Goal: Task Accomplishment & Management: Use online tool/utility

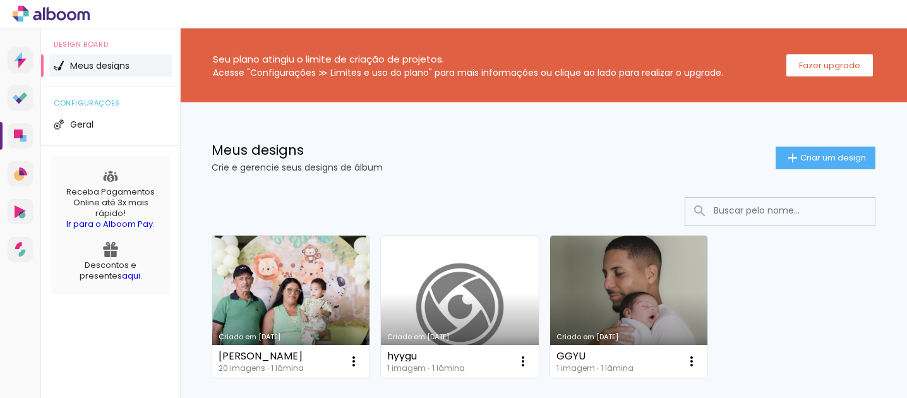
click at [270, 305] on link "Criado em [DATE]" at bounding box center [290, 307] width 157 height 143
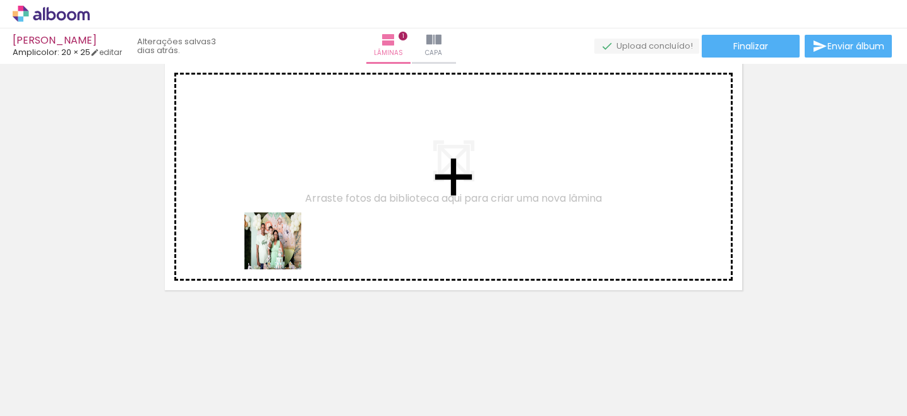
drag, startPoint x: 275, startPoint y: 371, endPoint x: 301, endPoint y: 208, distance: 165.8
click at [301, 208] on quentale-workspace at bounding box center [453, 208] width 907 height 416
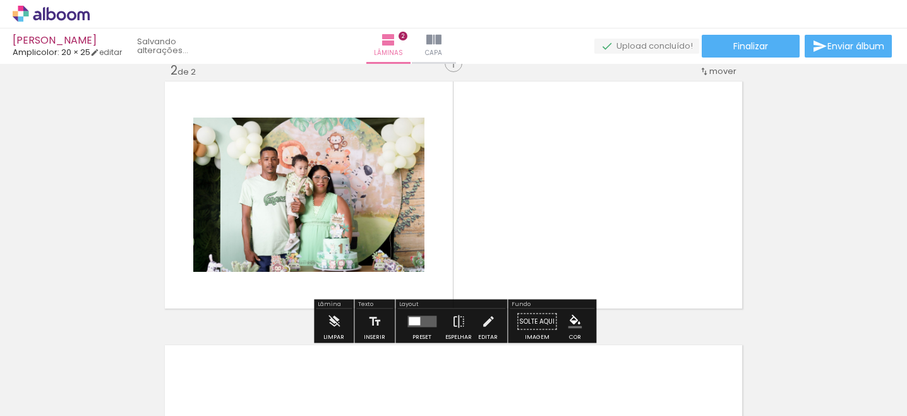
scroll to position [279, 0]
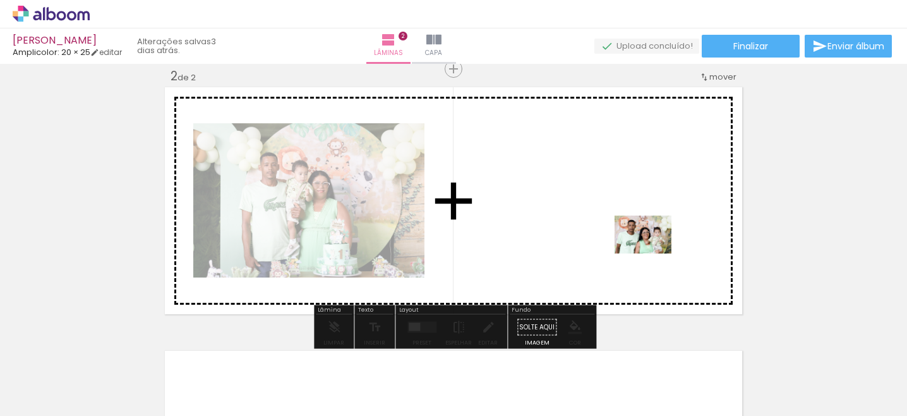
drag, startPoint x: 634, startPoint y: 387, endPoint x: 653, endPoint y: 253, distance: 134.6
click at [653, 253] on quentale-workspace at bounding box center [453, 208] width 907 height 416
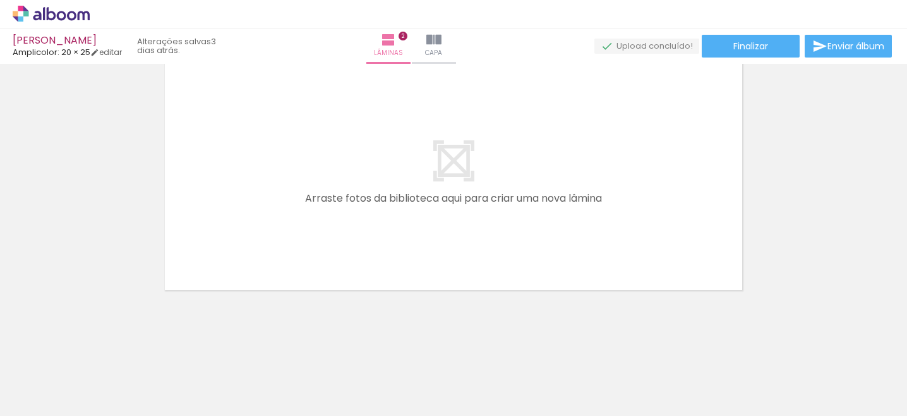
scroll to position [567, 0]
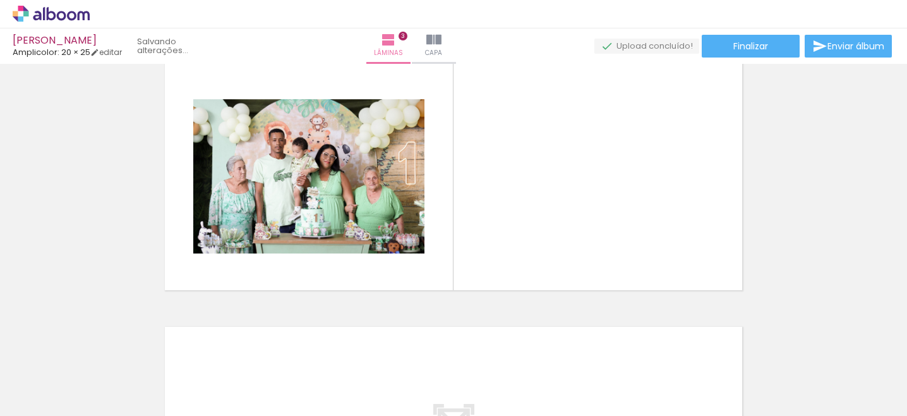
drag, startPoint x: 352, startPoint y: 366, endPoint x: 620, endPoint y: 253, distance: 290.7
click at [620, 253] on quentale-workspace at bounding box center [453, 208] width 907 height 416
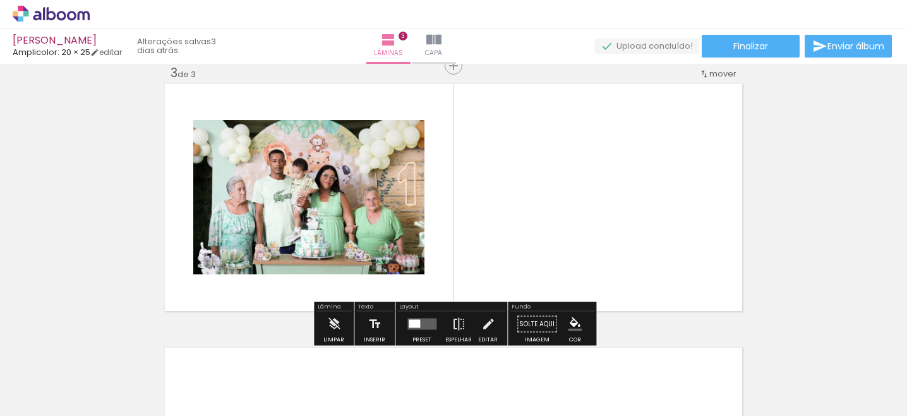
scroll to position [543, 0]
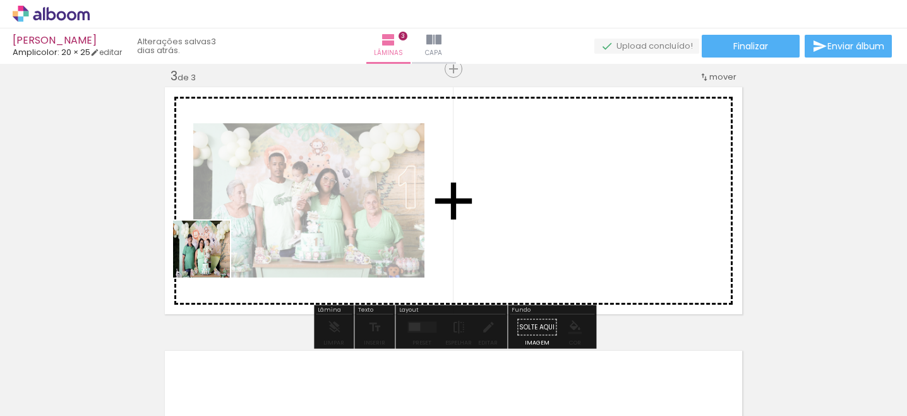
drag, startPoint x: 138, startPoint y: 376, endPoint x: 260, endPoint y: 214, distance: 202.9
click at [260, 214] on quentale-workspace at bounding box center [453, 208] width 907 height 416
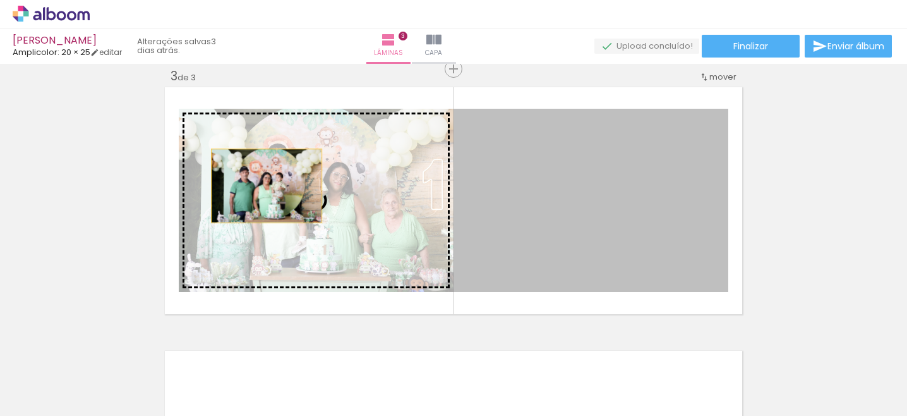
drag, startPoint x: 593, startPoint y: 182, endPoint x: 260, endPoint y: 188, distance: 333.0
click at [0, 0] on slot at bounding box center [0, 0] width 0 height 0
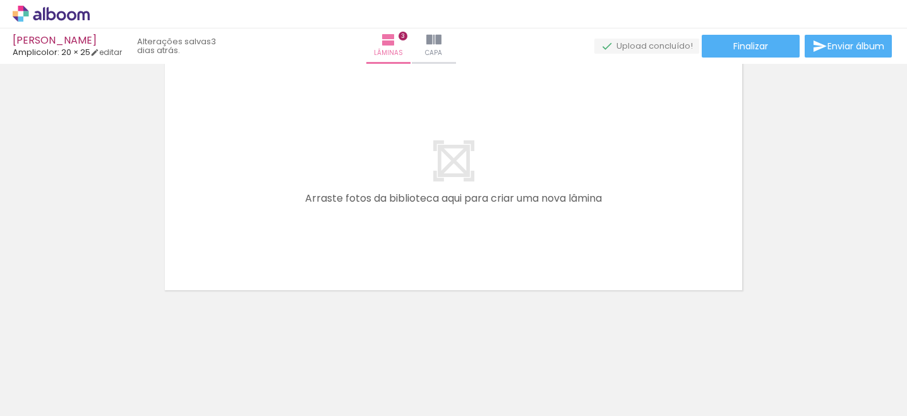
scroll to position [0, 220]
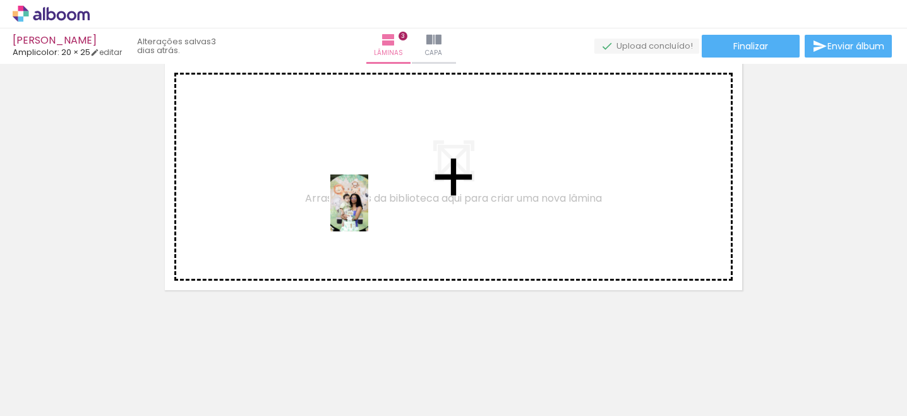
drag, startPoint x: 549, startPoint y: 378, endPoint x: 368, endPoint y: 212, distance: 245.5
click at [368, 212] on quentale-workspace at bounding box center [453, 208] width 907 height 416
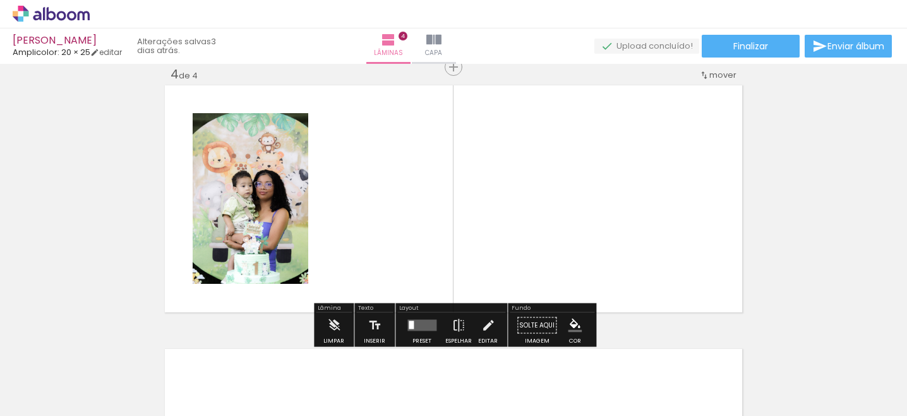
scroll to position [806, 0]
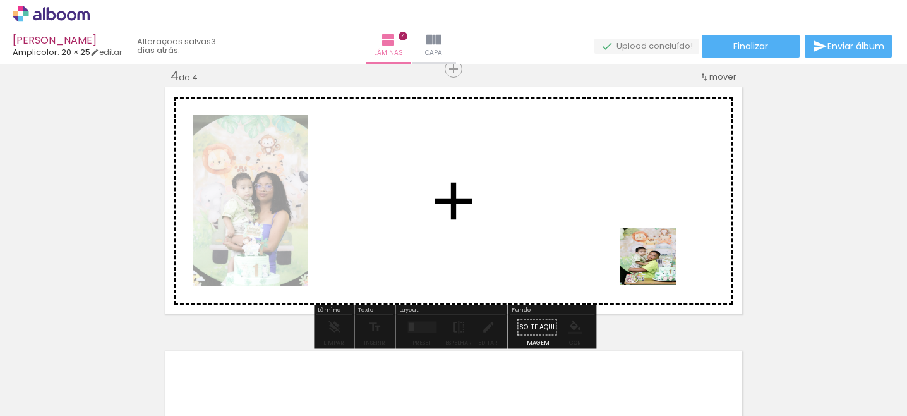
drag, startPoint x: 624, startPoint y: 386, endPoint x: 662, endPoint y: 247, distance: 144.2
click at [662, 247] on quentale-workspace at bounding box center [453, 208] width 907 height 416
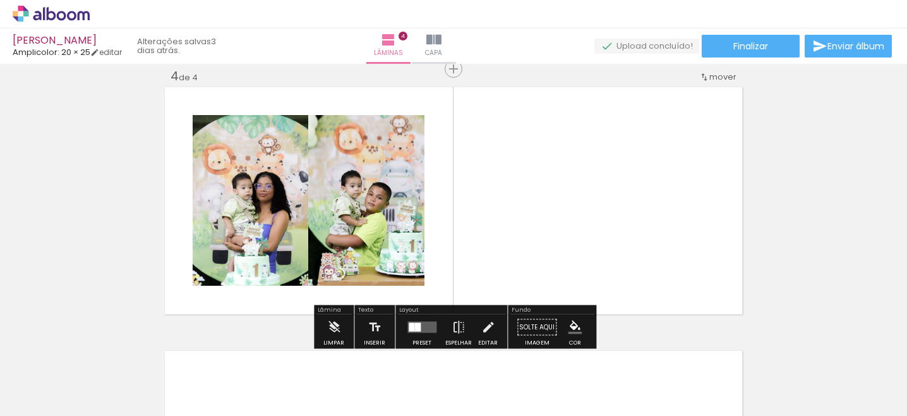
click at [414, 327] on div at bounding box center [417, 327] width 6 height 9
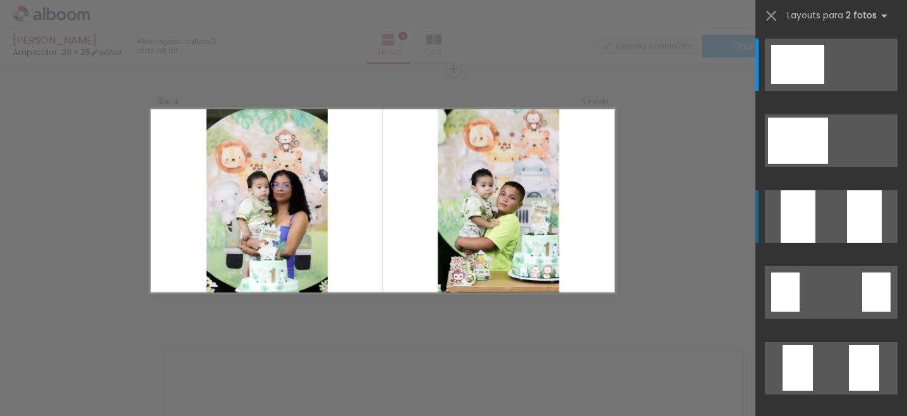
click at [830, 91] on quentale-layouter at bounding box center [831, 65] width 133 height 52
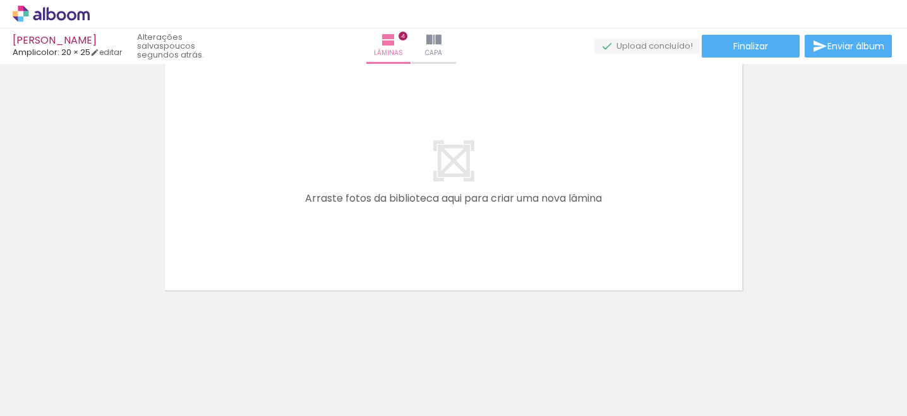
scroll to position [0, 603]
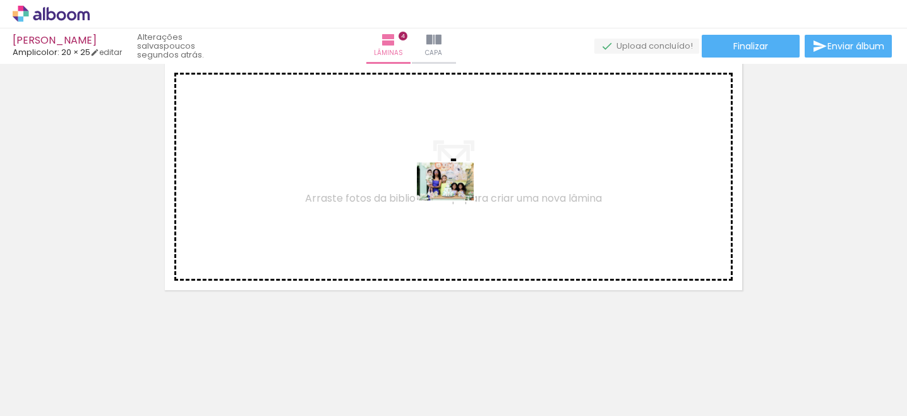
drag, startPoint x: 747, startPoint y: 385, endPoint x: 437, endPoint y: 200, distance: 360.9
click at [437, 200] on quentale-workspace at bounding box center [453, 208] width 907 height 416
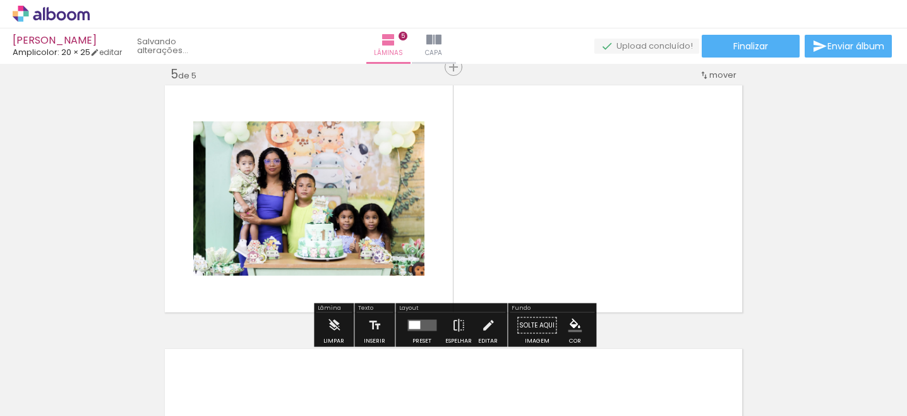
scroll to position [1070, 0]
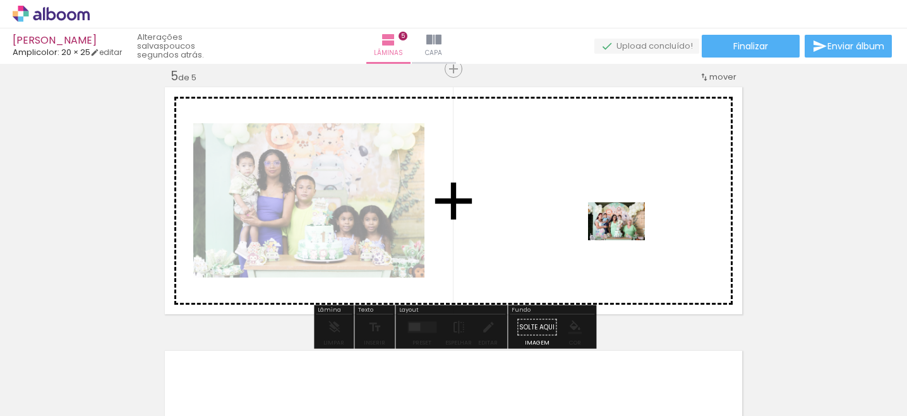
drag, startPoint x: 593, startPoint y: 390, endPoint x: 628, endPoint y: 235, distance: 159.2
click at [628, 235] on quentale-workspace at bounding box center [453, 208] width 907 height 416
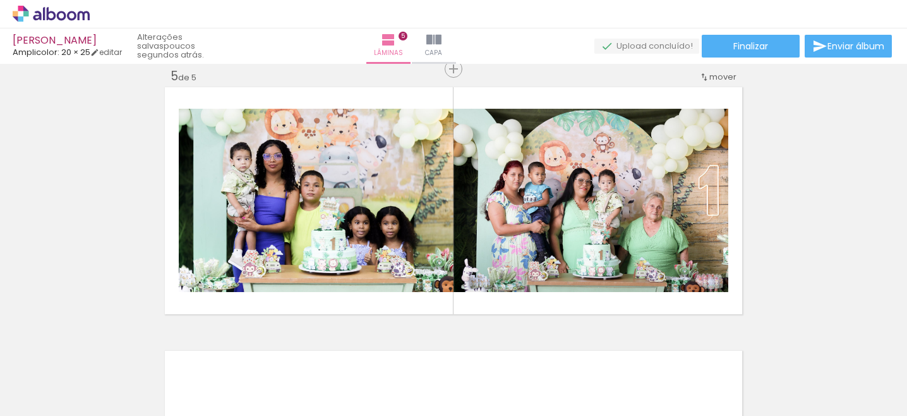
scroll to position [0, 0]
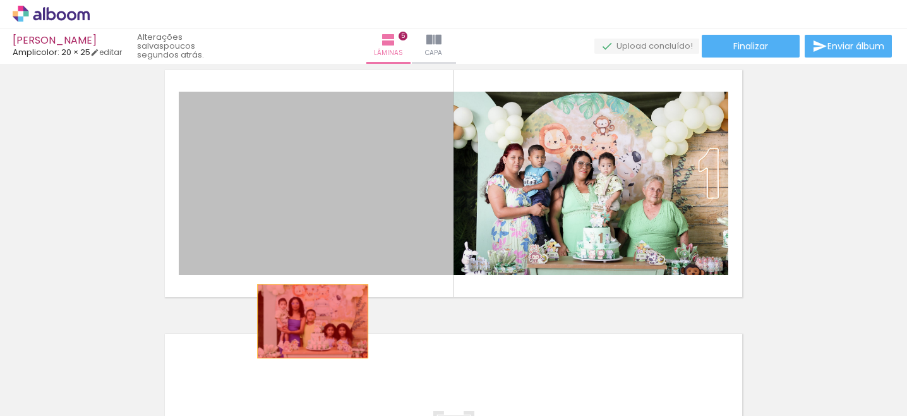
drag, startPoint x: 313, startPoint y: 215, endPoint x: 315, endPoint y: 426, distance: 211.0
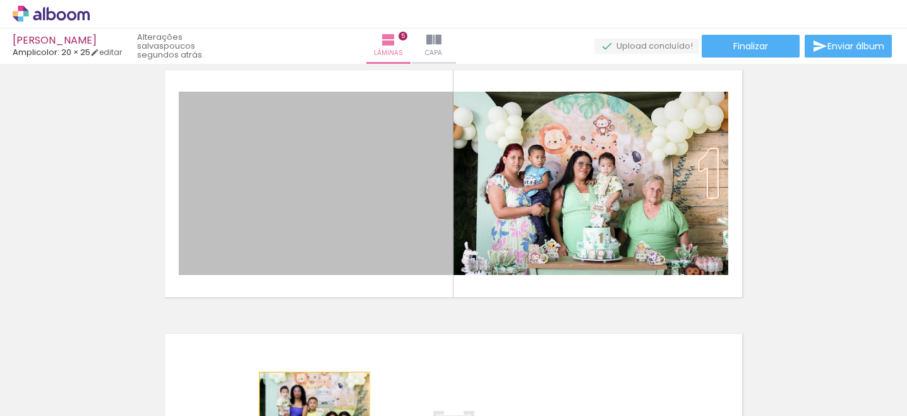
click at [315, 397] on html "link( href="../../bower_components/polymer/polymer.html" rel="import" ) picture…" at bounding box center [453, 208] width 907 height 416
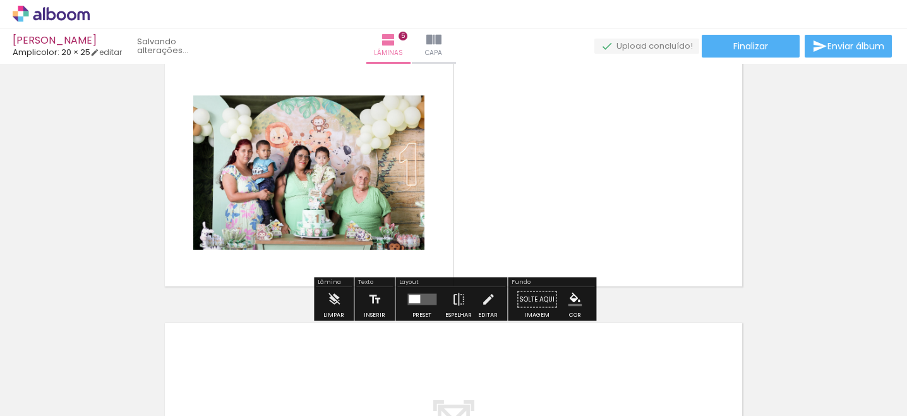
drag, startPoint x: 335, startPoint y: 152, endPoint x: 314, endPoint y: 348, distance: 197.6
click at [314, 348] on quentale-workspace at bounding box center [453, 208] width 907 height 416
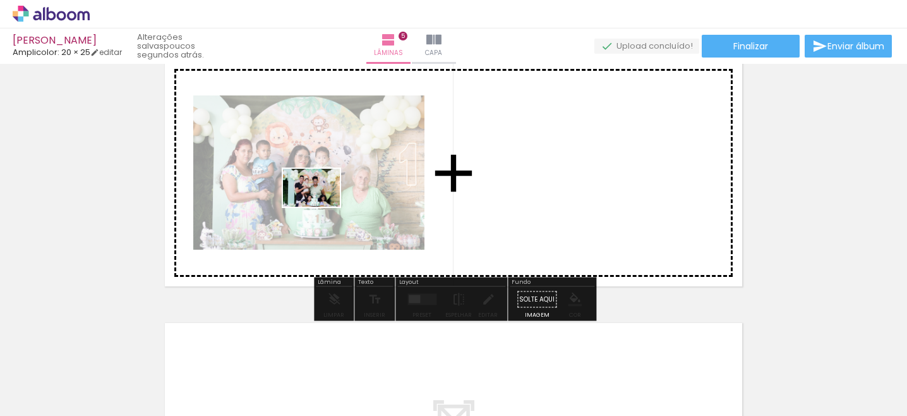
drag, startPoint x: 321, startPoint y: 379, endPoint x: 322, endPoint y: 202, distance: 177.5
click at [322, 202] on quentale-workspace at bounding box center [453, 208] width 907 height 416
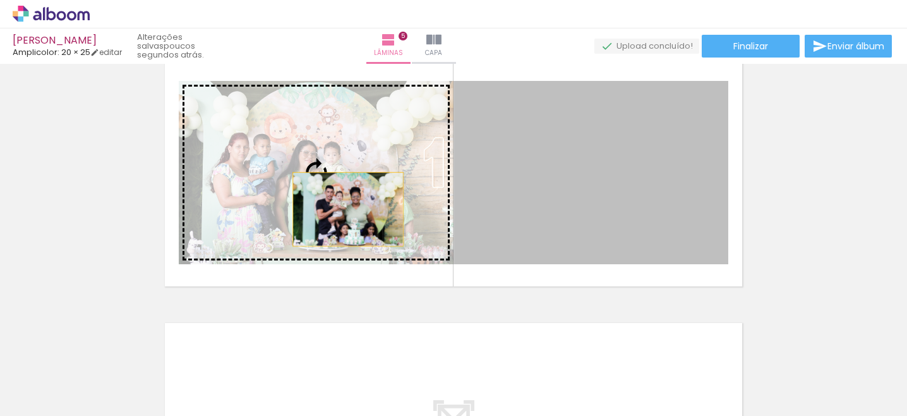
drag, startPoint x: 582, startPoint y: 209, endPoint x: 333, endPoint y: 209, distance: 248.9
click at [0, 0] on slot at bounding box center [0, 0] width 0 height 0
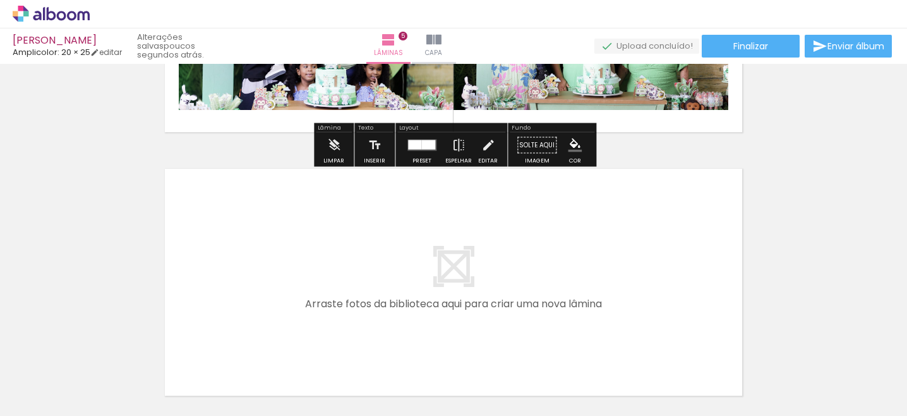
scroll to position [1252, 0]
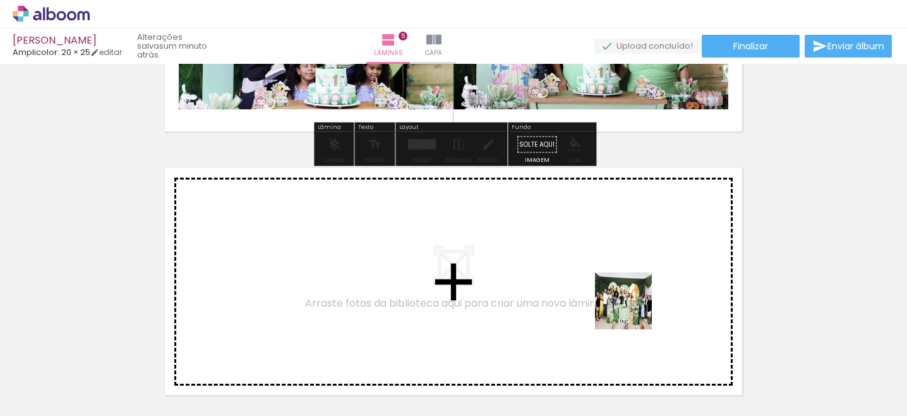
drag, startPoint x: 793, startPoint y: 367, endPoint x: 451, endPoint y: 232, distance: 367.3
click at [451, 232] on quentale-workspace at bounding box center [453, 208] width 907 height 416
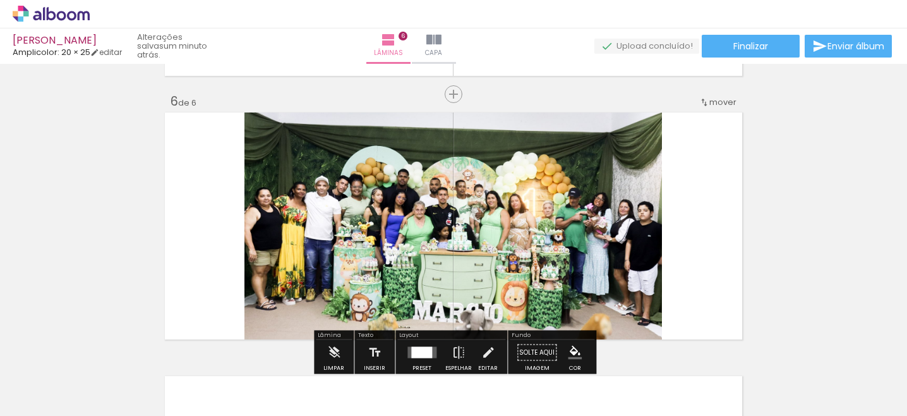
scroll to position [1333, 0]
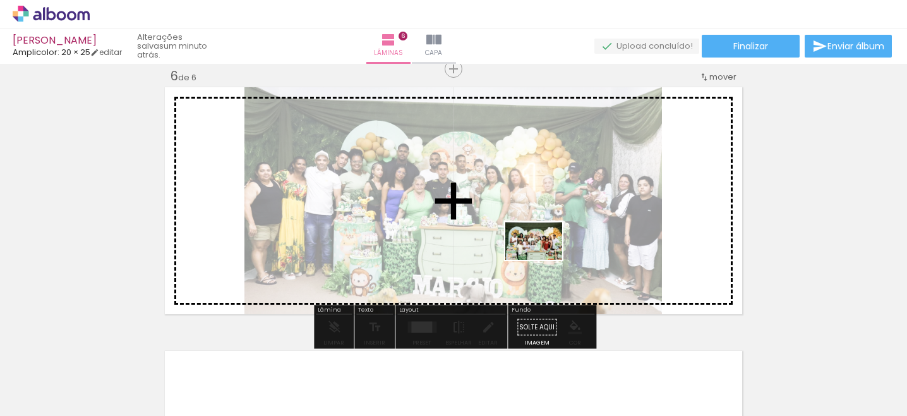
drag, startPoint x: 515, startPoint y: 378, endPoint x: 543, endPoint y: 258, distance: 122.6
click at [543, 258] on quentale-workspace at bounding box center [453, 208] width 907 height 416
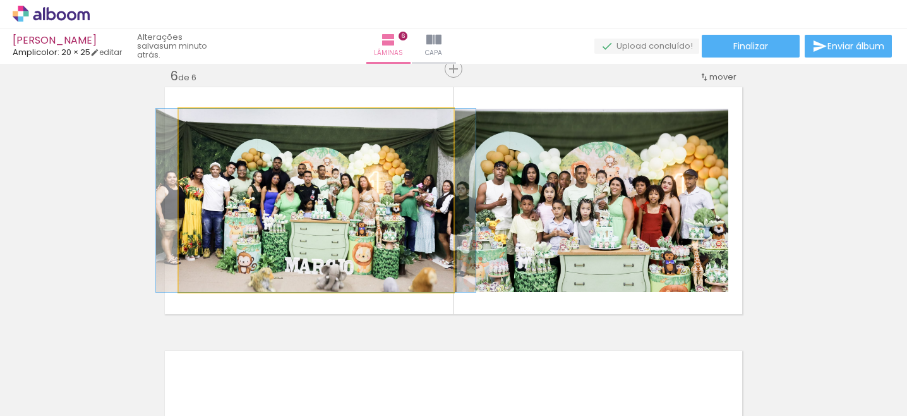
click at [436, 220] on quentale-photo at bounding box center [316, 200] width 275 height 183
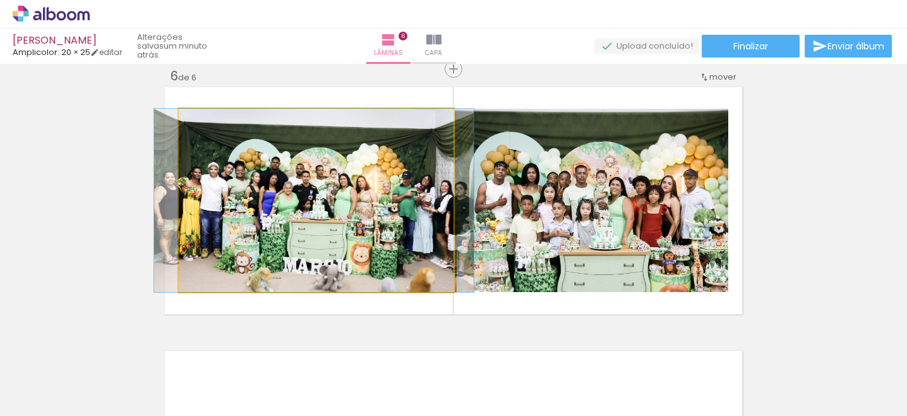
drag, startPoint x: 436, startPoint y: 220, endPoint x: 430, endPoint y: 219, distance: 6.3
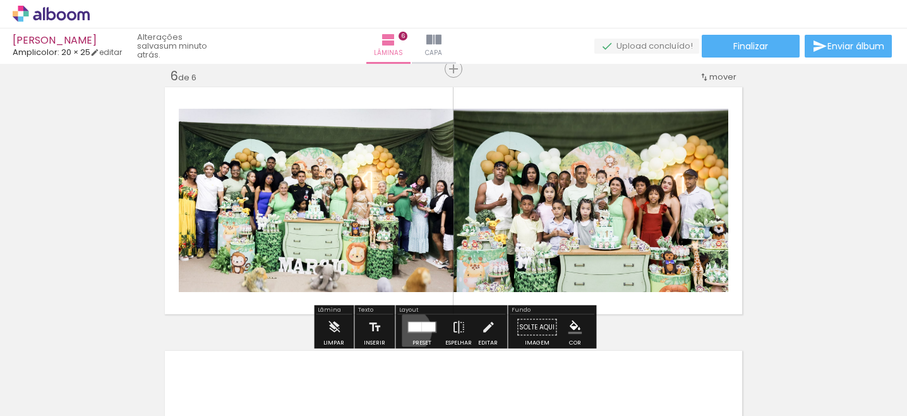
click at [408, 330] on div at bounding box center [414, 326] width 13 height 9
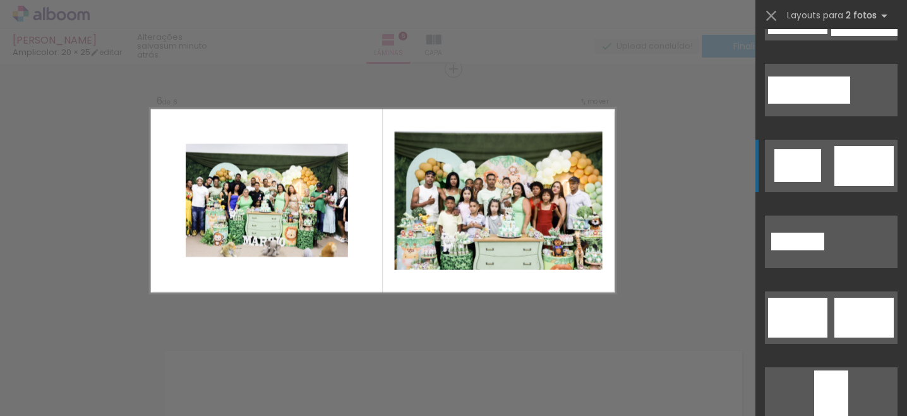
scroll to position [296, 0]
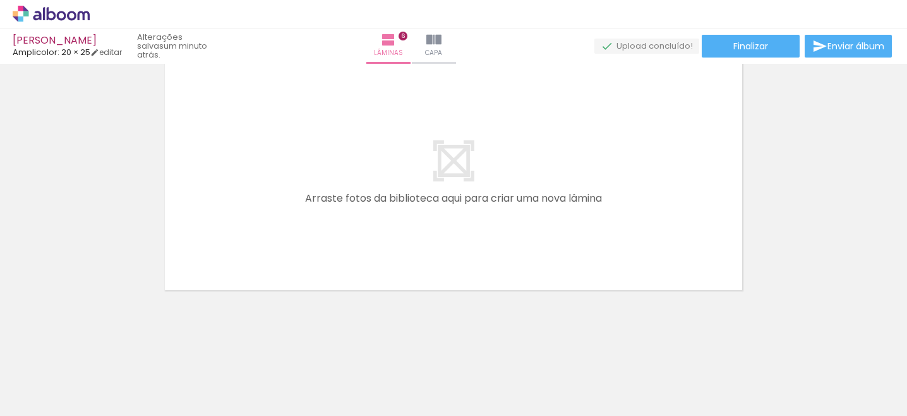
scroll to position [0, 0]
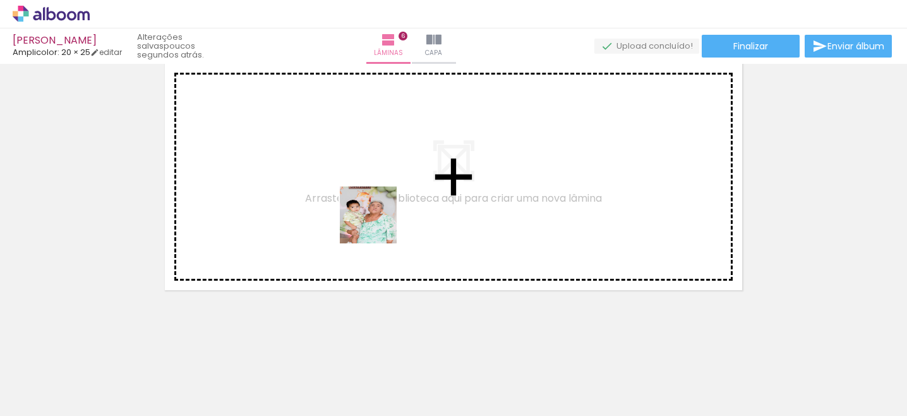
drag, startPoint x: 428, startPoint y: 380, endPoint x: 348, endPoint y: 185, distance: 210.8
click at [348, 185] on quentale-workspace at bounding box center [453, 208] width 907 height 416
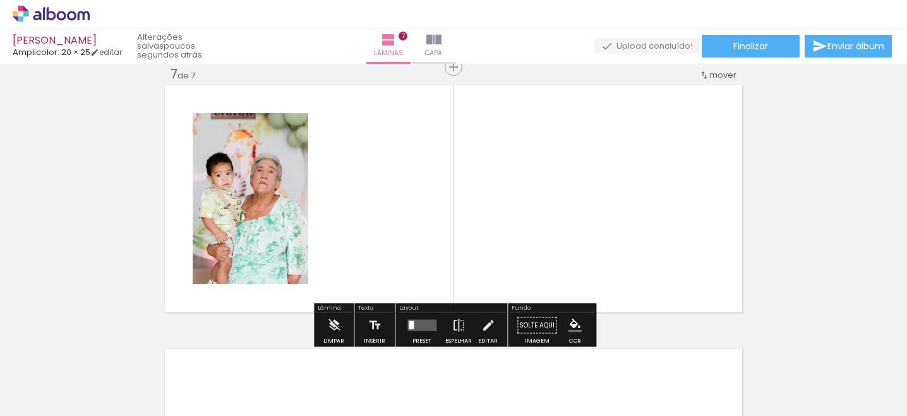
scroll to position [1596, 0]
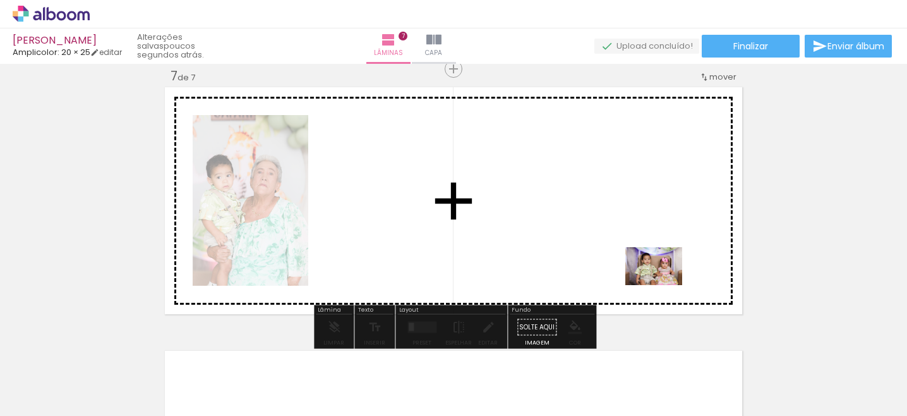
drag, startPoint x: 705, startPoint y: 389, endPoint x: 663, endPoint y: 265, distance: 130.9
click at [663, 265] on quentale-workspace at bounding box center [453, 208] width 907 height 416
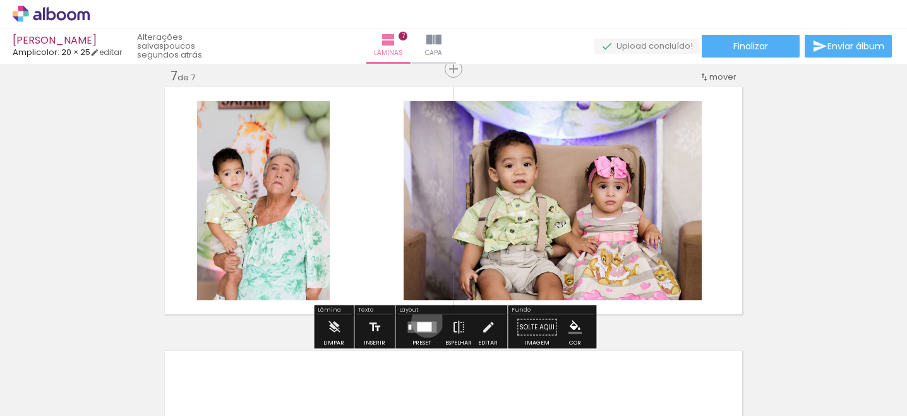
click at [425, 321] on div at bounding box center [422, 327] width 34 height 25
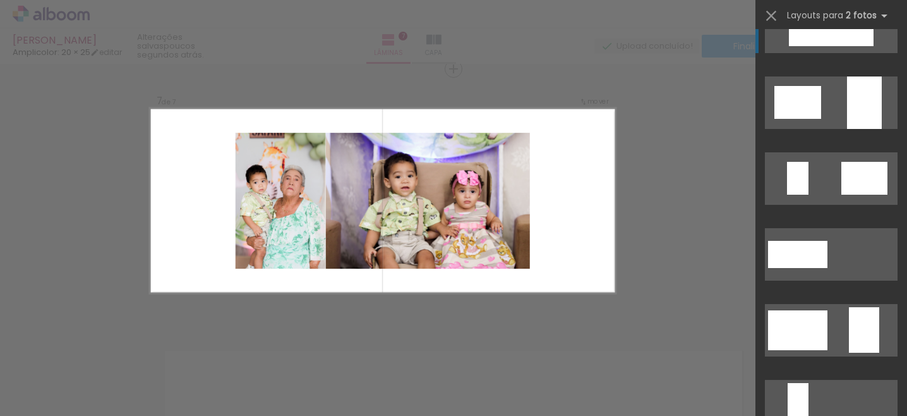
scroll to position [114, 0]
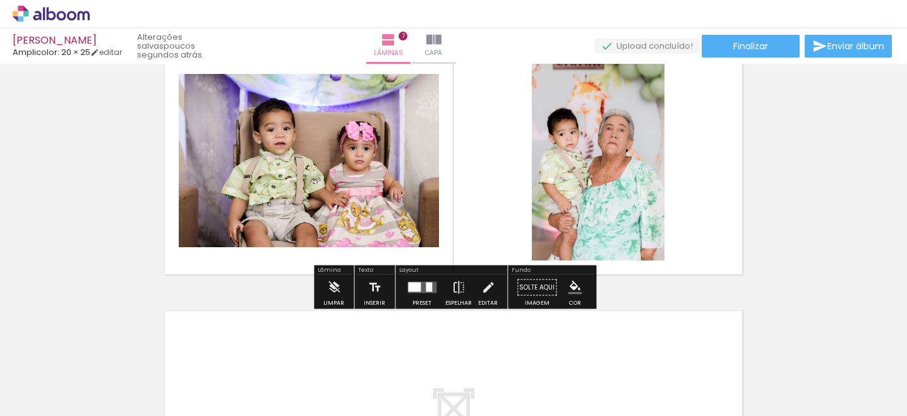
scroll to position [1641, 0]
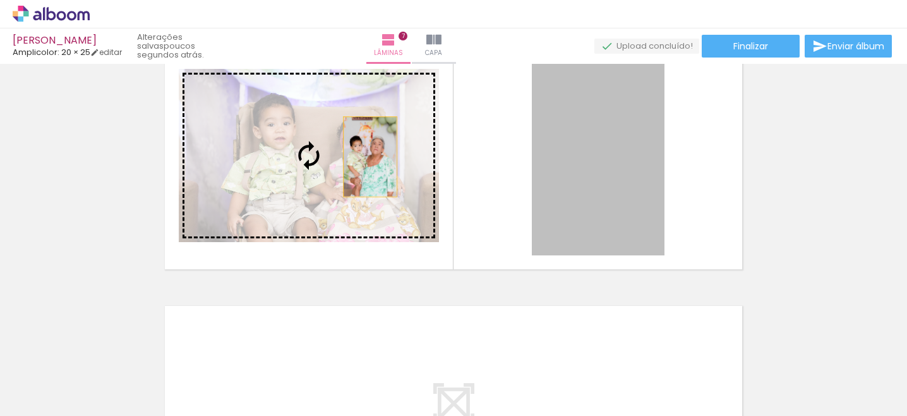
drag, startPoint x: 582, startPoint y: 143, endPoint x: 370, endPoint y: 157, distance: 212.0
click at [0, 0] on slot at bounding box center [0, 0] width 0 height 0
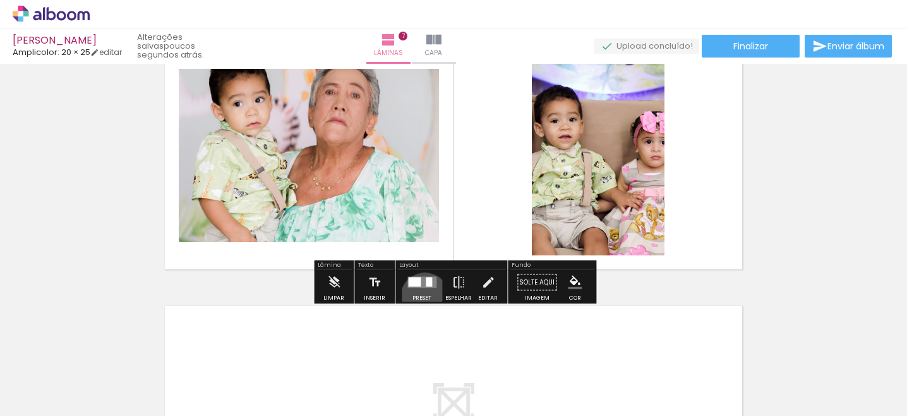
click at [421, 297] on div "Preset" at bounding box center [422, 298] width 19 height 6
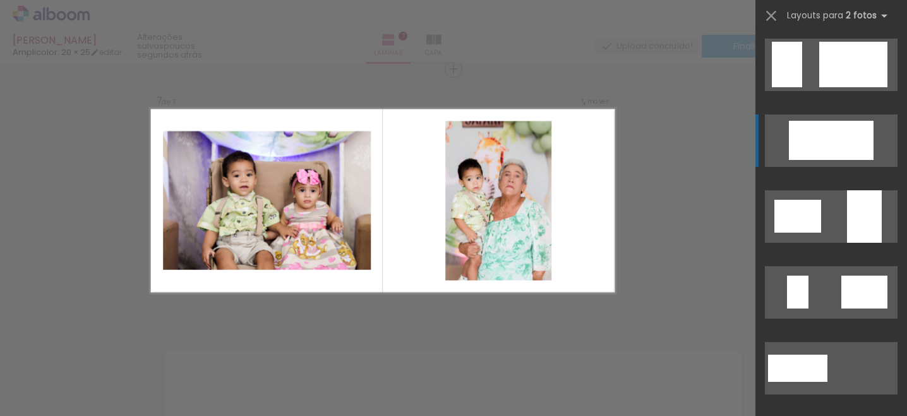
scroll to position [0, 0]
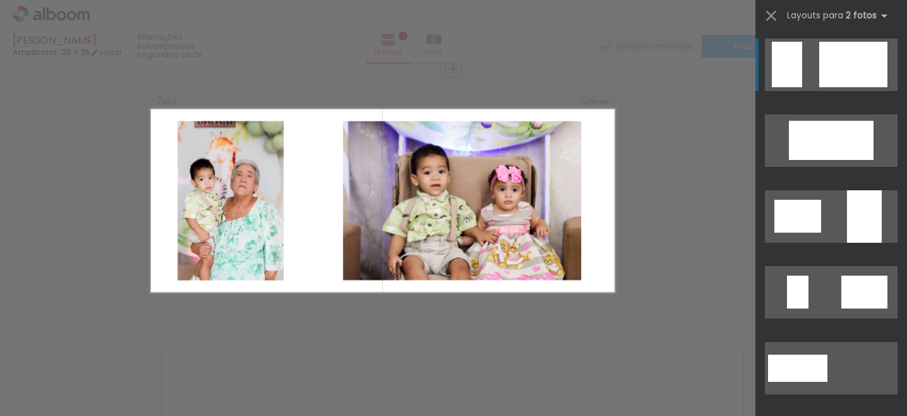
click at [854, 56] on div at bounding box center [853, 64] width 68 height 45
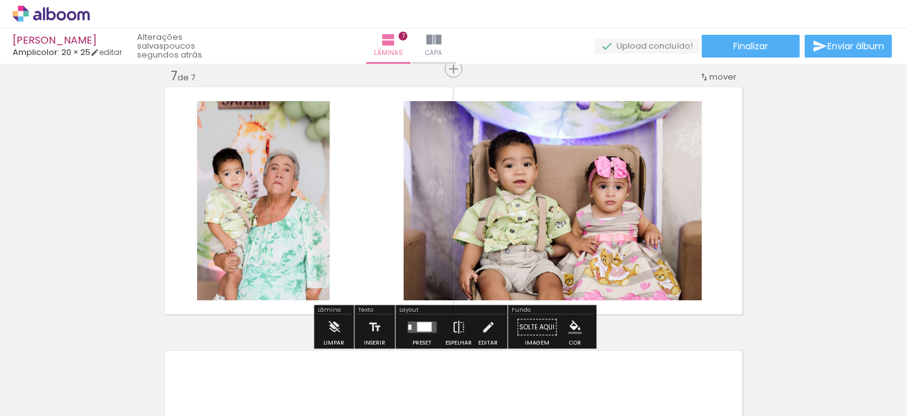
click at [411, 325] on quentale-layouter at bounding box center [421, 327] width 29 height 11
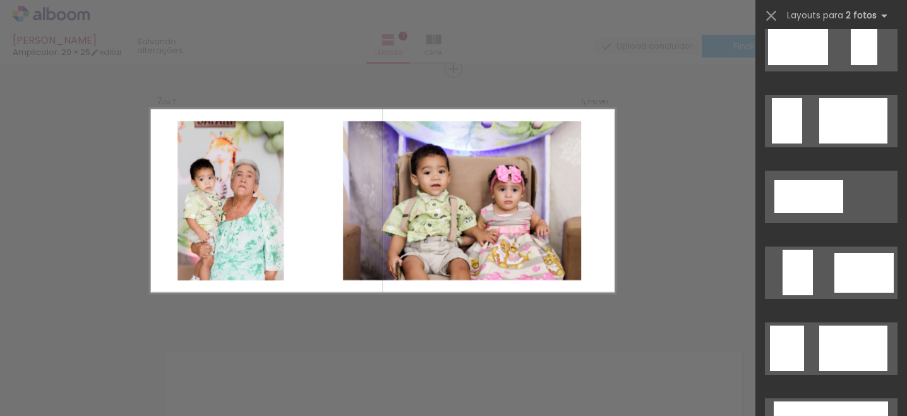
scroll to position [847, 0]
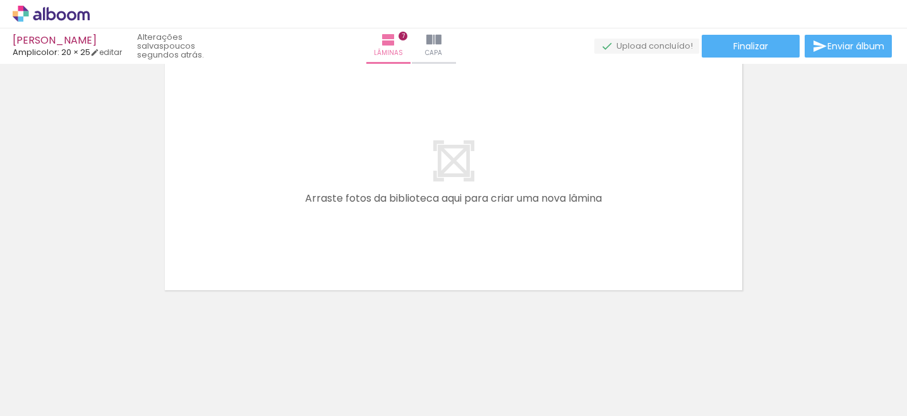
scroll to position [0, 0]
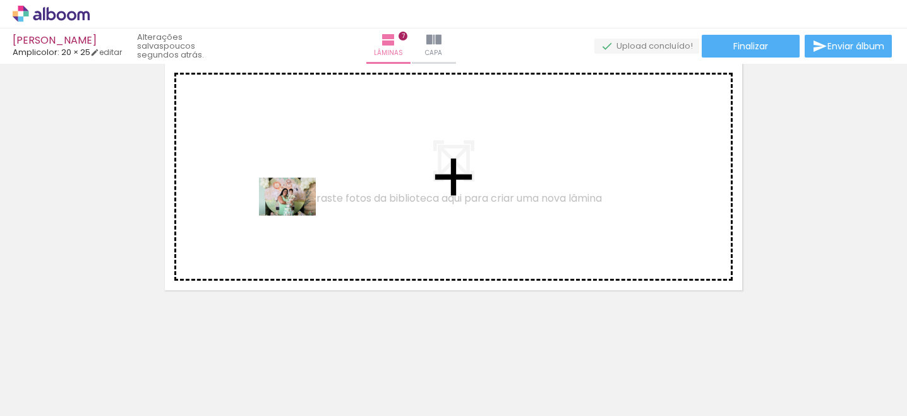
drag, startPoint x: 209, startPoint y: 380, endPoint x: 298, endPoint y: 215, distance: 187.1
click at [298, 215] on quentale-workspace at bounding box center [453, 208] width 907 height 416
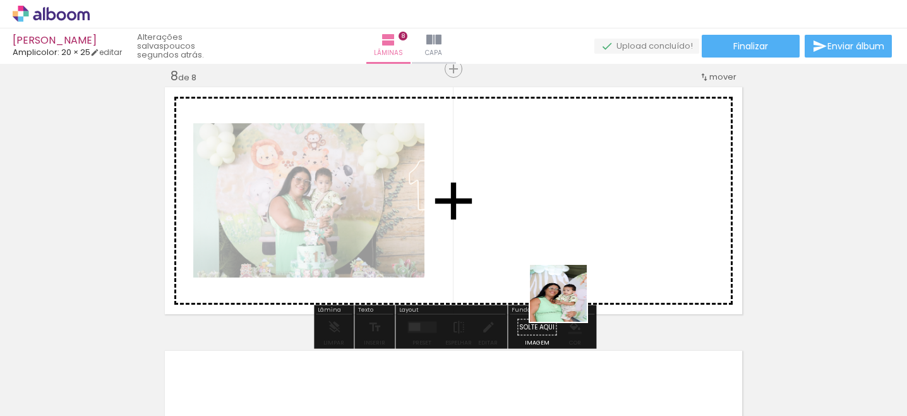
drag, startPoint x: 555, startPoint y: 383, endPoint x: 588, endPoint y: 242, distance: 144.5
click at [588, 242] on quentale-workspace at bounding box center [453, 208] width 907 height 416
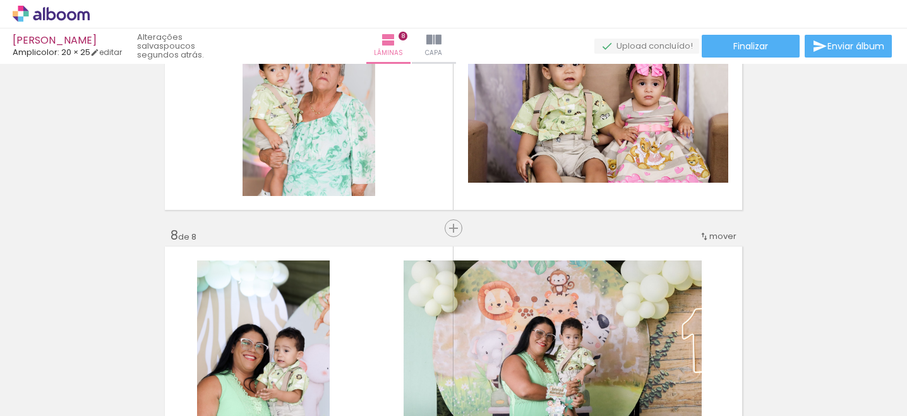
scroll to position [1683, 0]
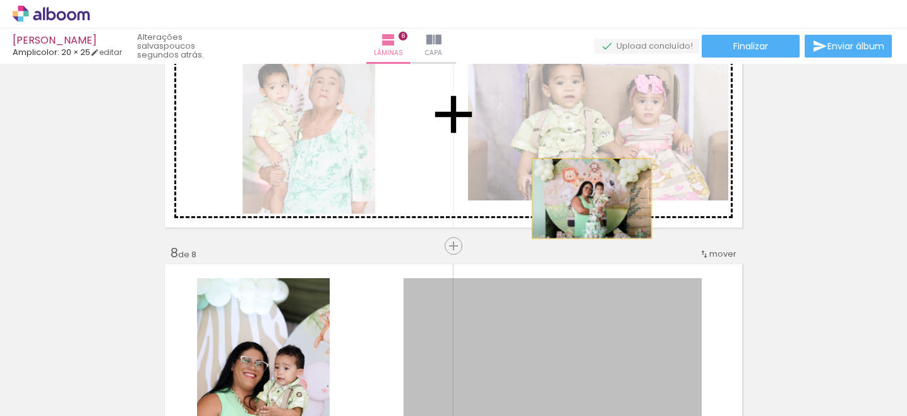
drag, startPoint x: 578, startPoint y: 315, endPoint x: 609, endPoint y: 110, distance: 207.6
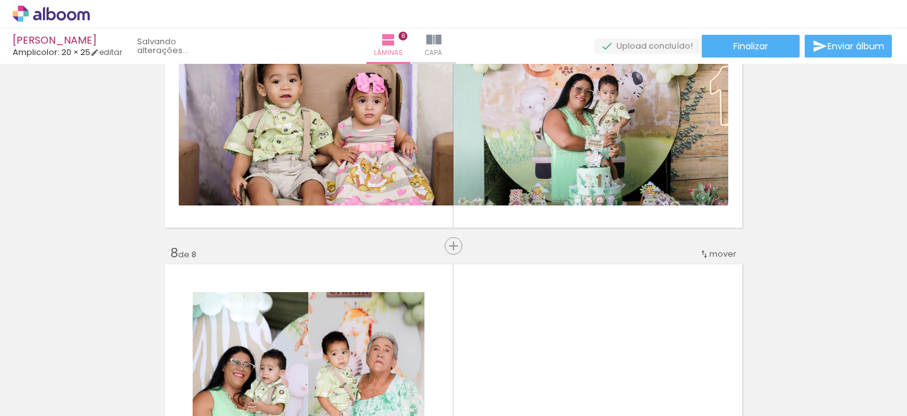
drag, startPoint x: 593, startPoint y: 128, endPoint x: 558, endPoint y: 328, distance: 203.4
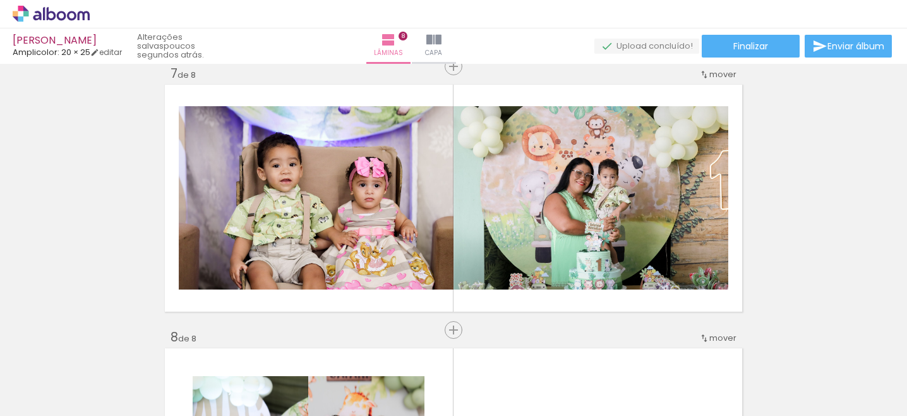
scroll to position [1593, 0]
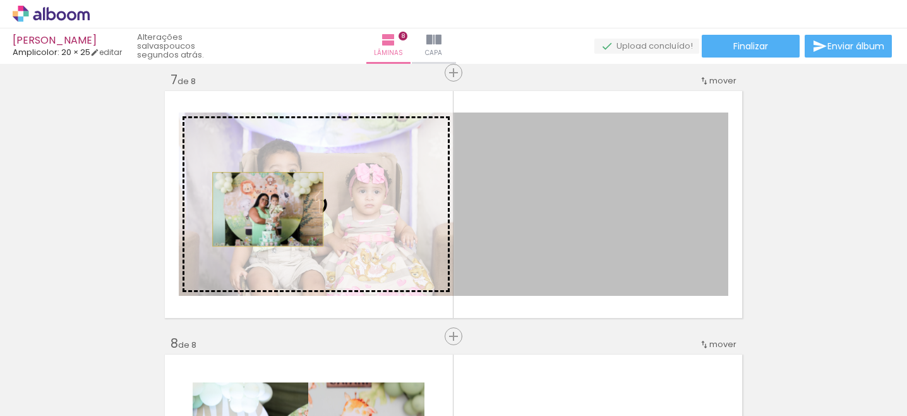
drag, startPoint x: 525, startPoint y: 239, endPoint x: 267, endPoint y: 208, distance: 260.2
click at [0, 0] on slot at bounding box center [0, 0] width 0 height 0
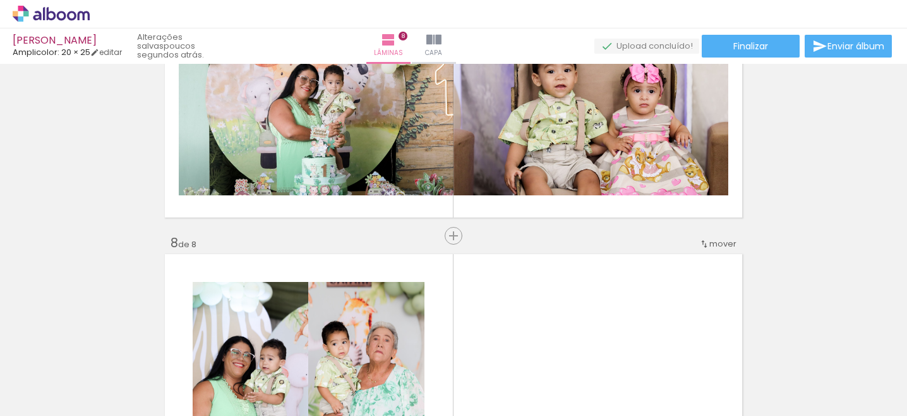
scroll to position [0, 603]
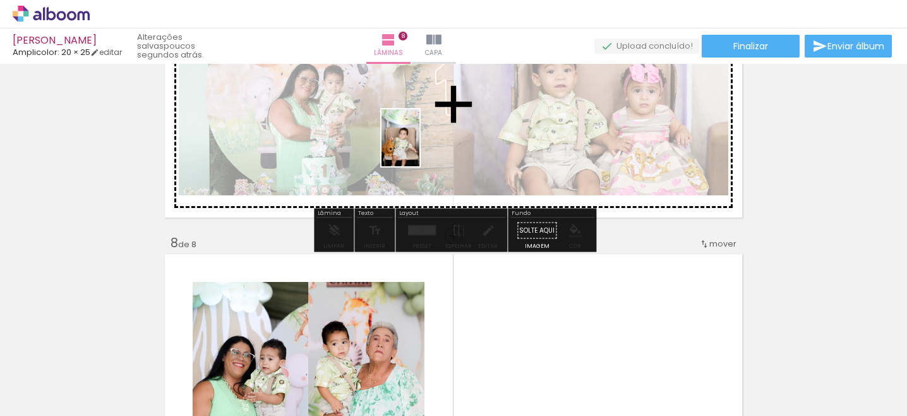
drag, startPoint x: 864, startPoint y: 369, endPoint x: 413, endPoint y: 143, distance: 504.0
click at [413, 143] on quentale-workspace at bounding box center [453, 208] width 907 height 416
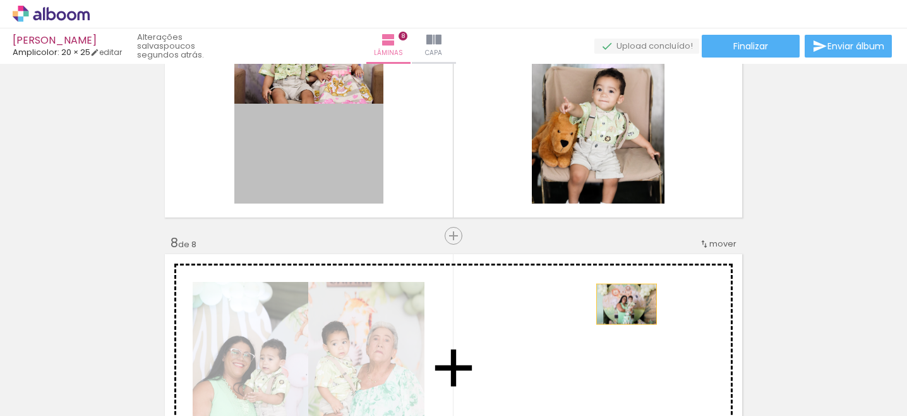
drag, startPoint x: 337, startPoint y: 168, endPoint x: 629, endPoint y: 306, distance: 323.0
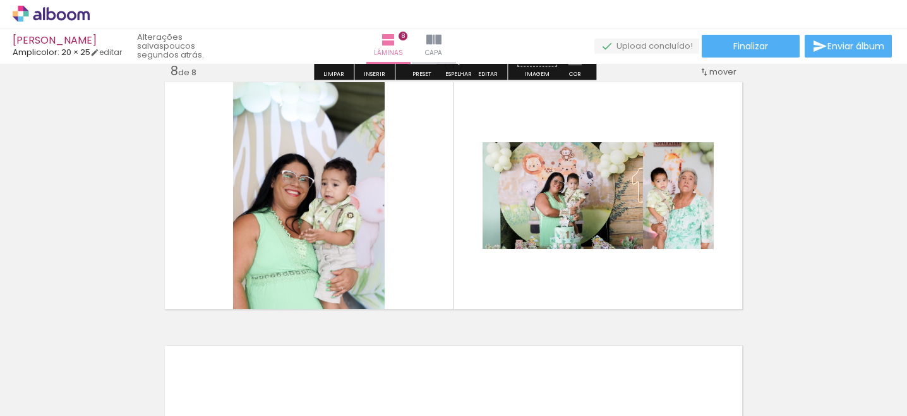
scroll to position [1869, 0]
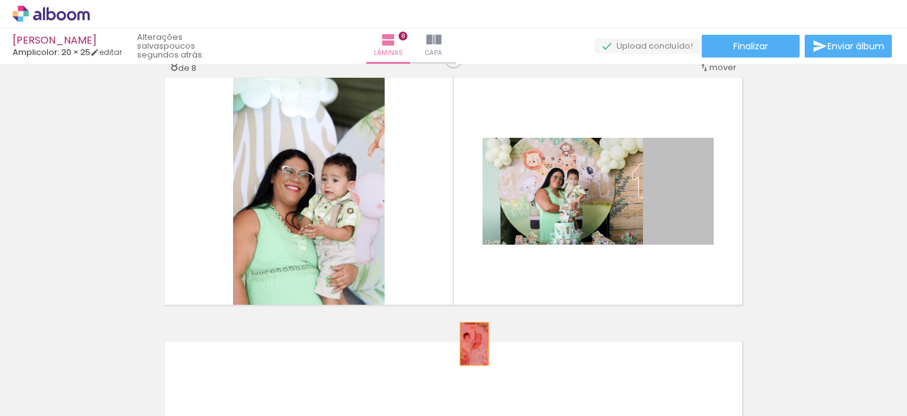
drag, startPoint x: 695, startPoint y: 204, endPoint x: 476, endPoint y: 342, distance: 259.2
click at [476, 342] on quentale-workspace at bounding box center [453, 208] width 907 height 416
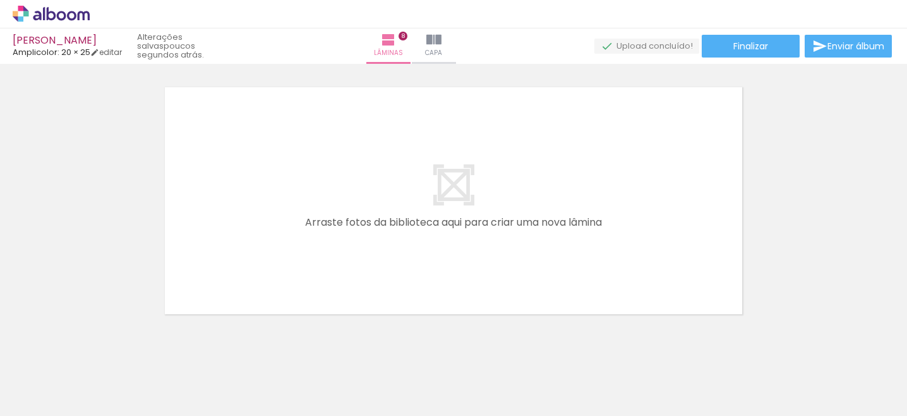
scroll to position [0, 0]
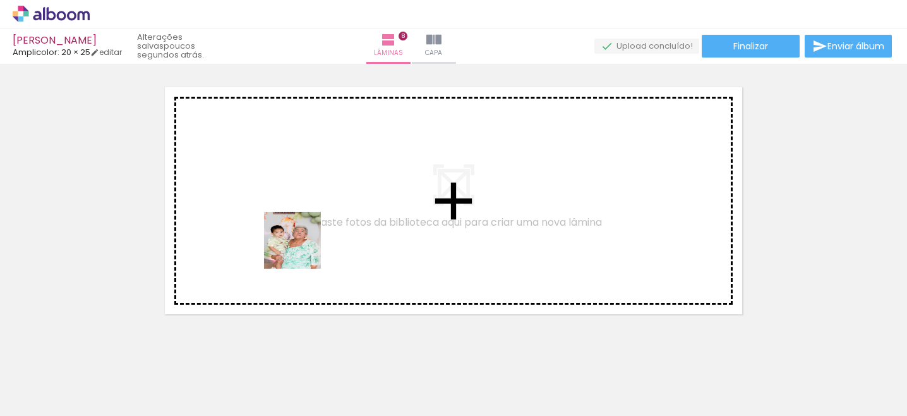
drag, startPoint x: 402, startPoint y: 383, endPoint x: 270, endPoint y: 210, distance: 217.3
click at [270, 210] on quentale-workspace at bounding box center [453, 208] width 907 height 416
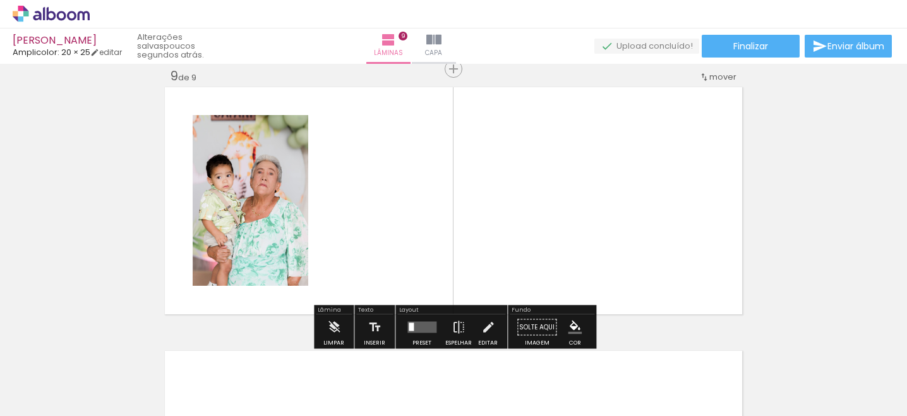
scroll to position [0, 603]
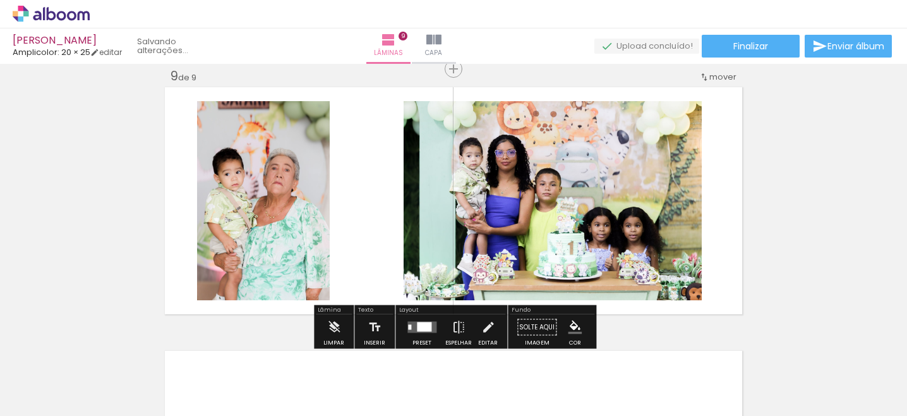
drag, startPoint x: 746, startPoint y: 377, endPoint x: 657, endPoint y: 224, distance: 176.9
click at [657, 224] on quentale-workspace at bounding box center [453, 208] width 907 height 416
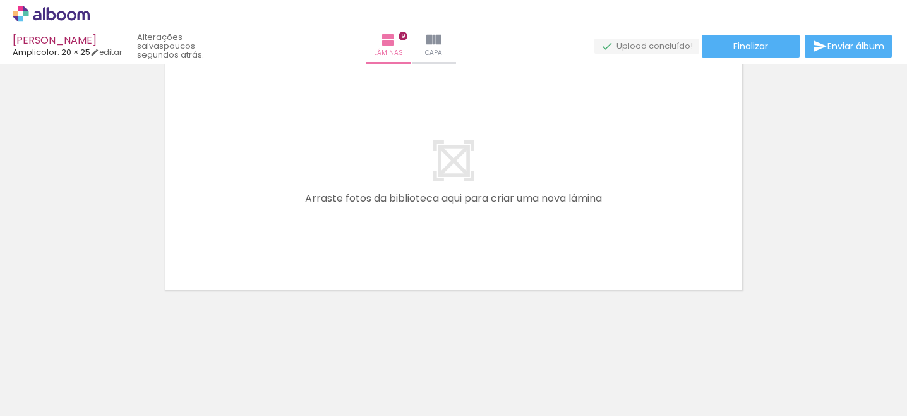
scroll to position [2411, 0]
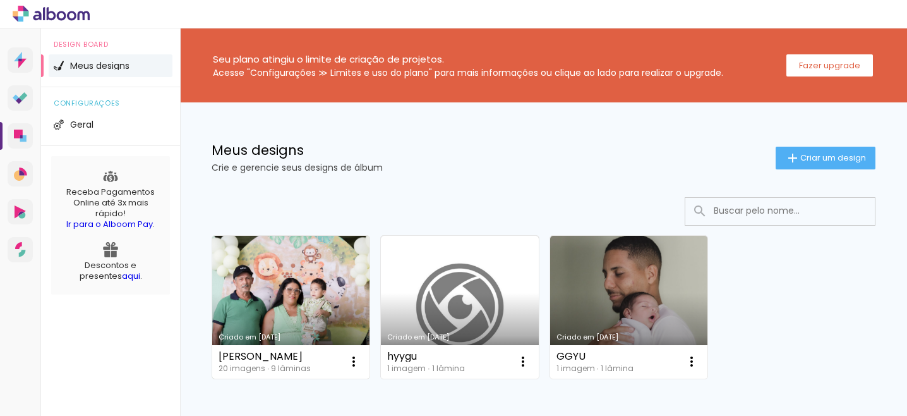
click at [321, 299] on link "Criado em [DATE]" at bounding box center [290, 307] width 157 height 143
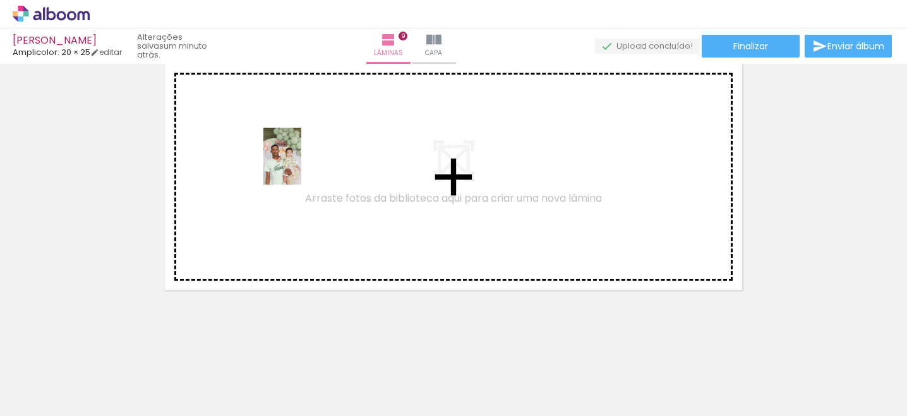
drag, startPoint x: 488, startPoint y: 376, endPoint x: 299, endPoint y: 164, distance: 284.1
click at [299, 164] on quentale-workspace at bounding box center [453, 208] width 907 height 416
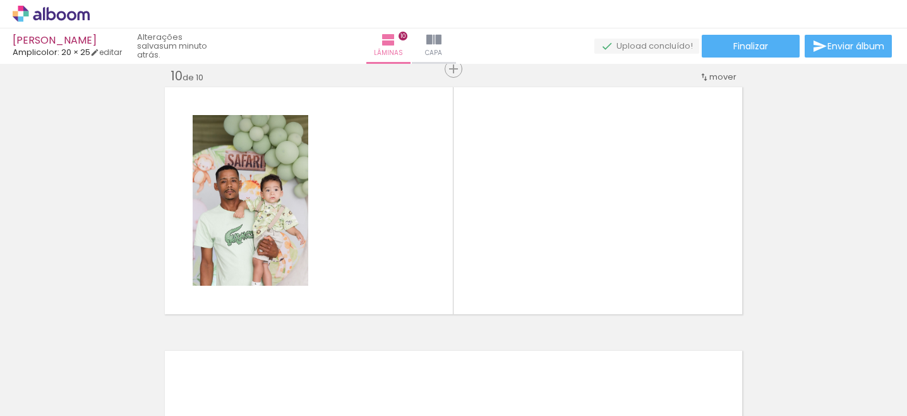
scroll to position [0, 603]
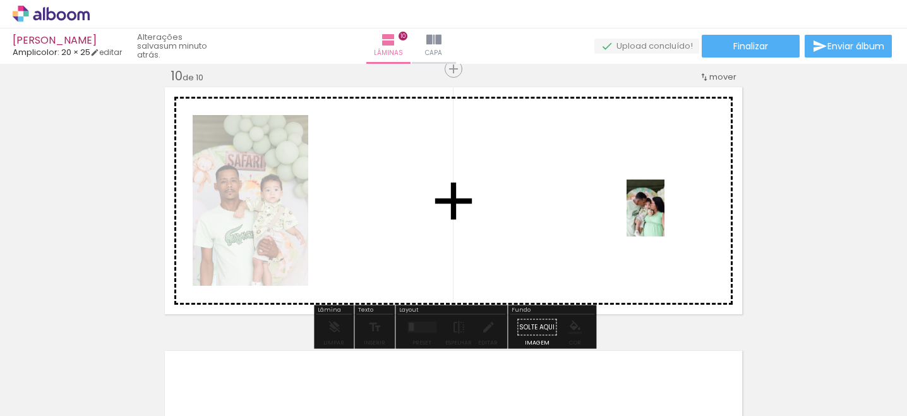
drag, startPoint x: 666, startPoint y: 378, endPoint x: 665, endPoint y: 217, distance: 160.5
click at [665, 217] on quentale-workspace at bounding box center [453, 208] width 907 height 416
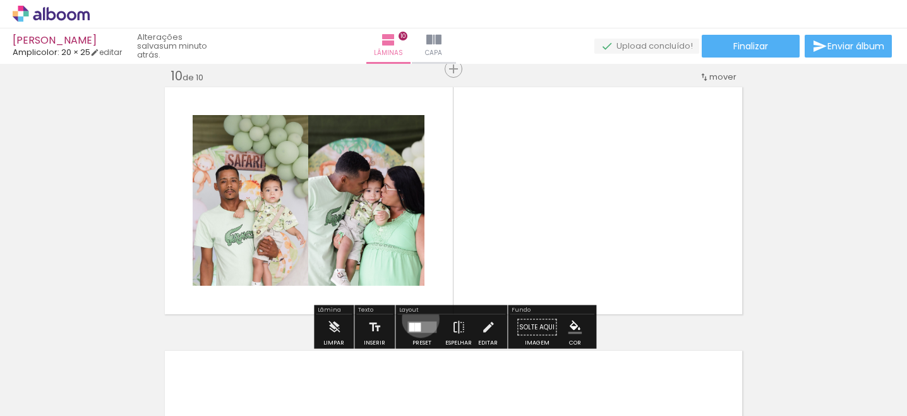
click at [418, 318] on div at bounding box center [422, 327] width 34 height 25
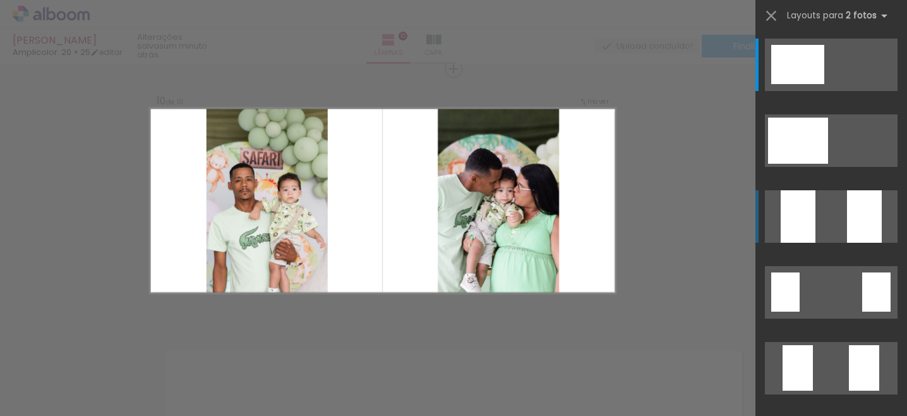
click at [824, 84] on div at bounding box center [811, 64] width 27 height 39
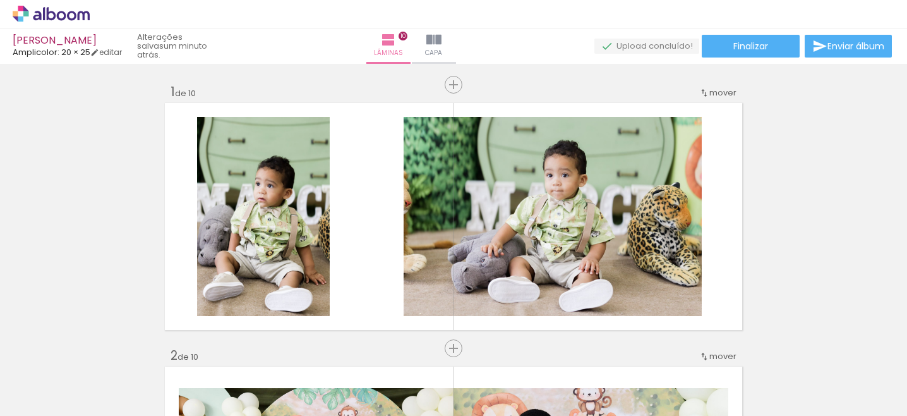
scroll to position [0, 0]
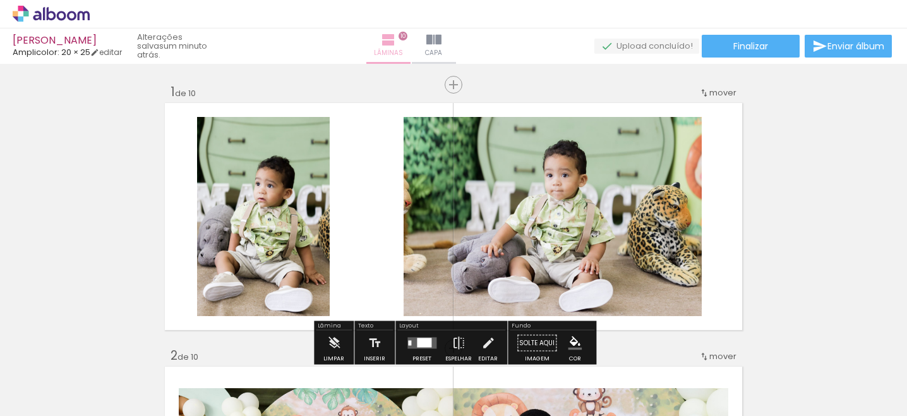
click at [403, 51] on span "Lâminas" at bounding box center [388, 52] width 29 height 11
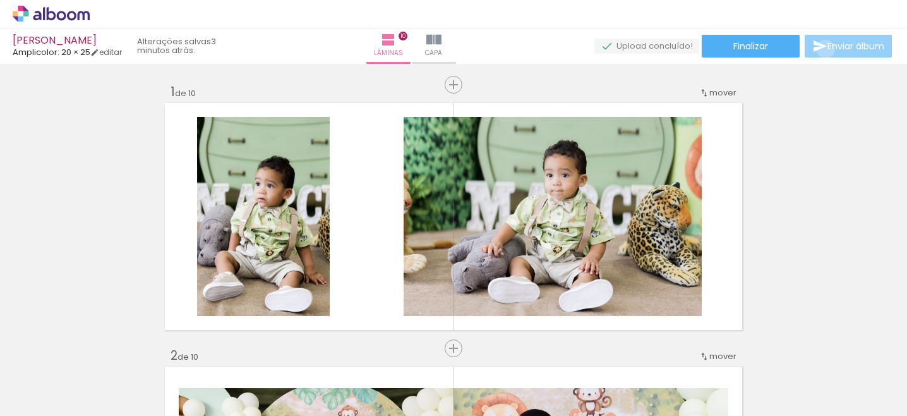
click at [823, 49] on iron-icon at bounding box center [819, 46] width 15 height 15
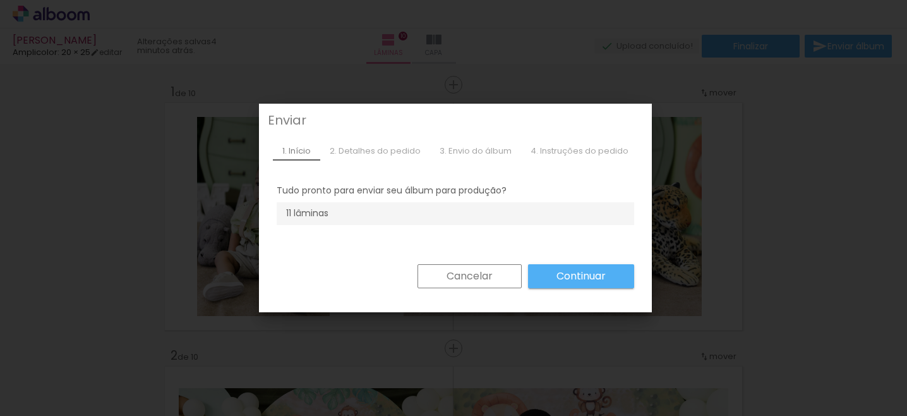
click at [384, 152] on div "2. Detalhes do pedido" at bounding box center [375, 151] width 110 height 19
click at [495, 277] on paper-button "Cancelar" at bounding box center [470, 276] width 104 height 24
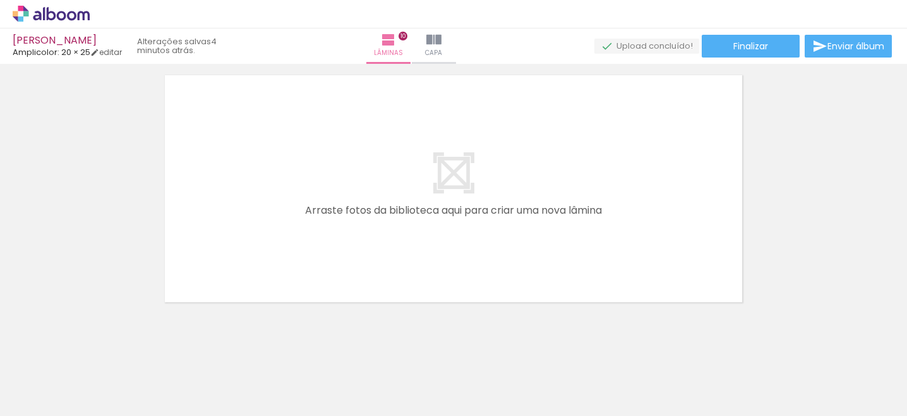
scroll to position [2674, 0]
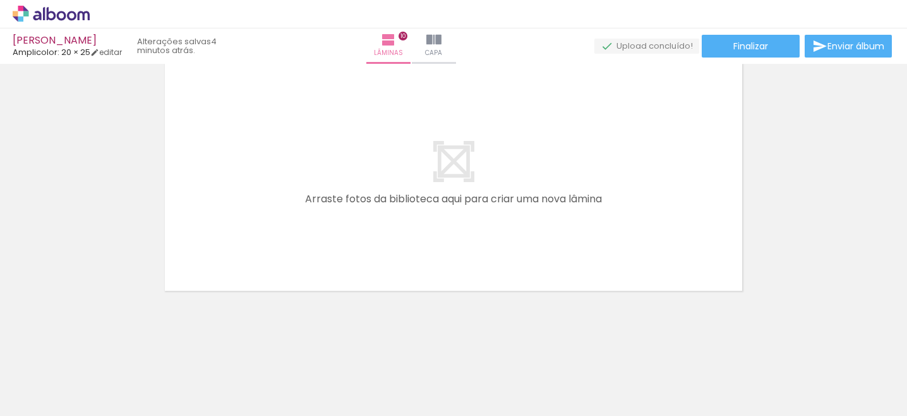
click at [513, 226] on quentale-layouter at bounding box center [453, 177] width 582 height 232
click at [513, 184] on quentale-layouter at bounding box center [453, 177] width 582 height 232
click at [457, 196] on quentale-layouter at bounding box center [453, 177] width 582 height 232
click at [330, 114] on quentale-layouter at bounding box center [453, 177] width 582 height 232
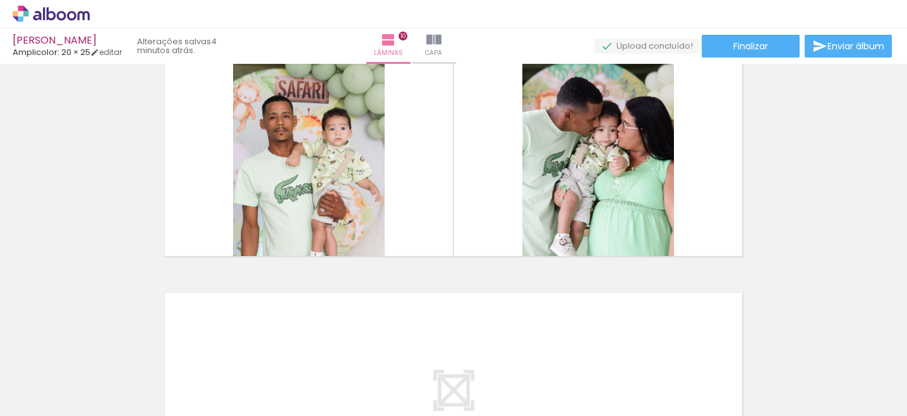
scroll to position [2488, 0]
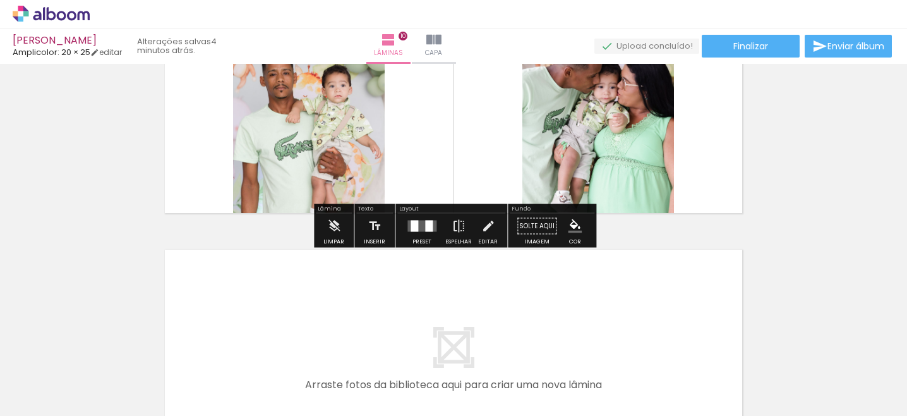
drag, startPoint x: 515, startPoint y: 282, endPoint x: 553, endPoint y: 282, distance: 38.5
click at [554, 283] on quentale-layouter at bounding box center [453, 363] width 582 height 232
click at [828, 47] on span "Enviar álbum" at bounding box center [856, 46] width 57 height 9
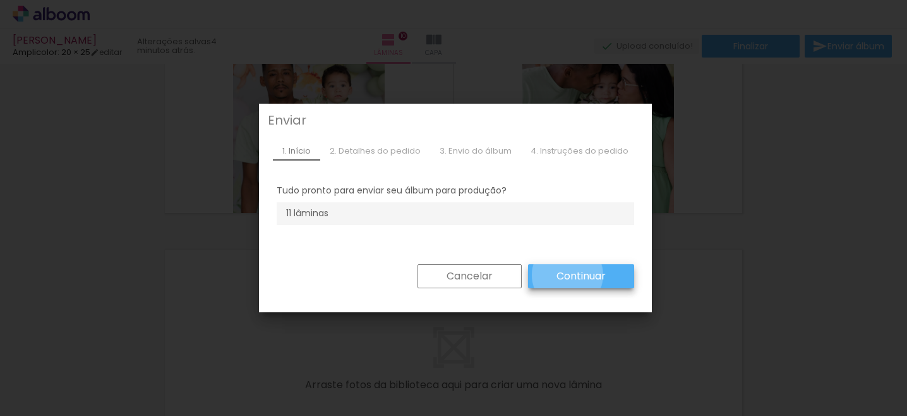
click at [0, 0] on slot "Continuar" at bounding box center [0, 0] width 0 height 0
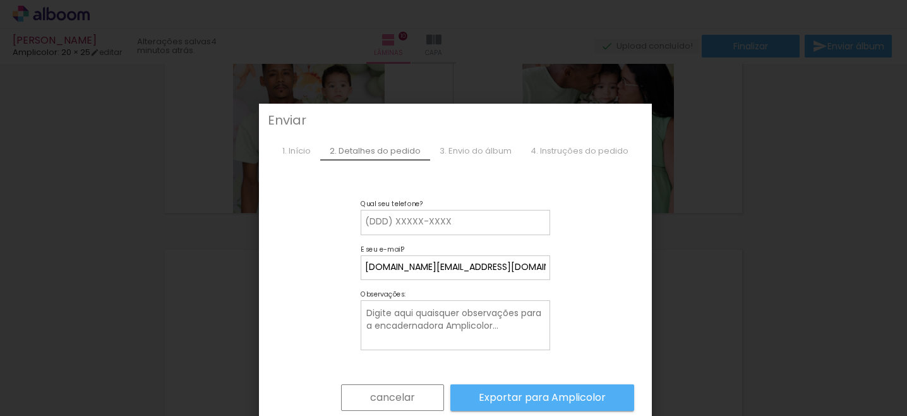
click at [0, 0] on slot "Exportar para Amplicolor" at bounding box center [0, 0] width 0 height 0
click at [603, 77] on iron-overlay-backdrop at bounding box center [453, 208] width 907 height 416
click at [0, 0] on slot "cancelar" at bounding box center [0, 0] width 0 height 0
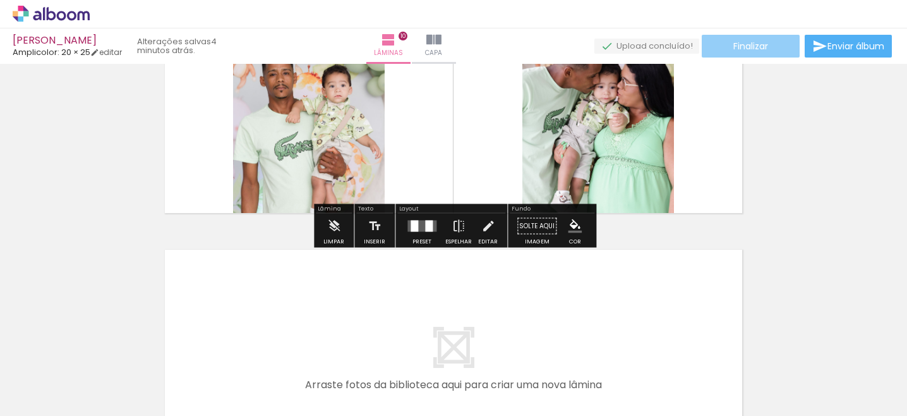
click at [734, 42] on span "Finalizar" at bounding box center [750, 46] width 35 height 9
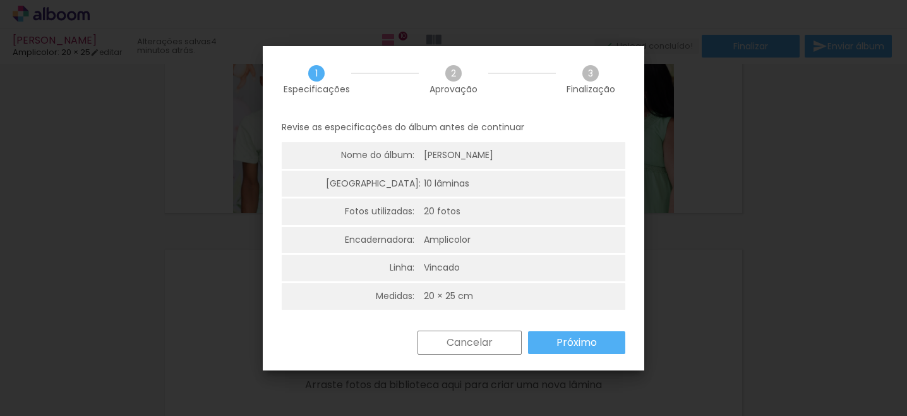
click at [0, 0] on slot "Próximo" at bounding box center [0, 0] width 0 height 0
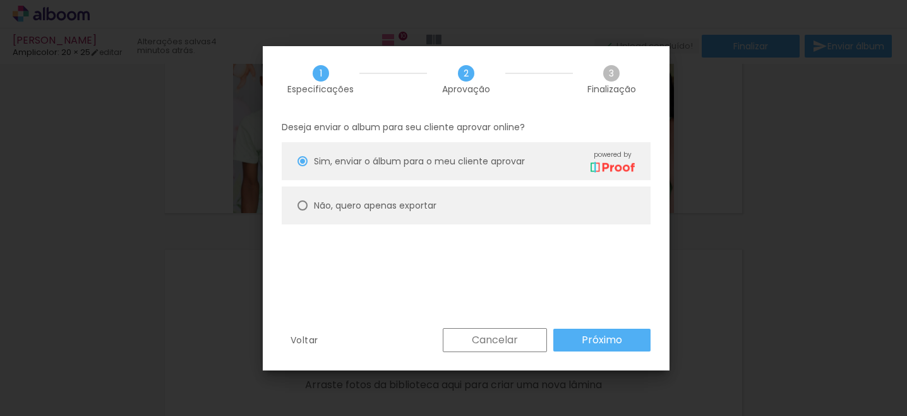
click at [0, 0] on slot "Não, quero apenas exportar" at bounding box center [0, 0] width 0 height 0
type paper-radio-button "on"
click at [0, 0] on slot "Próximo" at bounding box center [0, 0] width 0 height 0
type input "Alta, 300 DPI"
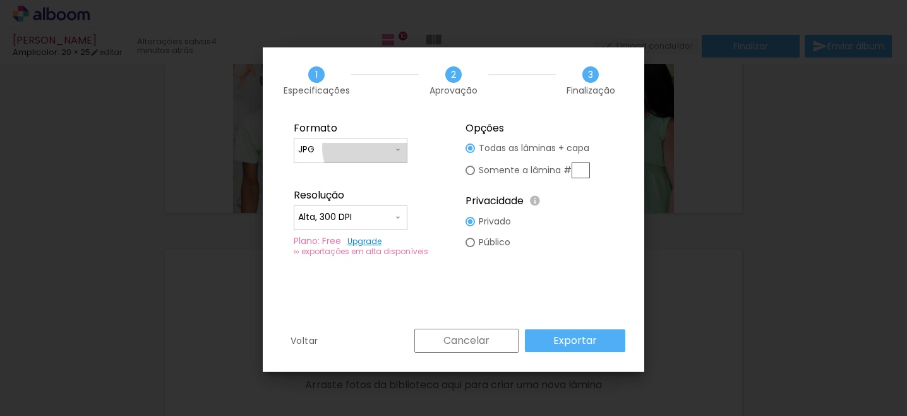
click at [374, 147] on input "JPG" at bounding box center [345, 149] width 95 height 13
click at [392, 150] on paper-item "JPG" at bounding box center [351, 147] width 114 height 25
click at [473, 153] on div at bounding box center [470, 147] width 9 height 9
type paper-radio-button "on"
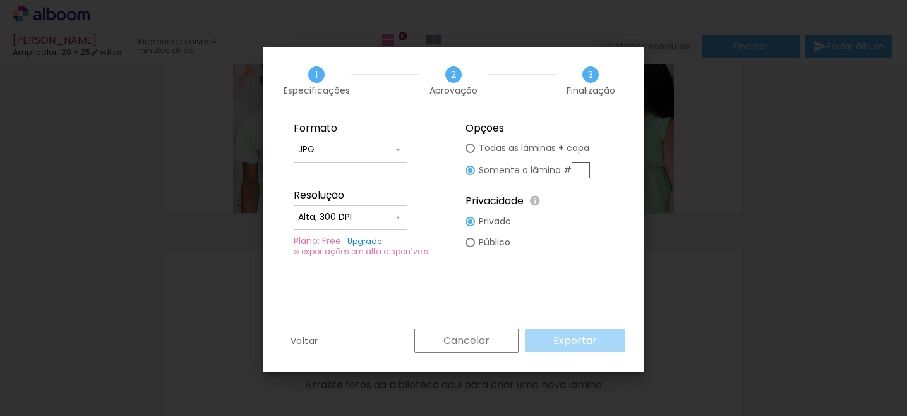
click at [472, 153] on div at bounding box center [470, 147] width 9 height 9
type paper-radio-button "on"
click at [474, 153] on div at bounding box center [470, 147] width 9 height 9
type paper-radio-button "on"
click at [387, 215] on input "Alta, 300 DPI" at bounding box center [345, 217] width 95 height 13
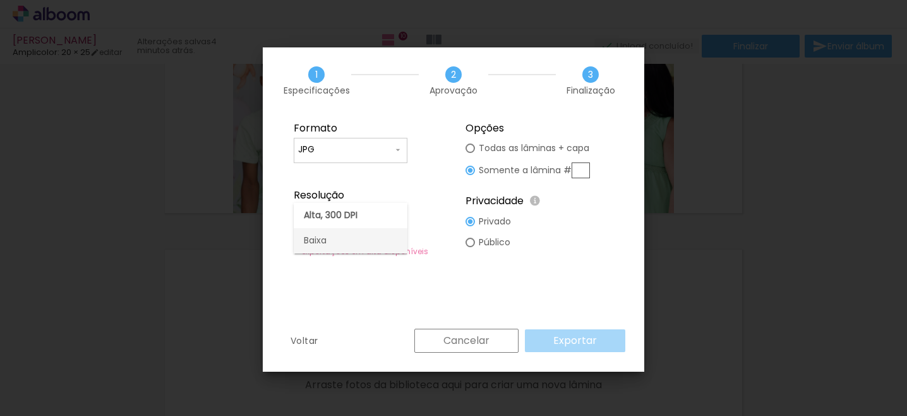
click at [382, 237] on paper-item "Baixa" at bounding box center [351, 240] width 114 height 25
click at [383, 215] on input "Baixa" at bounding box center [345, 217] width 95 height 13
click at [383, 214] on paper-item "Alta, 300 DPI" at bounding box center [351, 215] width 114 height 25
type input "Alta, 300 DPI"
click at [0, 0] on slot "Somente a lâmina #" at bounding box center [0, 0] width 0 height 0
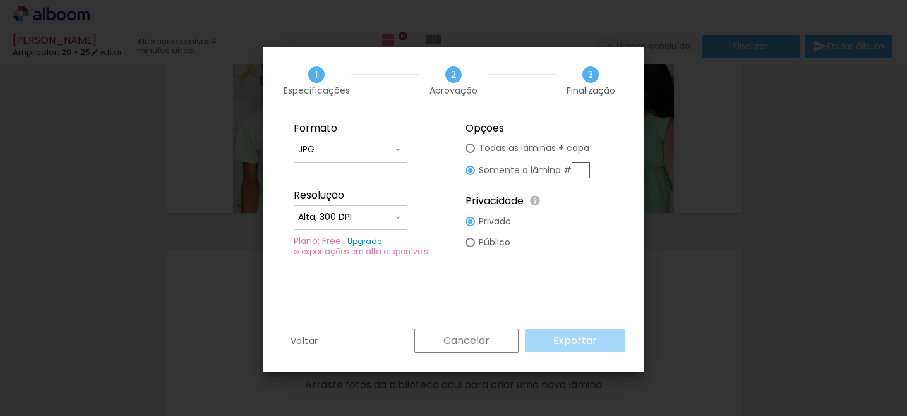
click at [576, 171] on input "text" at bounding box center [581, 170] width 18 height 16
type input "10"
click at [0, 0] on slot "Exportar" at bounding box center [0, 0] width 0 height 0
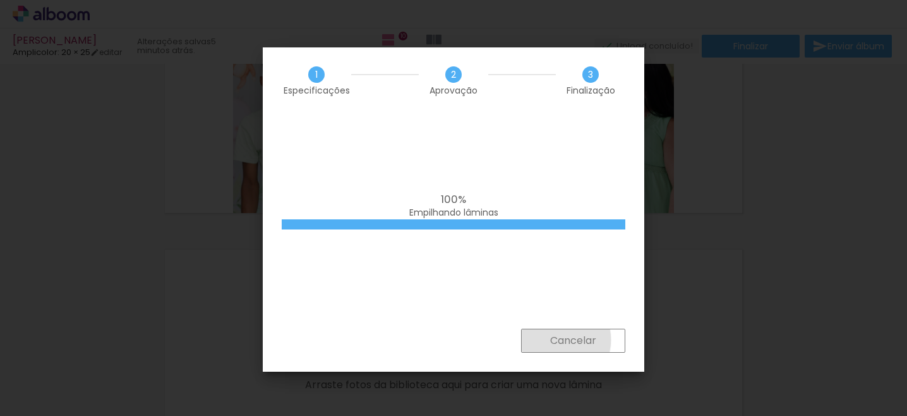
click at [0, 0] on slot "Cancelar" at bounding box center [0, 0] width 0 height 0
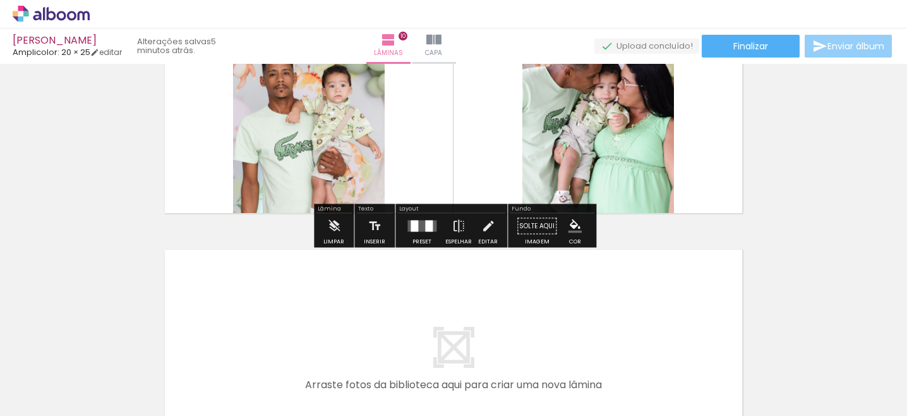
click at [819, 43] on iron-icon at bounding box center [819, 46] width 15 height 15
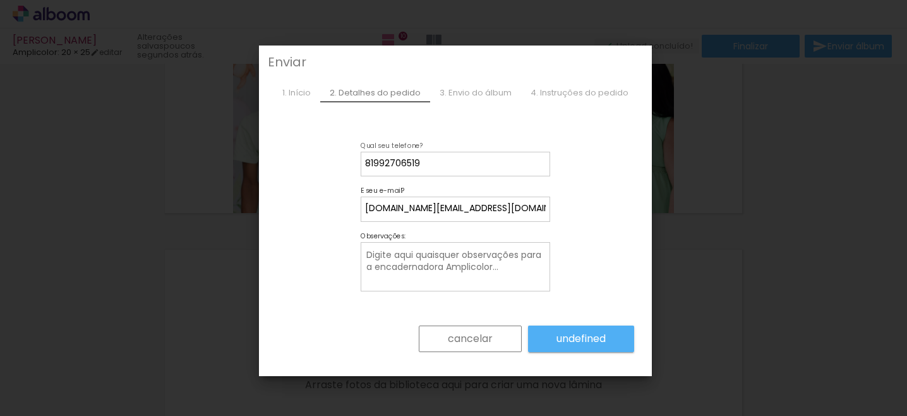
type input "81992706519"
type paper-input "81992706519"
click at [481, 270] on textarea at bounding box center [456, 268] width 183 height 40
type textarea "e"
type textarea "quero ver"
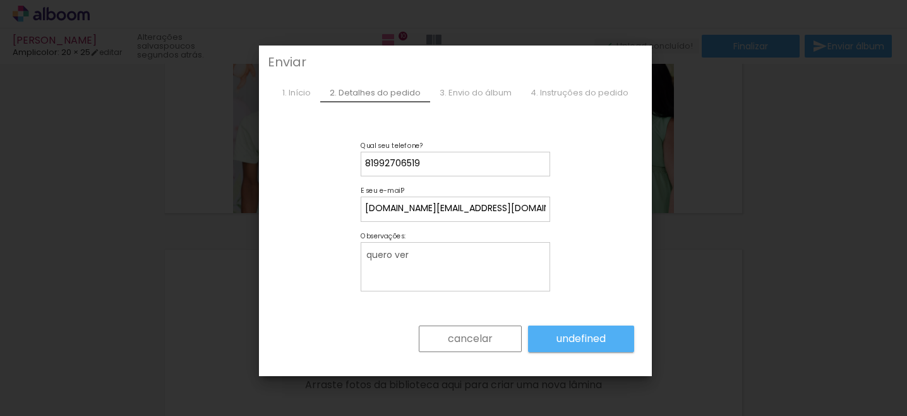
click at [567, 325] on div "cancelar undefined" at bounding box center [456, 340] width 358 height 59
click at [0, 0] on slot "undefined" at bounding box center [0, 0] width 0 height 0
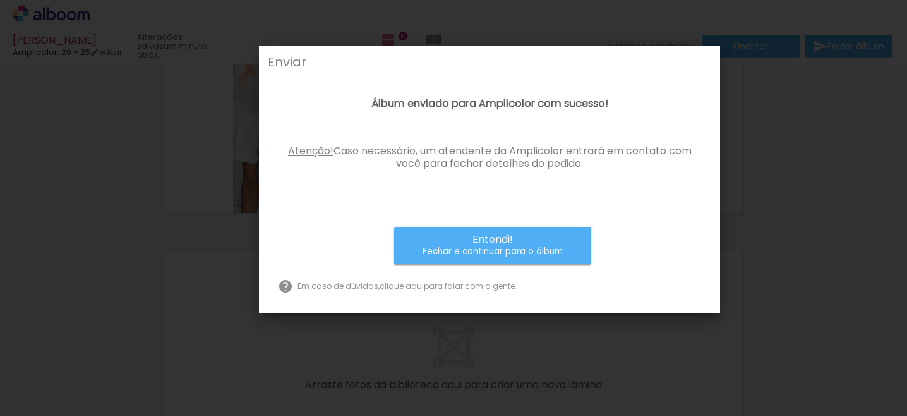
click at [494, 245] on small "Fechar e continuar para o álbum" at bounding box center [493, 251] width 140 height 13
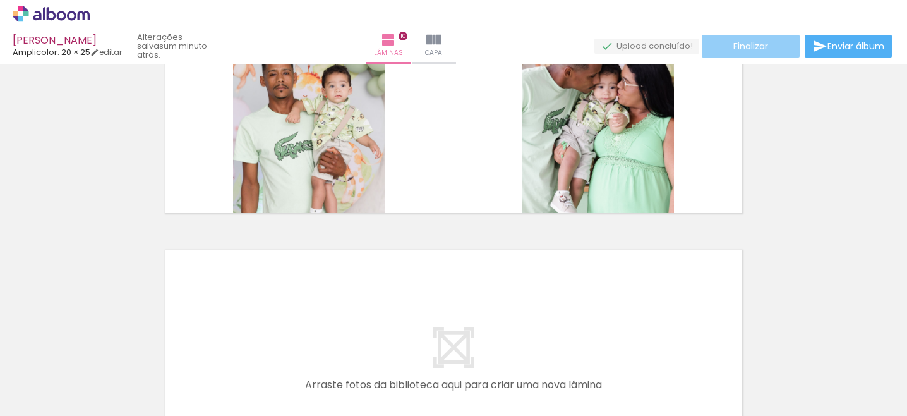
click at [737, 47] on span "Finalizar" at bounding box center [750, 46] width 35 height 9
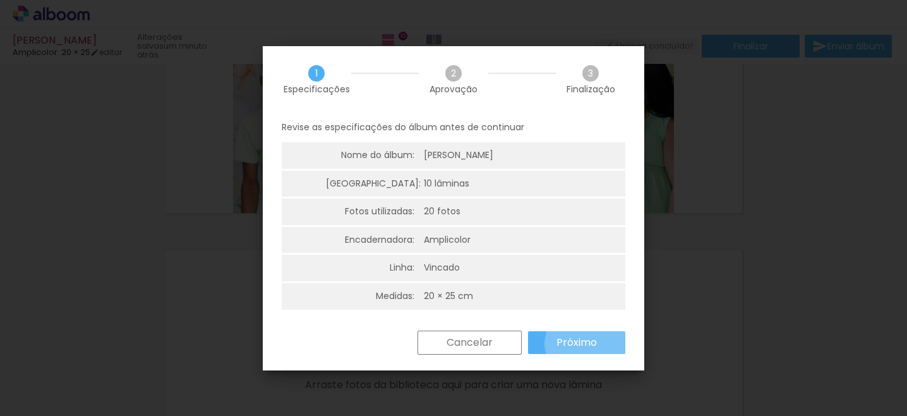
click at [0, 0] on slot "Próximo" at bounding box center [0, 0] width 0 height 0
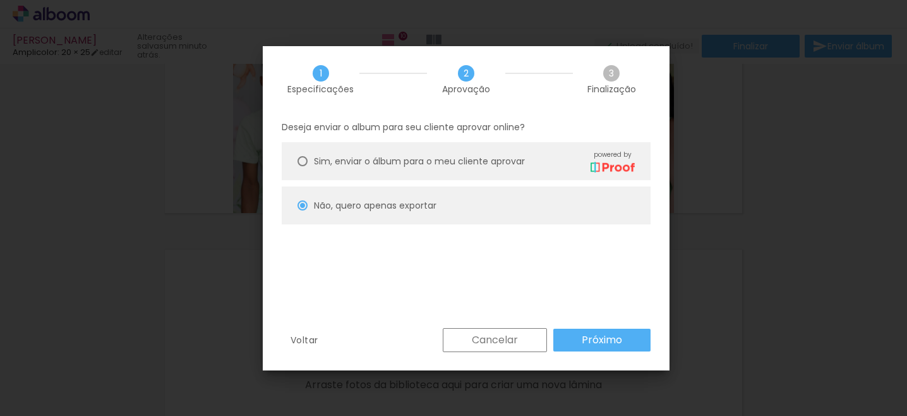
click at [0, 0] on slot "Próximo" at bounding box center [0, 0] width 0 height 0
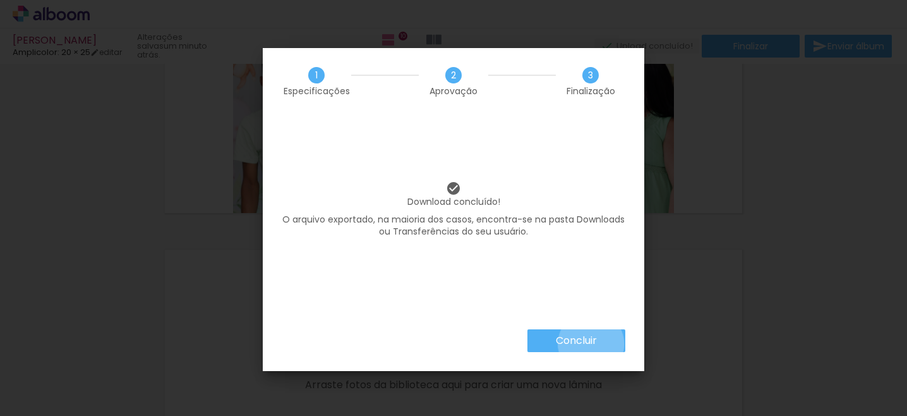
click at [0, 0] on slot "Concluir" at bounding box center [0, 0] width 0 height 0
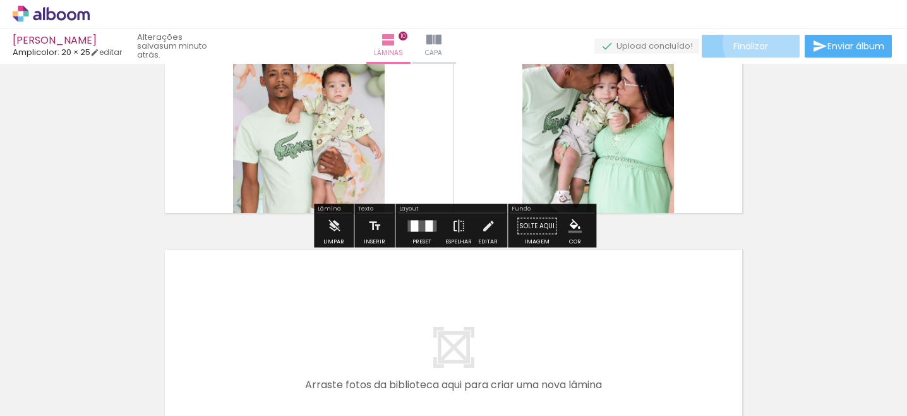
click at [758, 43] on span "Finalizar" at bounding box center [750, 46] width 35 height 9
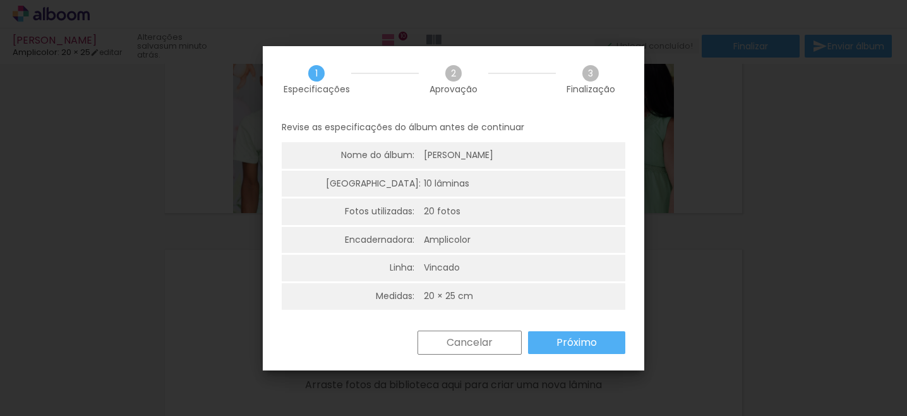
click at [552, 334] on paper-button "Próximo" at bounding box center [576, 342] width 97 height 23
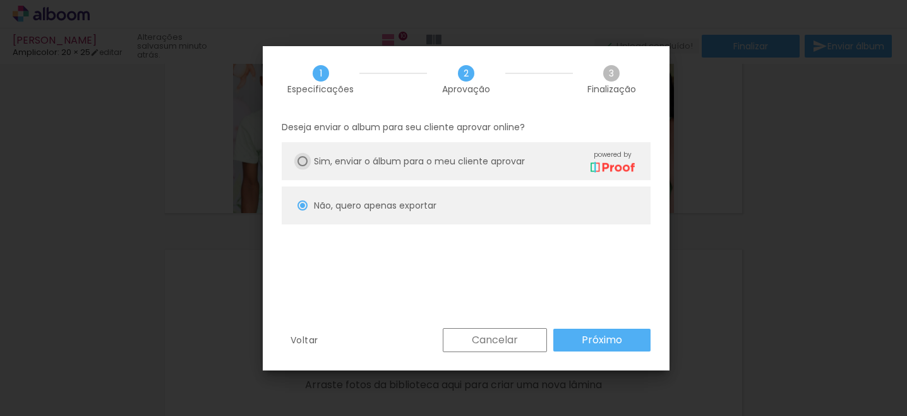
click at [306, 166] on div at bounding box center [303, 161] width 10 height 10
type paper-radio-button "on"
click at [0, 0] on slot "Próximo" at bounding box center [0, 0] width 0 height 0
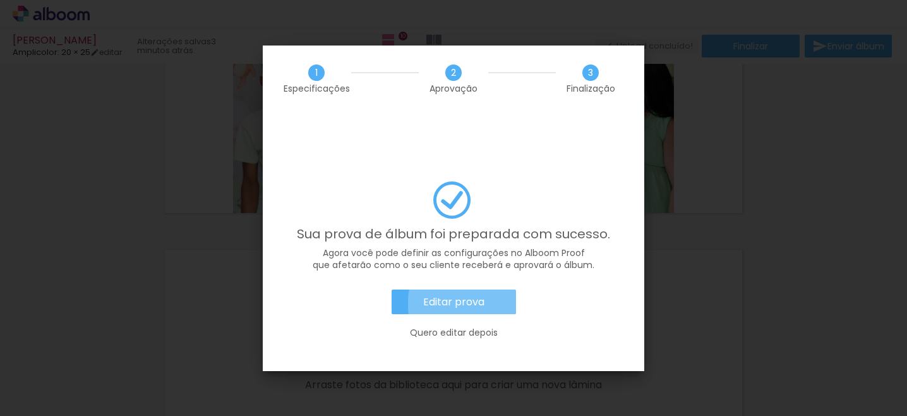
click at [0, 0] on slot "Editar prova" at bounding box center [0, 0] width 0 height 0
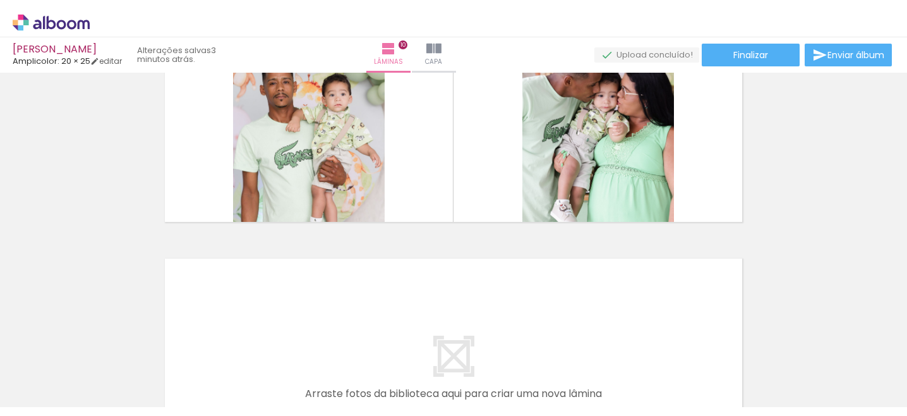
scroll to position [2480, 0]
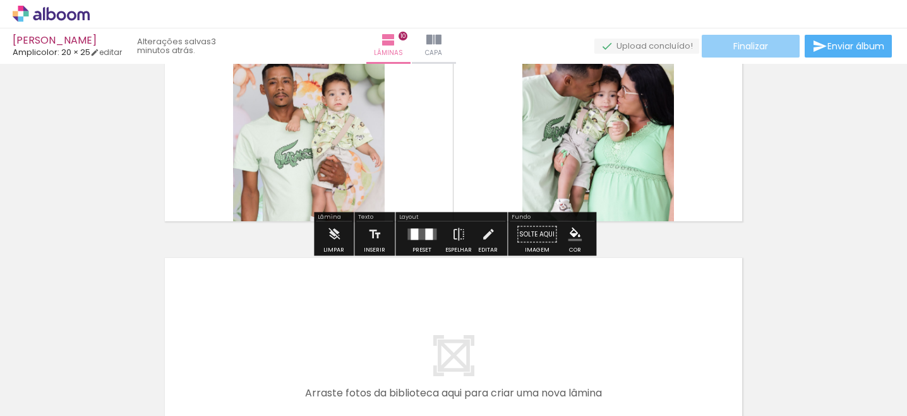
click at [728, 50] on paper-button "Finalizar" at bounding box center [751, 46] width 98 height 23
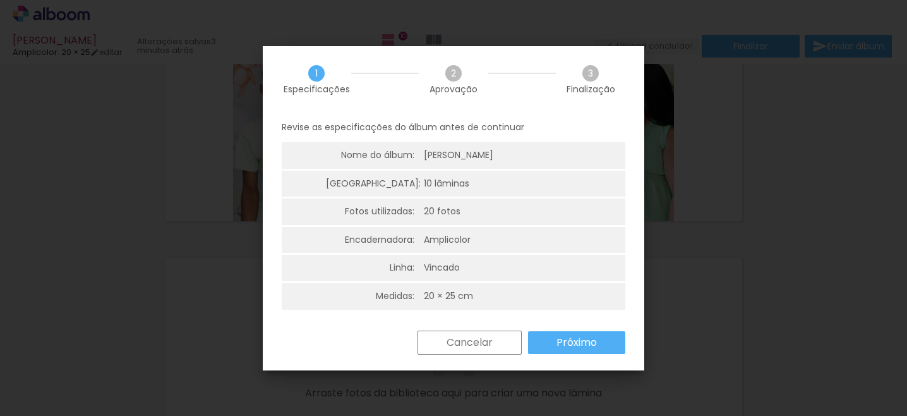
click at [0, 0] on slot "Próximo" at bounding box center [0, 0] width 0 height 0
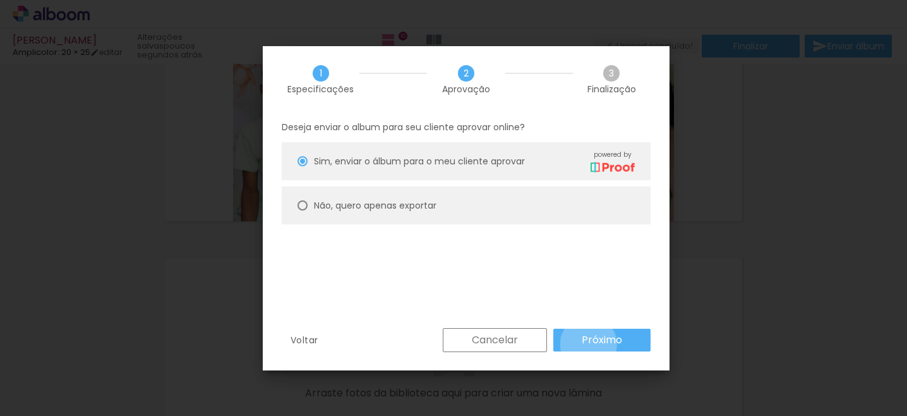
click at [0, 0] on slot "Próximo" at bounding box center [0, 0] width 0 height 0
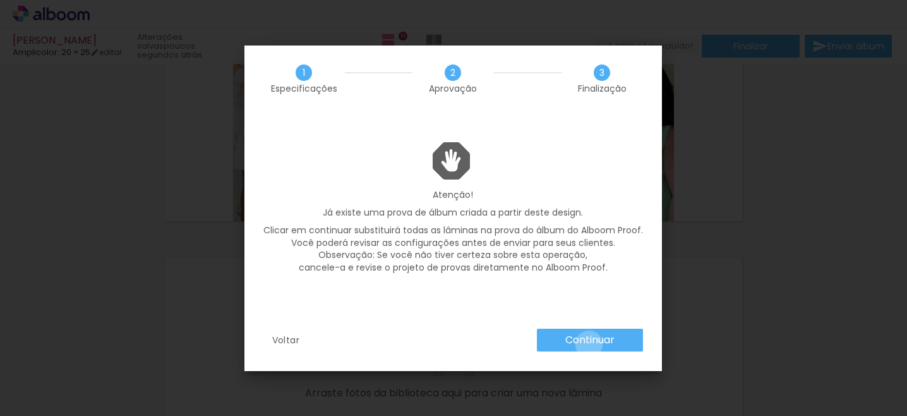
click at [0, 0] on slot "Continuar" at bounding box center [0, 0] width 0 height 0
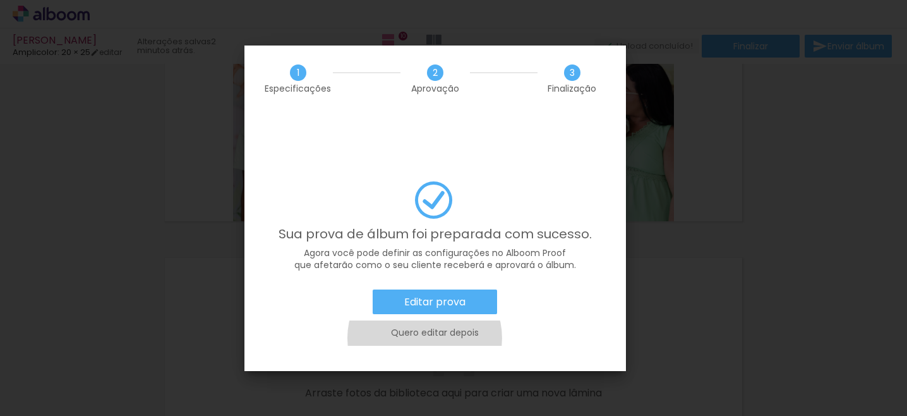
click at [0, 0] on slot "Quero editar depois" at bounding box center [0, 0] width 0 height 0
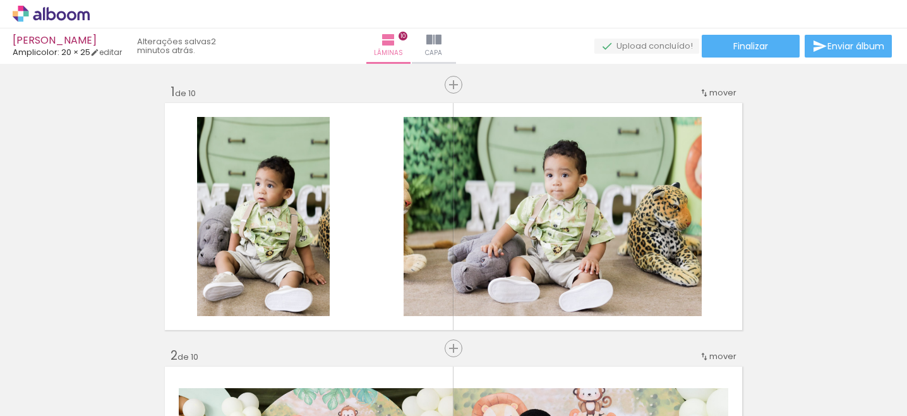
scroll to position [0, 0]
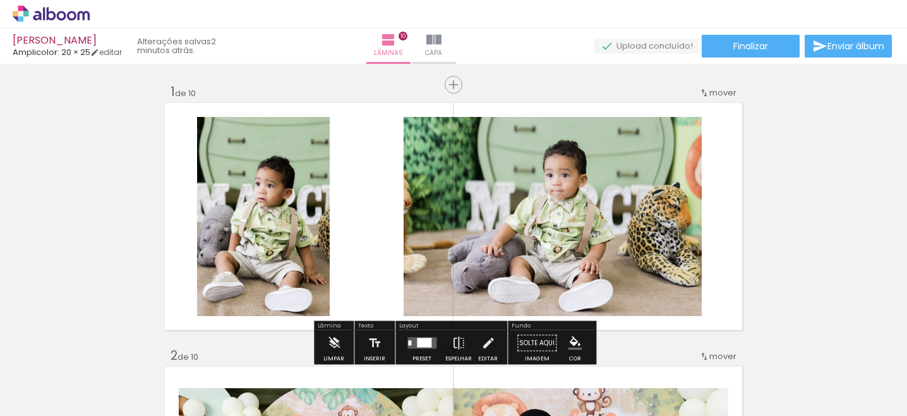
click at [75, 15] on icon at bounding box center [71, 15] width 9 height 9
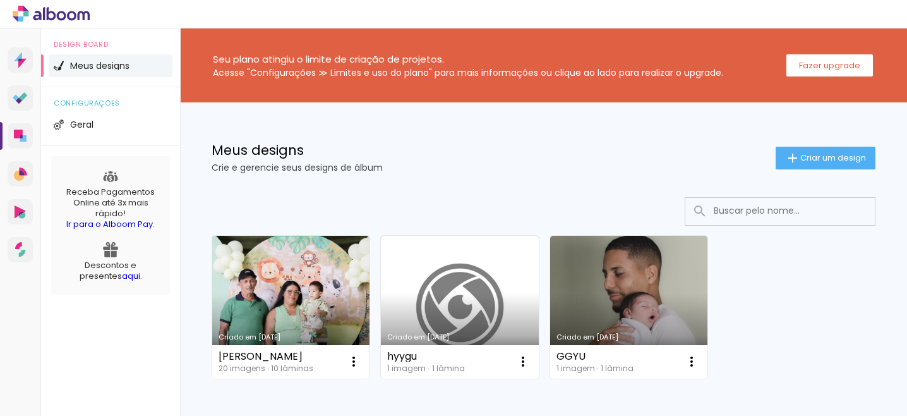
click at [59, 16] on icon at bounding box center [51, 14] width 77 height 16
click at [37, 19] on icon at bounding box center [37, 15] width 8 height 9
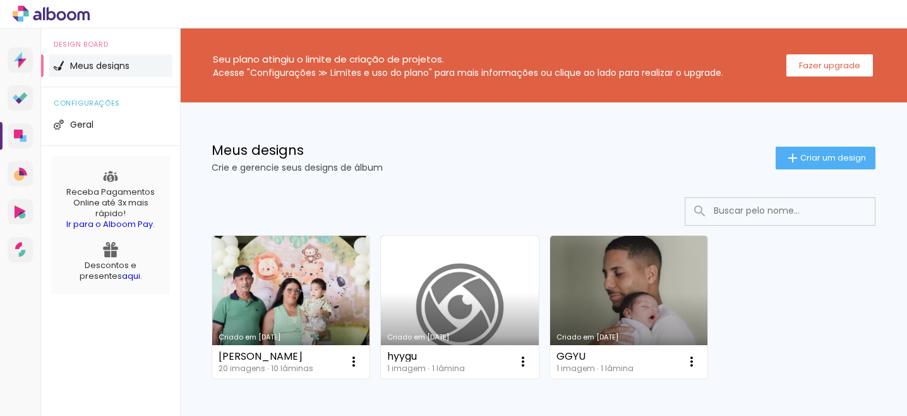
click at [323, 291] on link "Criado em [DATE]" at bounding box center [290, 307] width 157 height 143
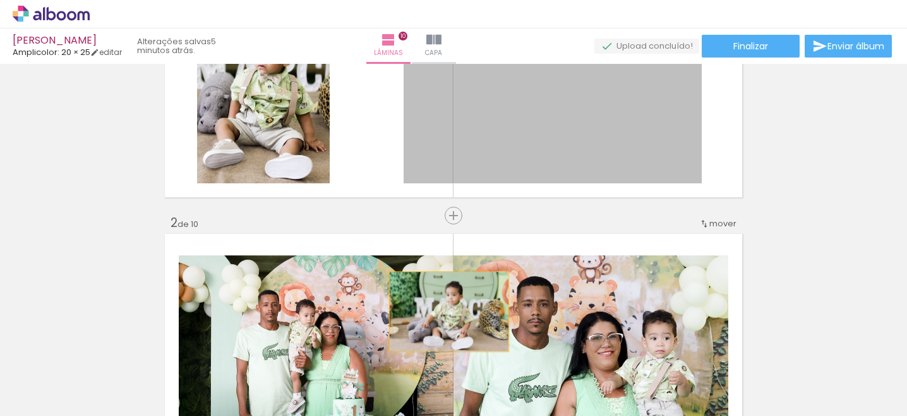
scroll to position [225, 0]
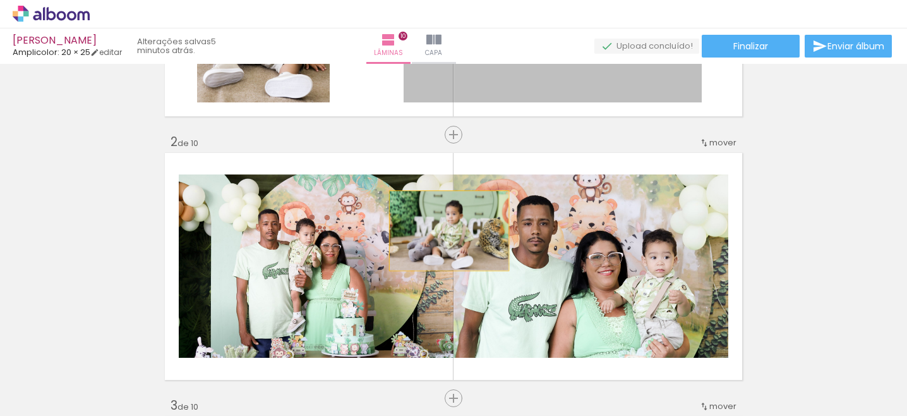
drag, startPoint x: 481, startPoint y: 215, endPoint x: 448, endPoint y: 442, distance: 229.8
click at [448, 415] on html "link( href="../../bower_components/polymer/polymer.html" rel="import" ) picture…" at bounding box center [453, 208] width 907 height 416
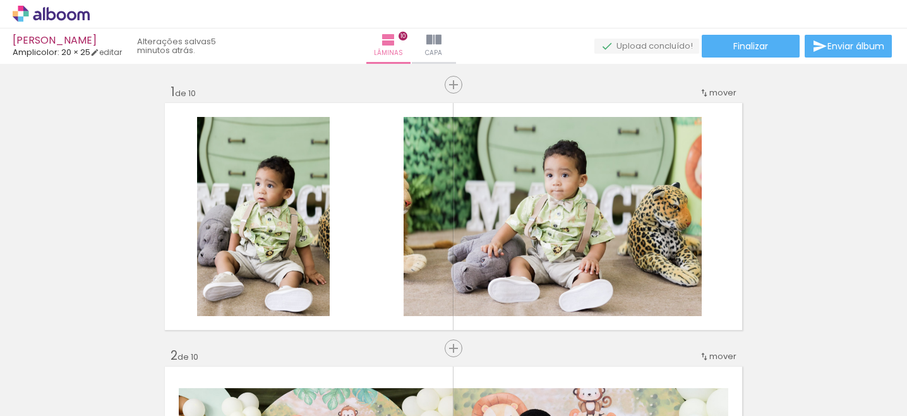
scroll to position [0, 0]
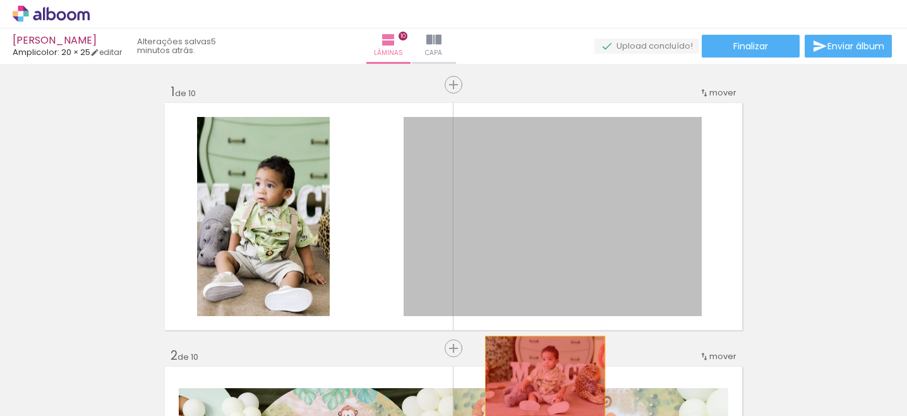
drag, startPoint x: 556, startPoint y: 184, endPoint x: 545, endPoint y: 375, distance: 191.1
click at [545, 375] on quentale-workspace at bounding box center [453, 208] width 907 height 416
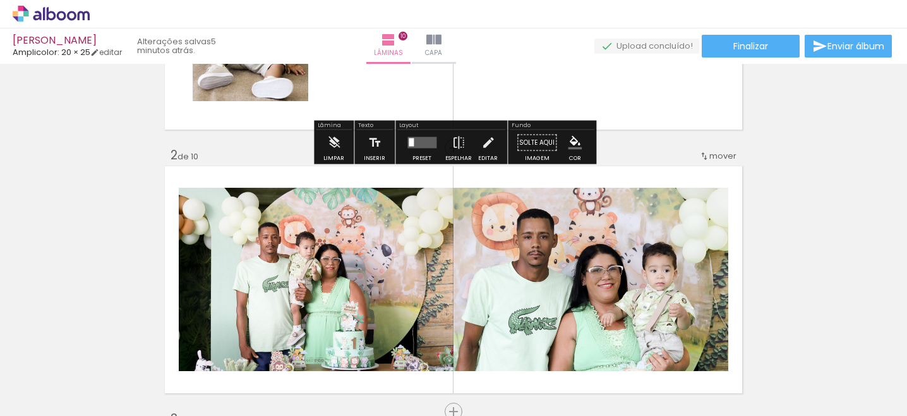
scroll to position [205, 0]
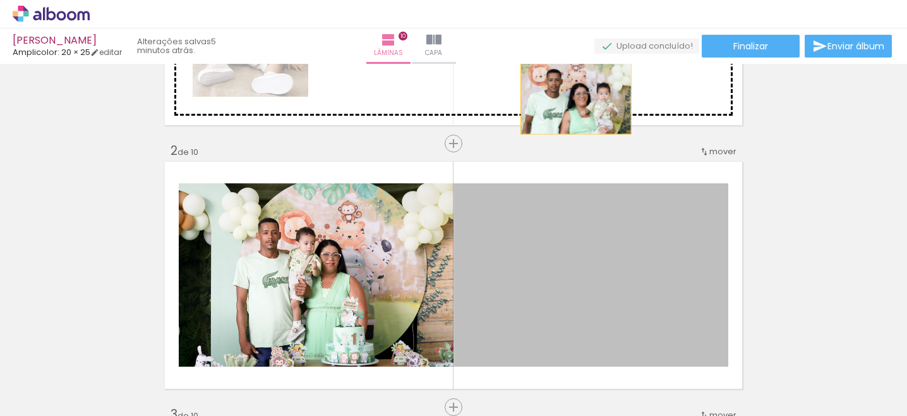
drag, startPoint x: 579, startPoint y: 276, endPoint x: 577, endPoint y: 95, distance: 180.7
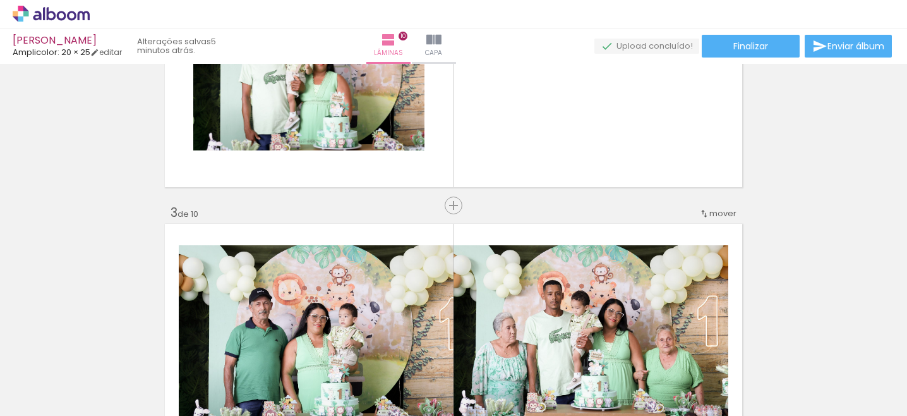
scroll to position [407, 0]
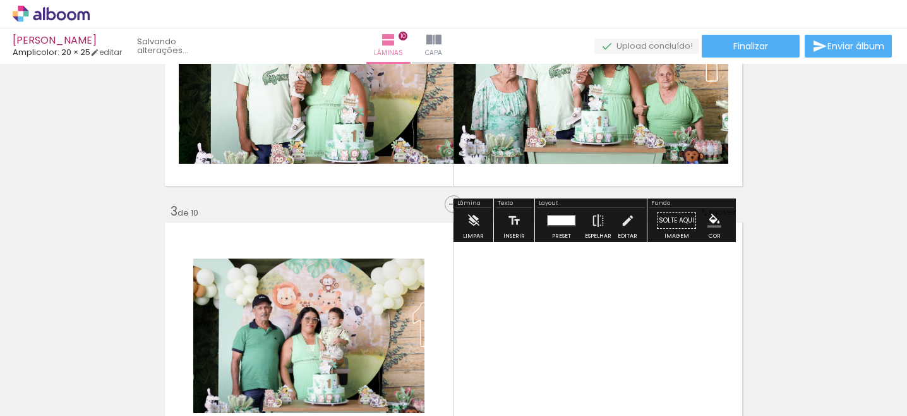
drag, startPoint x: 652, startPoint y: 299, endPoint x: 647, endPoint y: 109, distance: 190.2
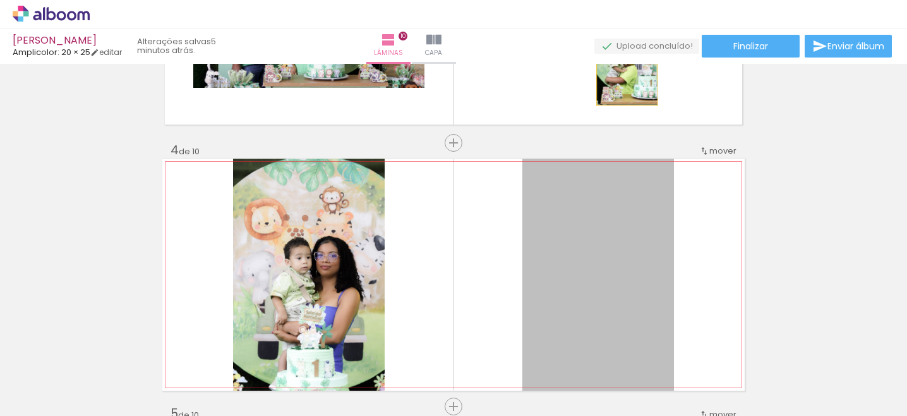
scroll to position [719, 0]
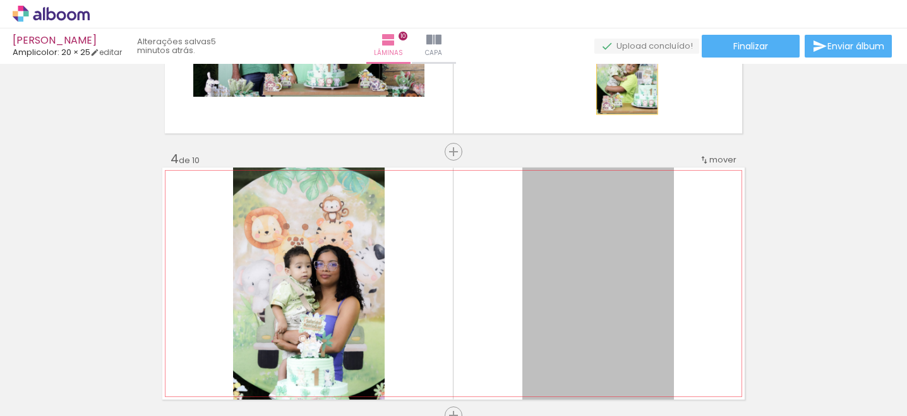
drag, startPoint x: 645, startPoint y: 217, endPoint x: 627, endPoint y: 59, distance: 158.9
click at [627, 0] on div "Marcio Gael Amplicolor: 20 × 25 editar 5 minutos atrás. Lâminas 10 Capa Finaliz…" at bounding box center [453, 0] width 907 height 0
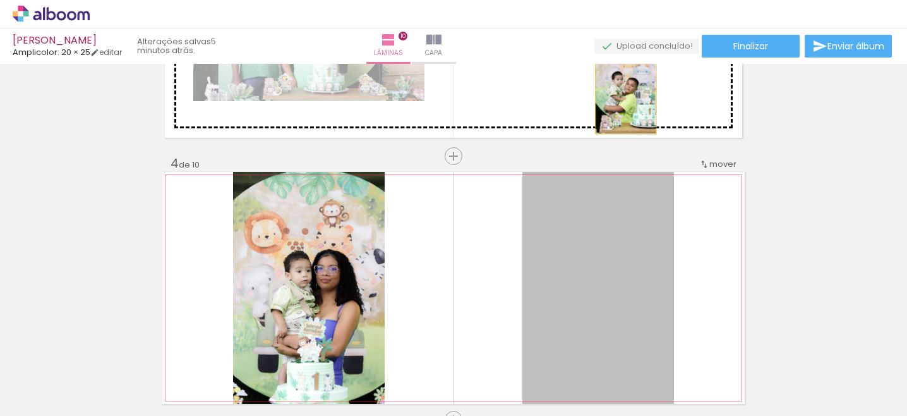
drag, startPoint x: 640, startPoint y: 256, endPoint x: 626, endPoint y: 87, distance: 169.9
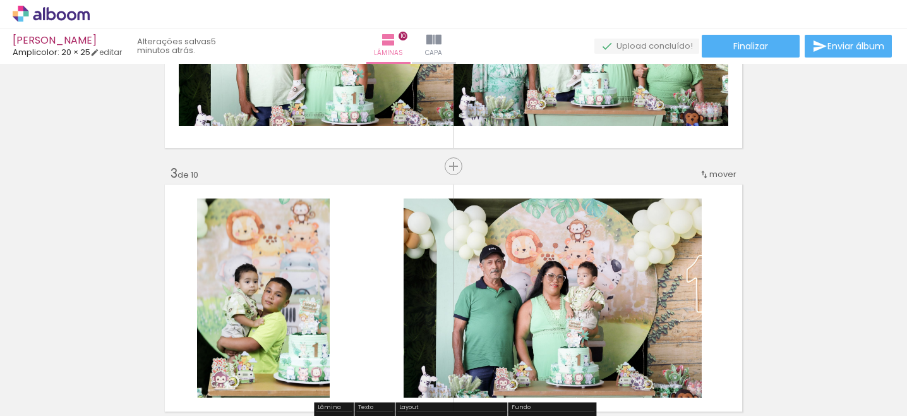
scroll to position [448, 0]
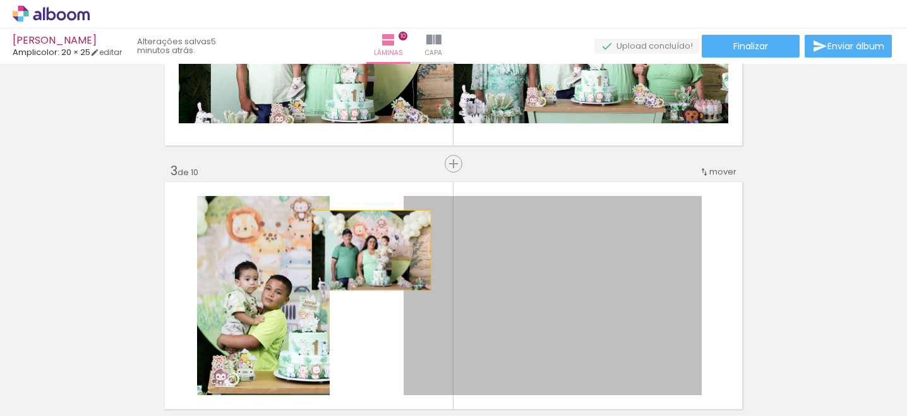
drag, startPoint x: 649, startPoint y: 255, endPoint x: 356, endPoint y: 252, distance: 293.1
click at [354, 252] on quentale-layouter at bounding box center [453, 295] width 582 height 232
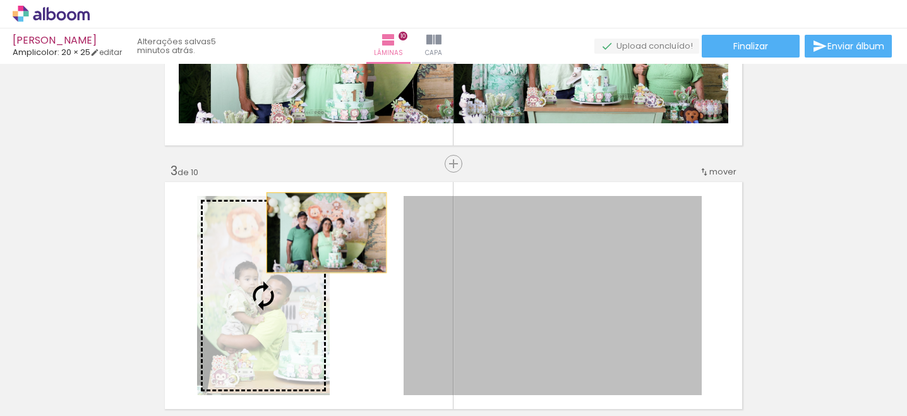
drag, startPoint x: 517, startPoint y: 241, endPoint x: 305, endPoint y: 232, distance: 212.5
click at [0, 0] on slot at bounding box center [0, 0] width 0 height 0
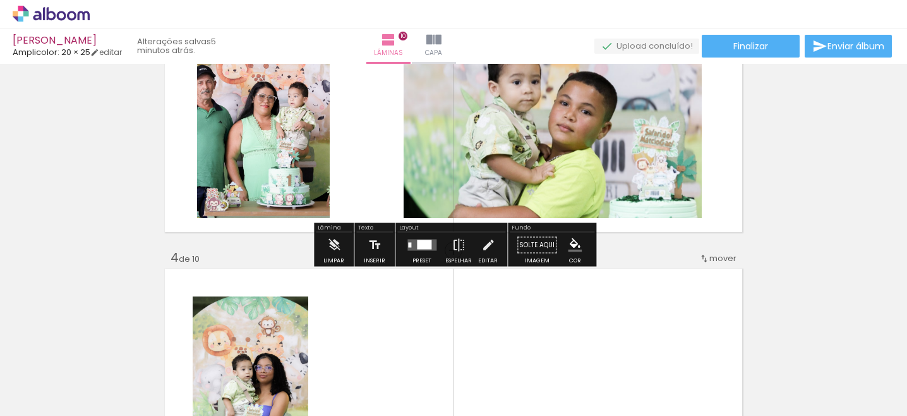
scroll to position [621, 0]
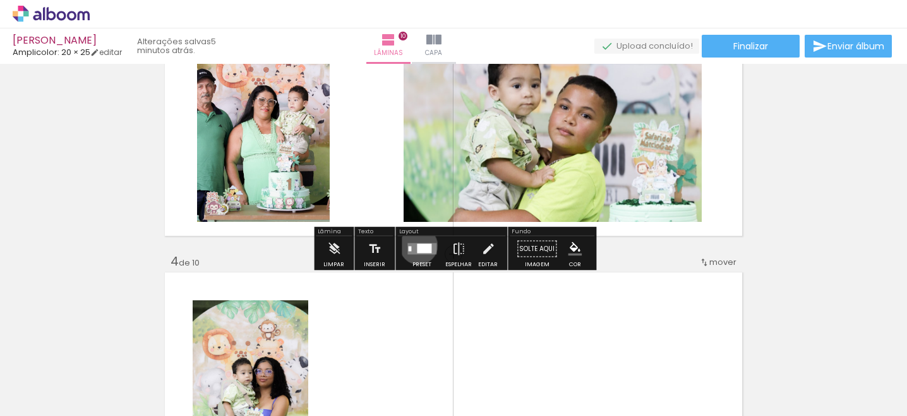
click at [417, 245] on div at bounding box center [424, 248] width 15 height 9
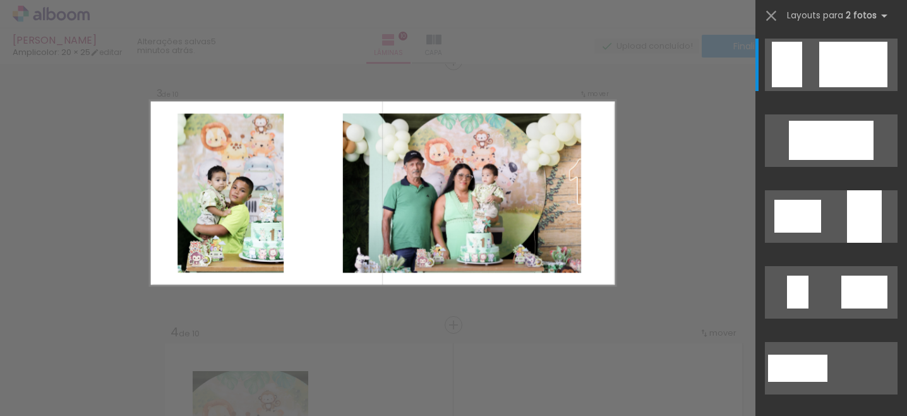
scroll to position [543, 0]
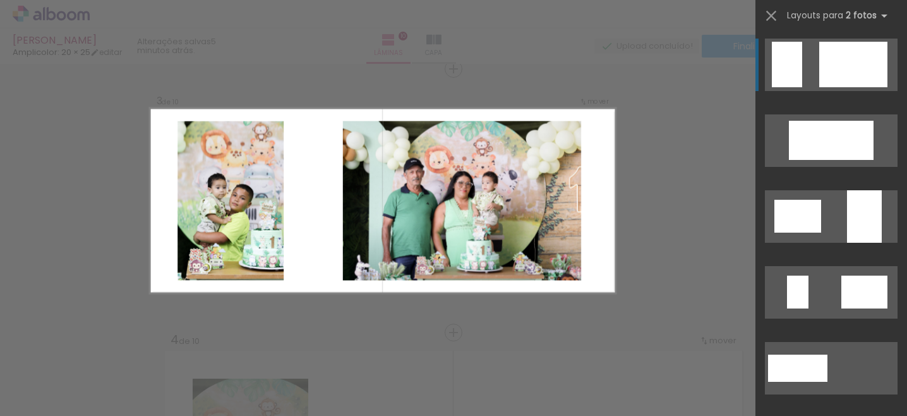
click at [819, 60] on div at bounding box center [853, 64] width 68 height 45
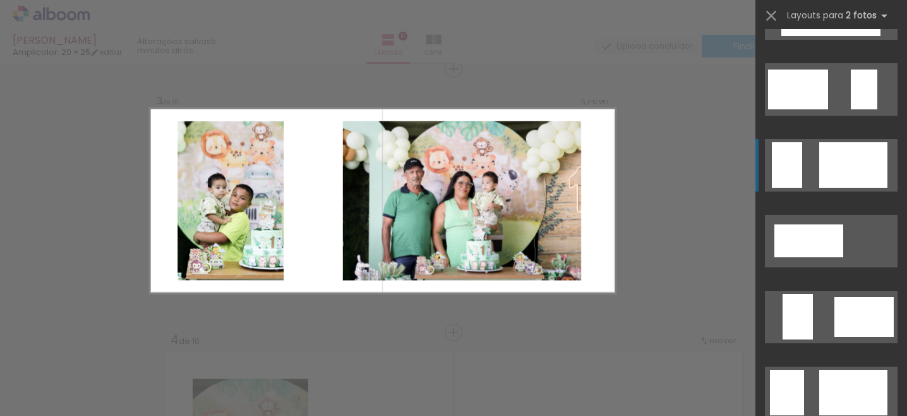
scroll to position [736, 0]
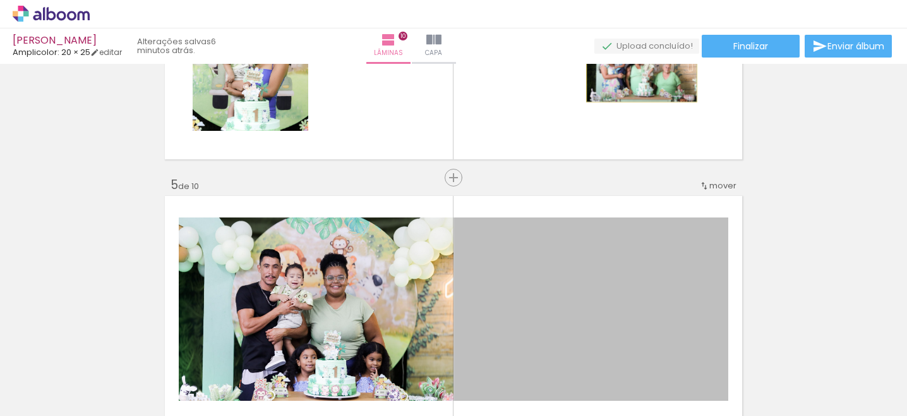
scroll to position [944, 0]
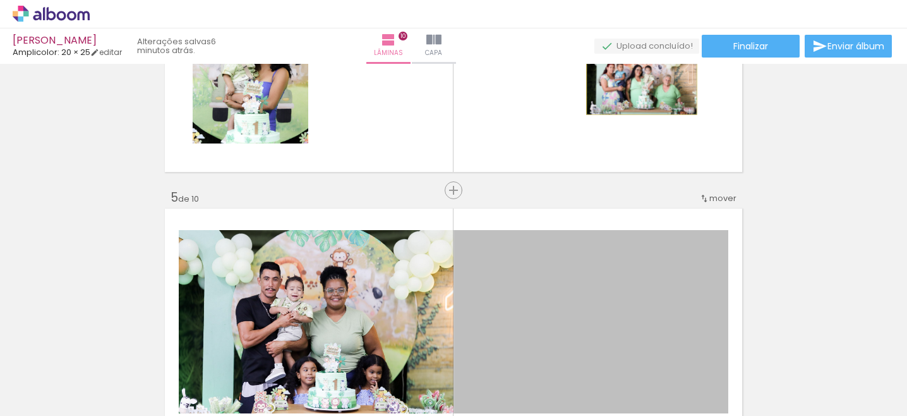
drag, startPoint x: 642, startPoint y: 248, endPoint x: 641, endPoint y: 58, distance: 189.5
click at [641, 0] on div "Marcio Gael Amplicolor: 20 × 25 editar 6 minutos atrás. Lâminas 10 Capa Finaliz…" at bounding box center [453, 0] width 907 height 0
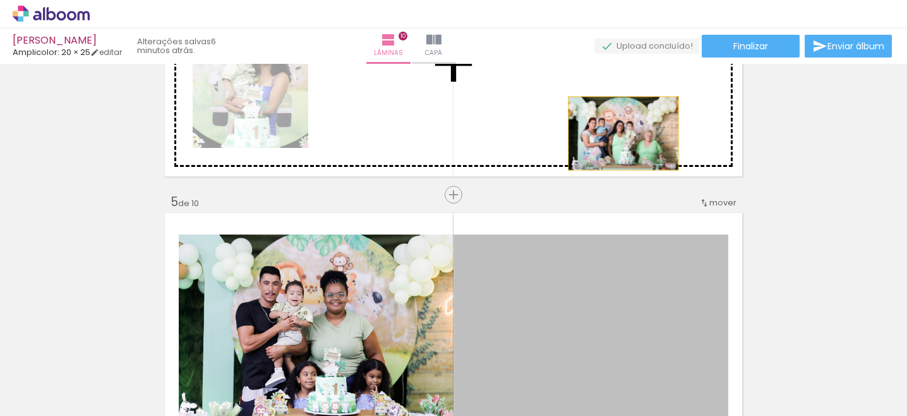
drag, startPoint x: 618, startPoint y: 296, endPoint x: 622, endPoint y: 131, distance: 164.3
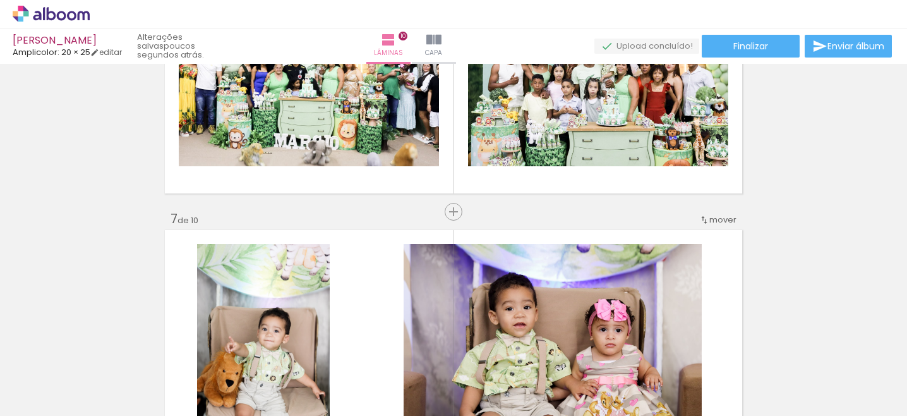
scroll to position [1453, 0]
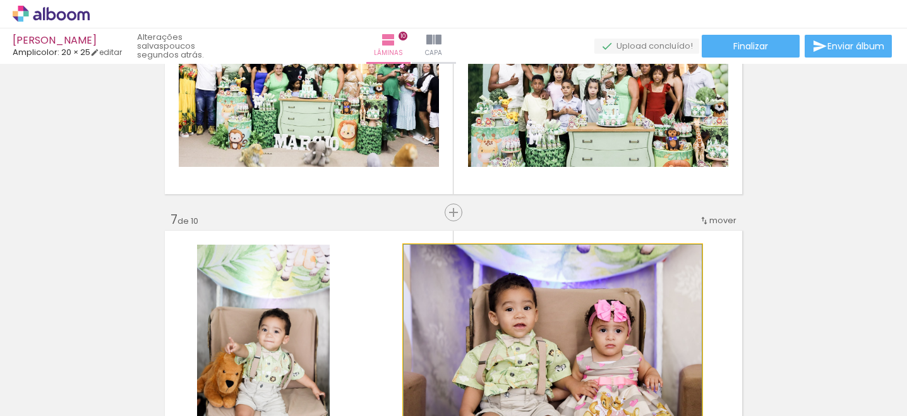
click at [601, 291] on div at bounding box center [553, 343] width 298 height 199
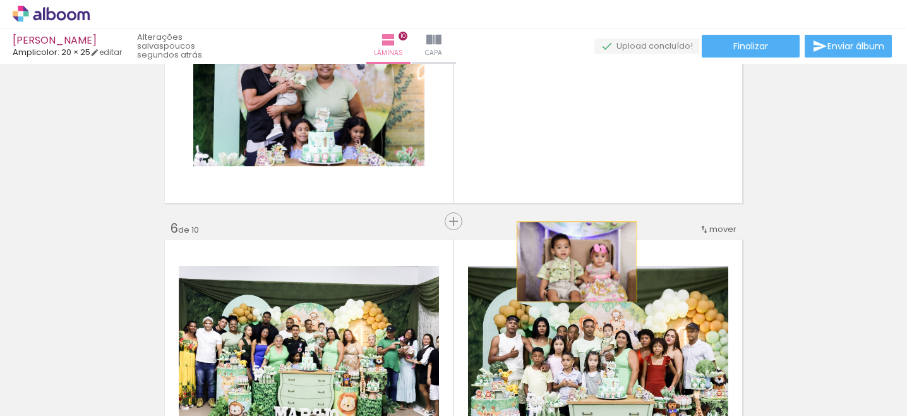
scroll to position [1153, 0]
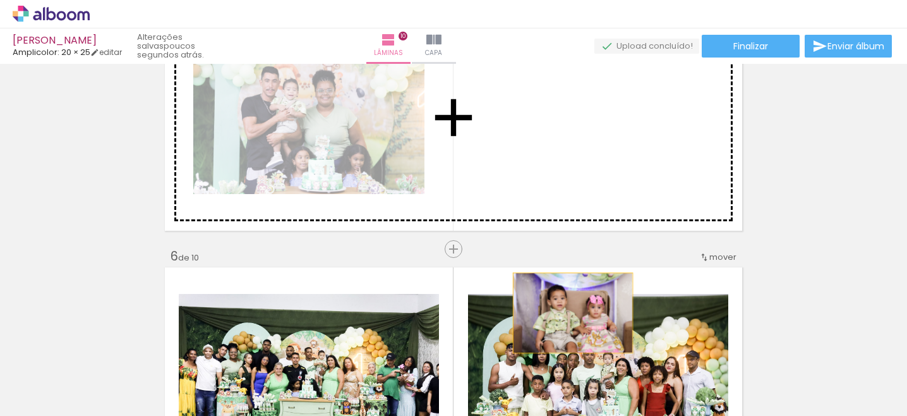
drag, startPoint x: 604, startPoint y: 323, endPoint x: 572, endPoint y: 72, distance: 252.8
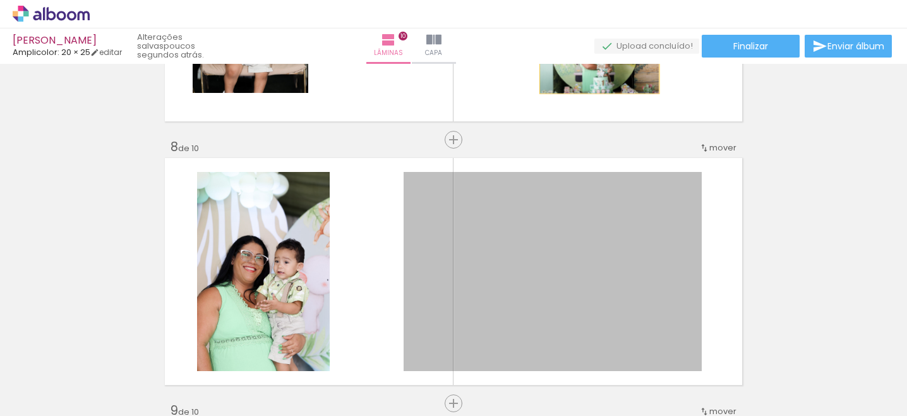
scroll to position [1736, 0]
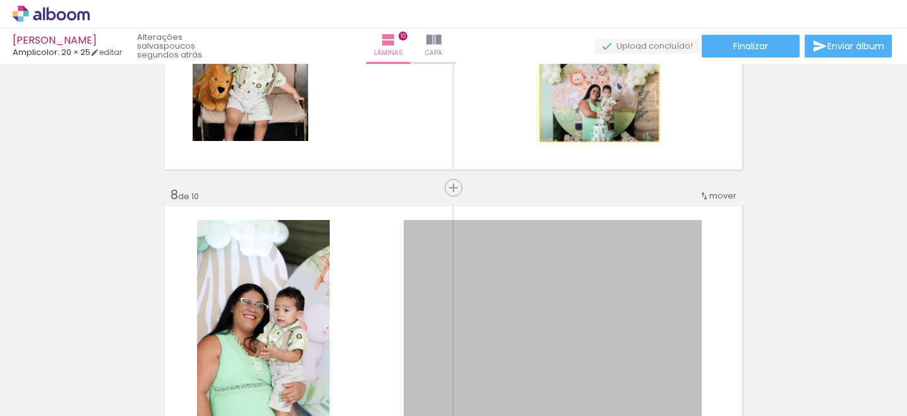
drag, startPoint x: 576, startPoint y: 246, endPoint x: 601, endPoint y: 49, distance: 198.7
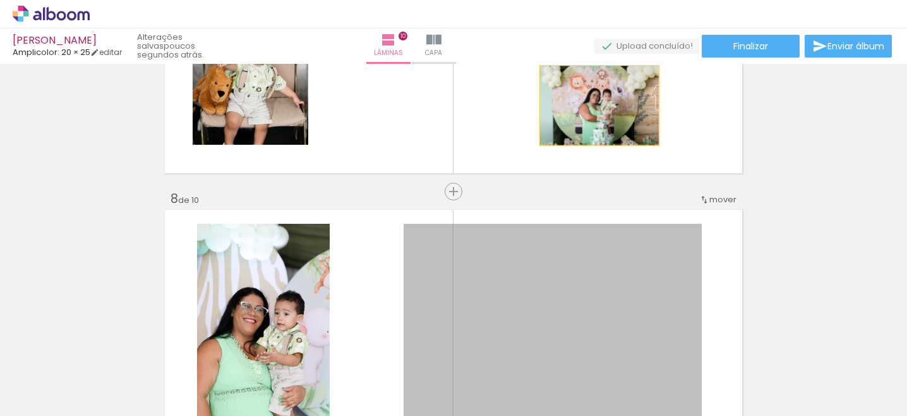
click at [601, 0] on div "Marcio Gael Amplicolor: 20 × 25 editar poucos segundos atrás. Lâminas 10 Capa F…" at bounding box center [453, 0] width 907 height 0
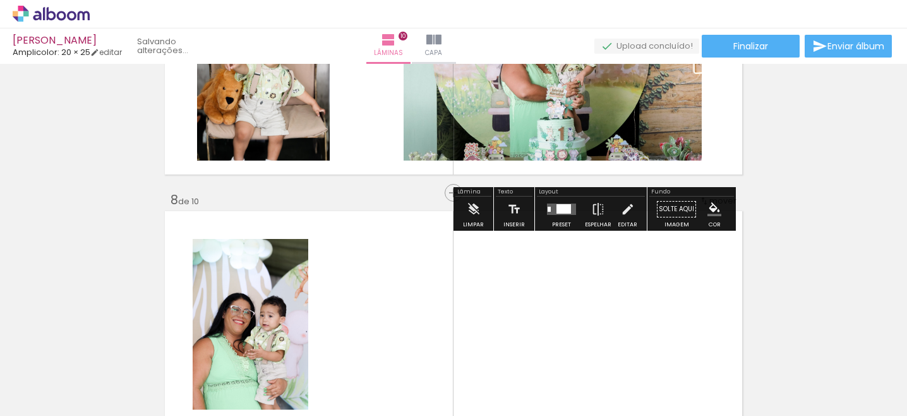
drag, startPoint x: 603, startPoint y: 279, endPoint x: 605, endPoint y: 81, distance: 198.4
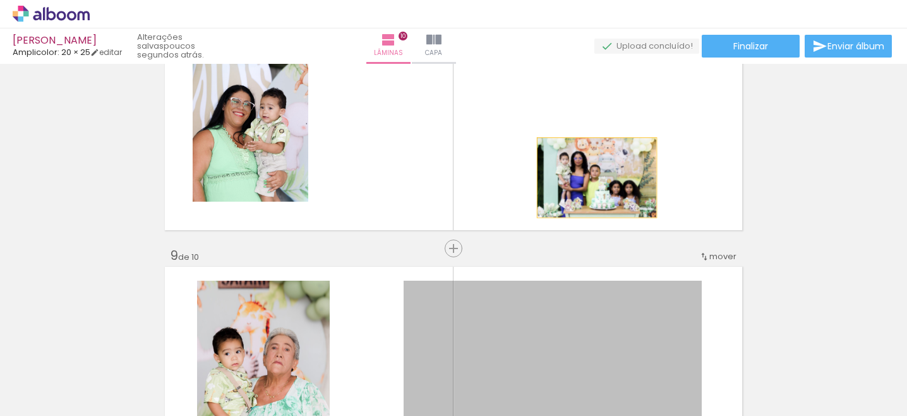
scroll to position [1859, 0]
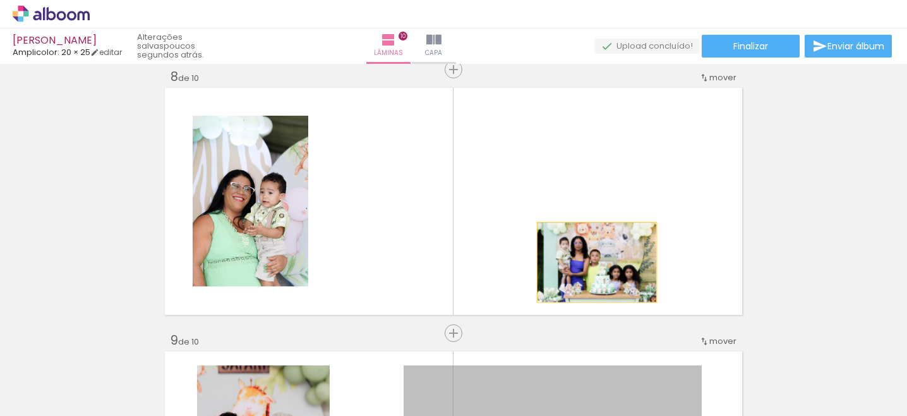
drag, startPoint x: 591, startPoint y: 202, endPoint x: 597, endPoint y: 23, distance: 179.5
click at [597, 0] on div "Marcio Gael Amplicolor: 20 × 25 editar poucos segundos atrás. Lâminas 10 Capa F…" at bounding box center [453, 0] width 907 height 0
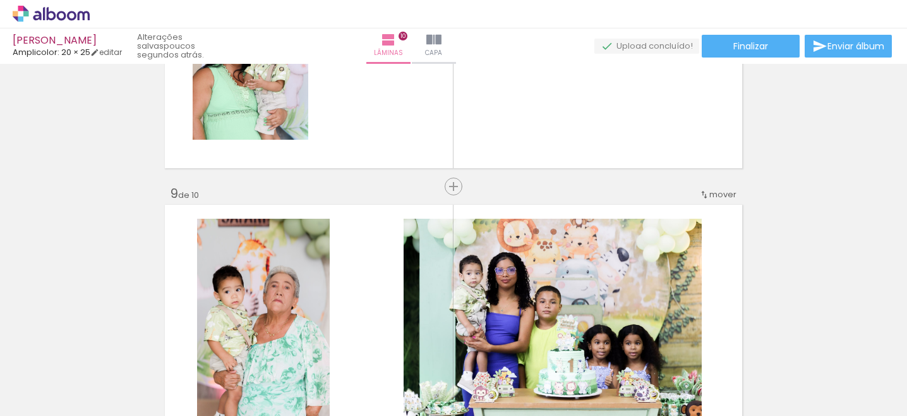
scroll to position [2004, 0]
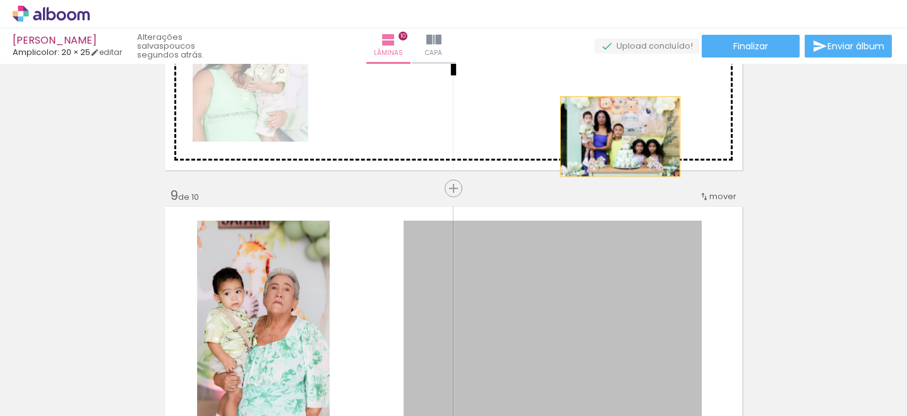
drag, startPoint x: 615, startPoint y: 289, endPoint x: 620, endPoint y: 137, distance: 152.3
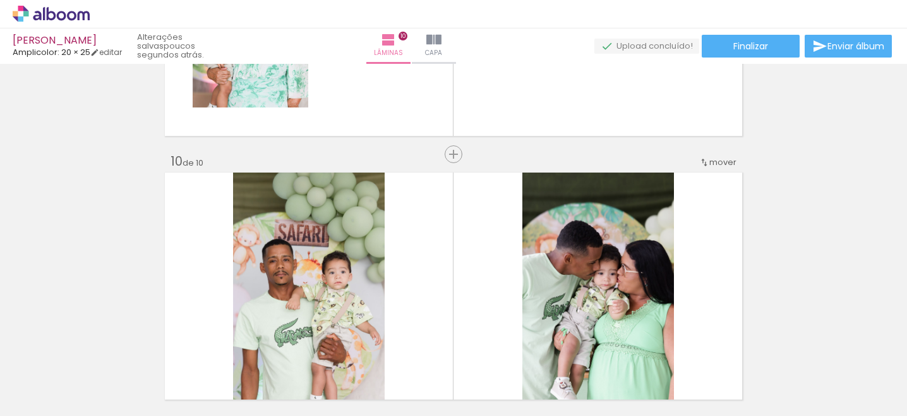
scroll to position [2310, 0]
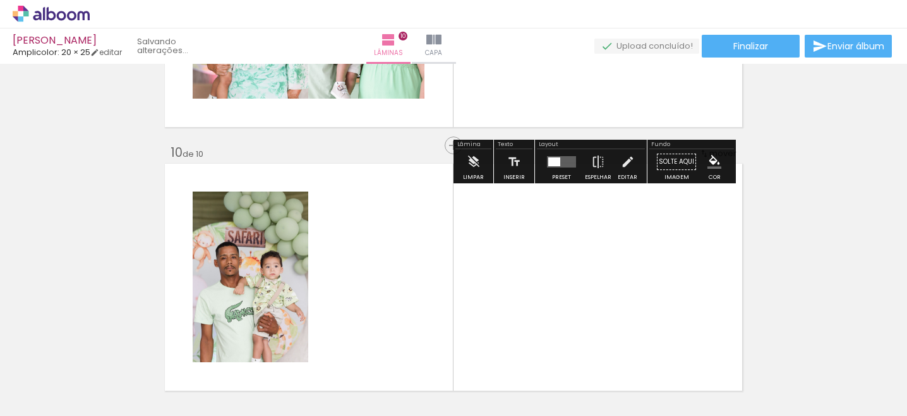
drag, startPoint x: 617, startPoint y: 251, endPoint x: 613, endPoint y: 91, distance: 159.9
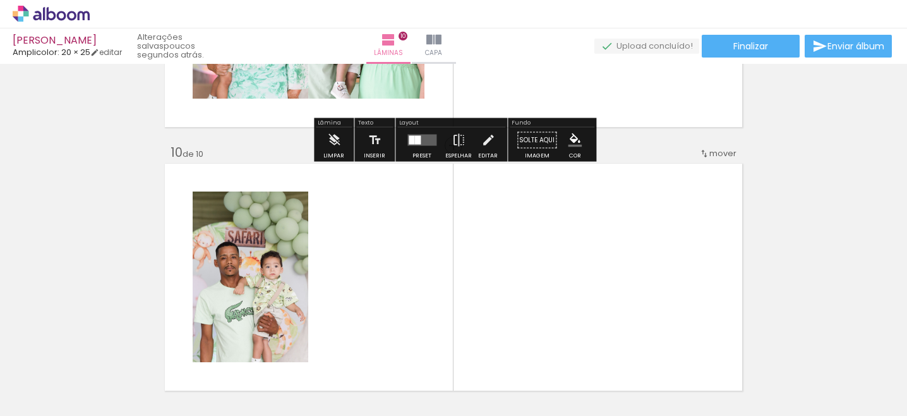
click at [433, 142] on quentale-layouter at bounding box center [421, 140] width 29 height 11
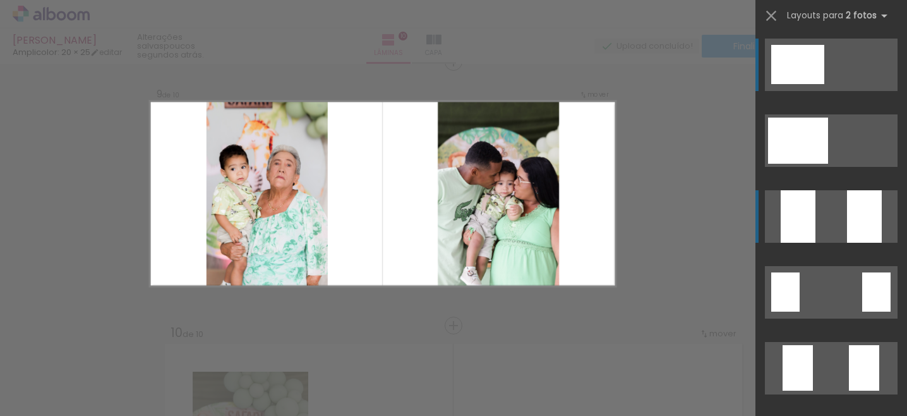
scroll to position [2123, 0]
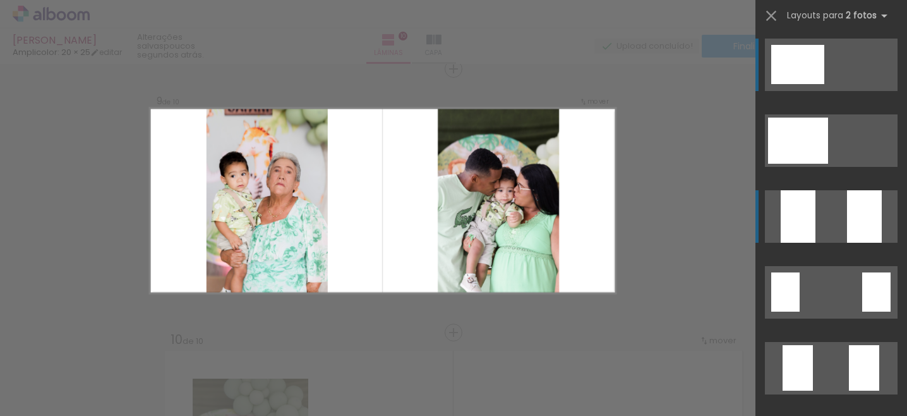
click at [843, 167] on quentale-layouter at bounding box center [831, 140] width 133 height 52
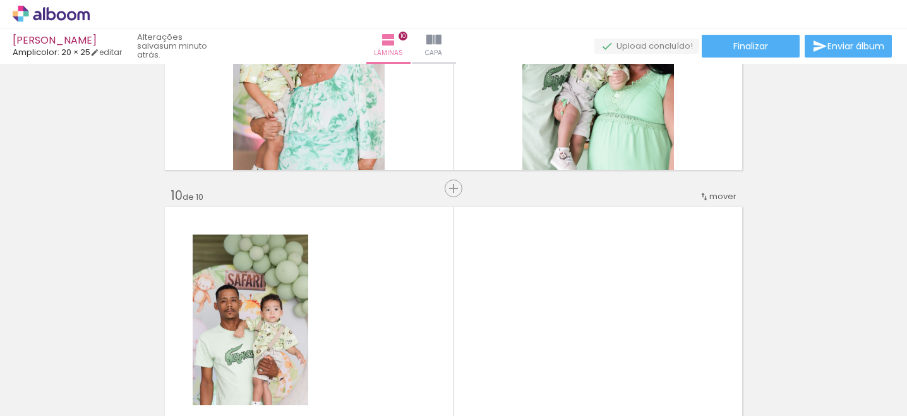
scroll to position [0, 603]
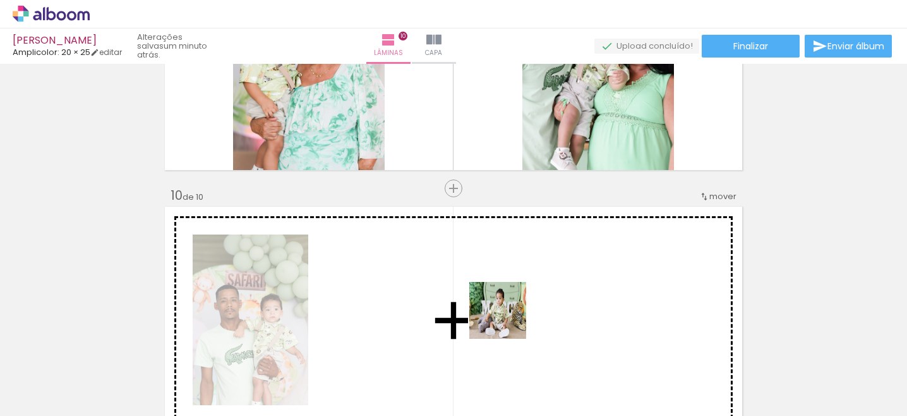
drag, startPoint x: 446, startPoint y: 378, endPoint x: 519, endPoint y: 313, distance: 97.5
click at [519, 313] on quentale-workspace at bounding box center [453, 208] width 907 height 416
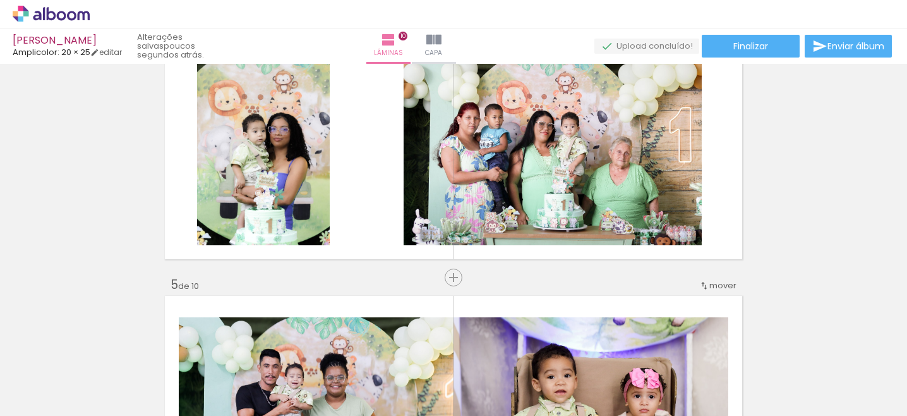
scroll to position [869, 0]
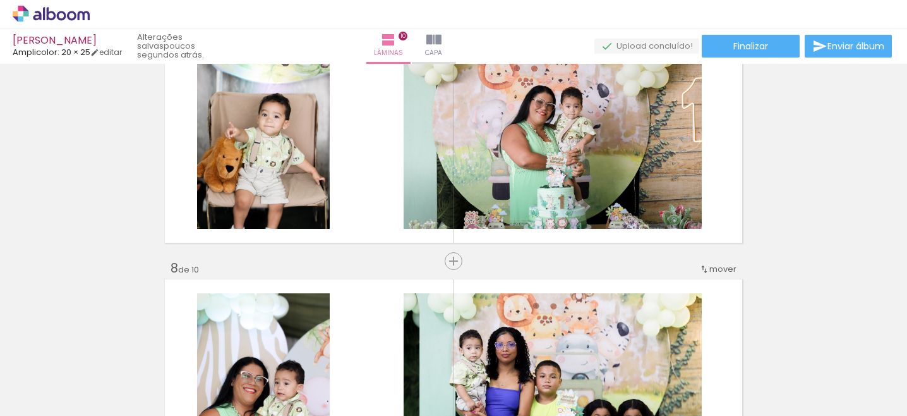
scroll to position [1654, 0]
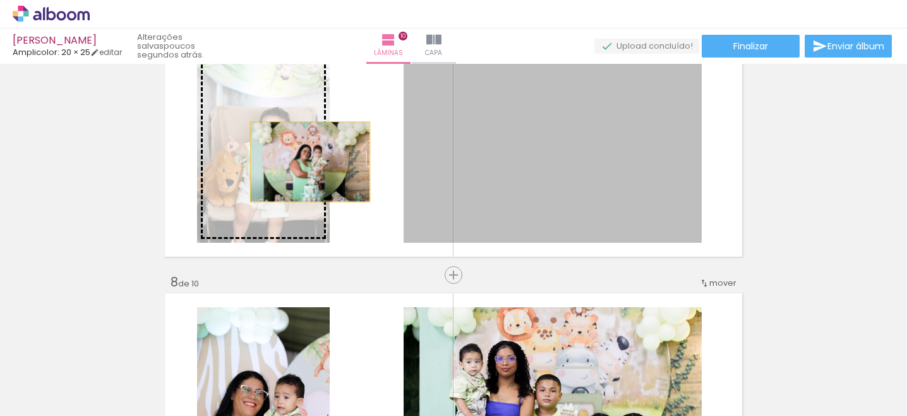
drag, startPoint x: 535, startPoint y: 170, endPoint x: 275, endPoint y: 159, distance: 259.9
click at [0, 0] on slot at bounding box center [0, 0] width 0 height 0
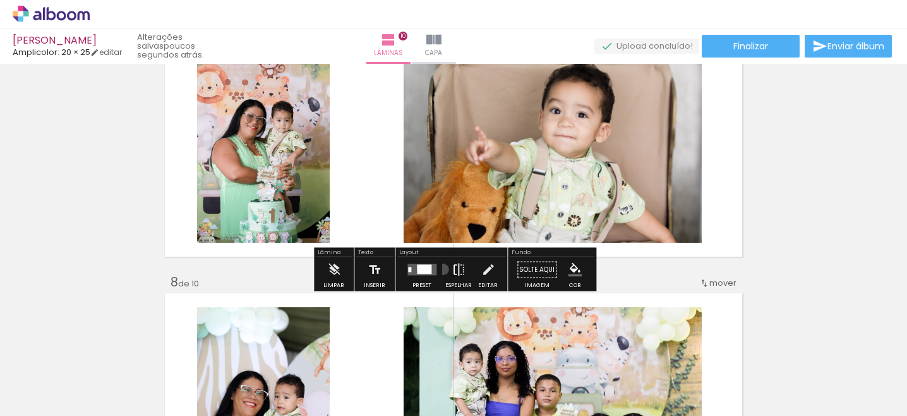
click at [442, 269] on paper-button "Espelhar" at bounding box center [458, 273] width 33 height 32
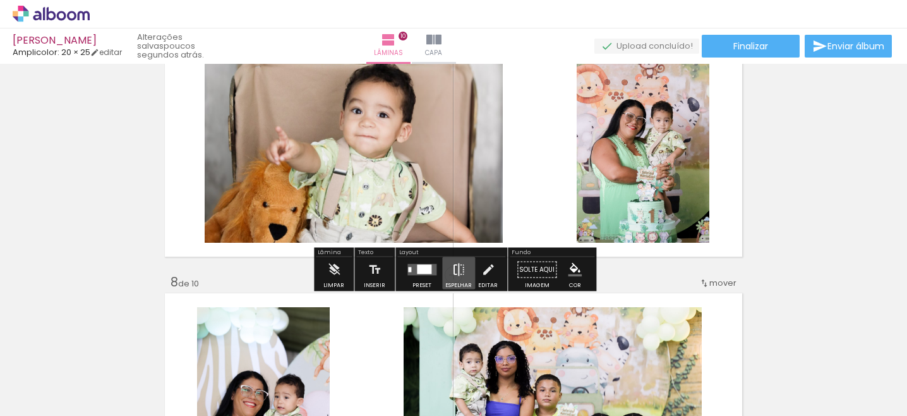
click at [458, 269] on iron-icon at bounding box center [459, 269] width 14 height 25
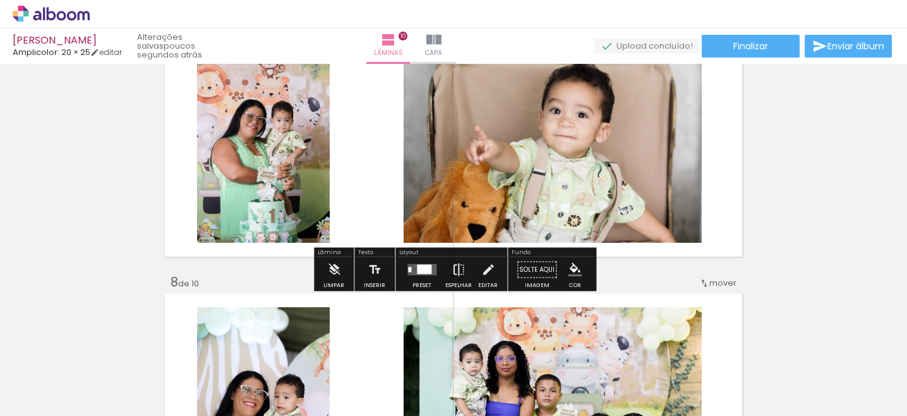
click at [458, 269] on iron-icon at bounding box center [459, 269] width 14 height 25
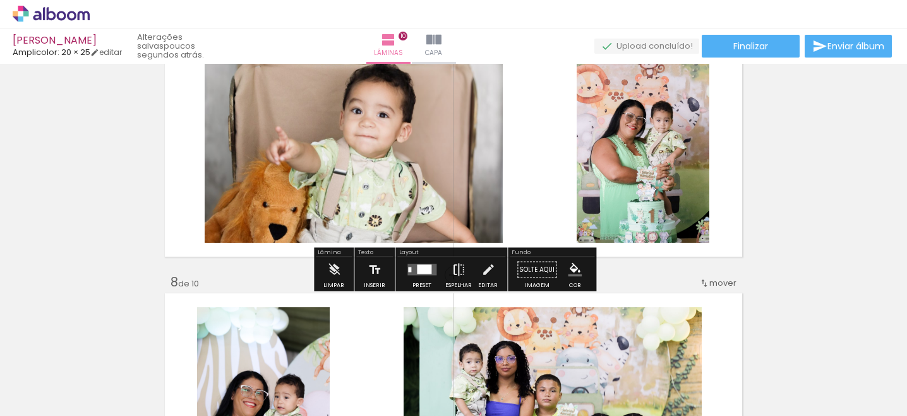
click at [458, 269] on iron-icon at bounding box center [459, 269] width 14 height 25
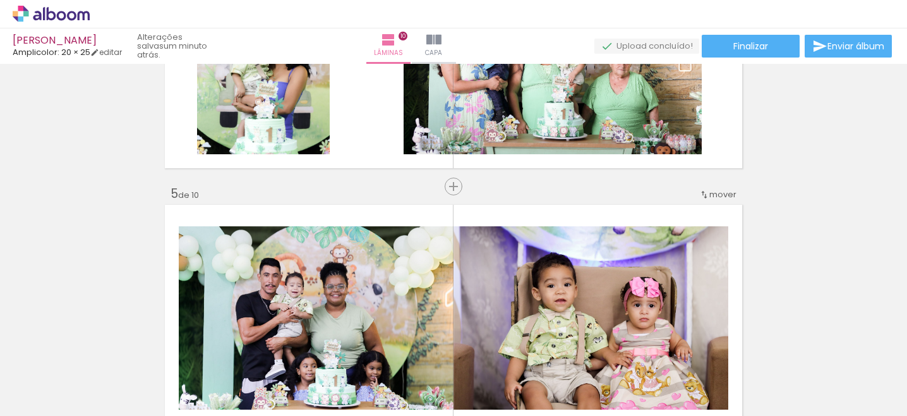
scroll to position [951, 0]
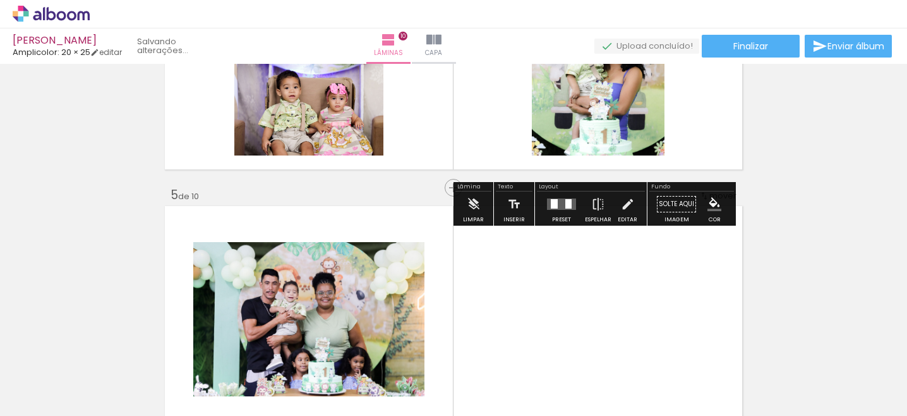
drag, startPoint x: 523, startPoint y: 287, endPoint x: 534, endPoint y: 117, distance: 170.9
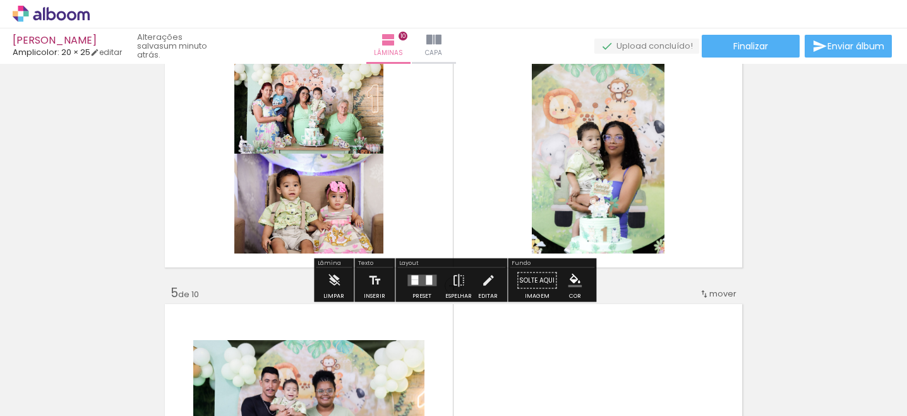
scroll to position [852, 0]
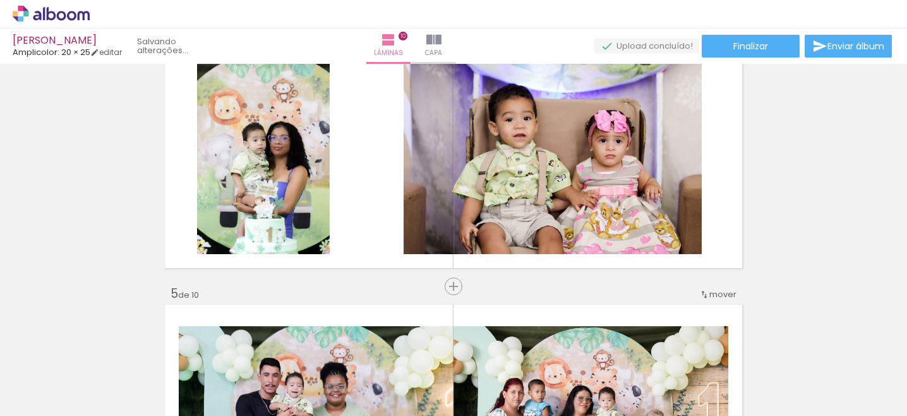
drag, startPoint x: 340, startPoint y: 129, endPoint x: 528, endPoint y: 332, distance: 276.7
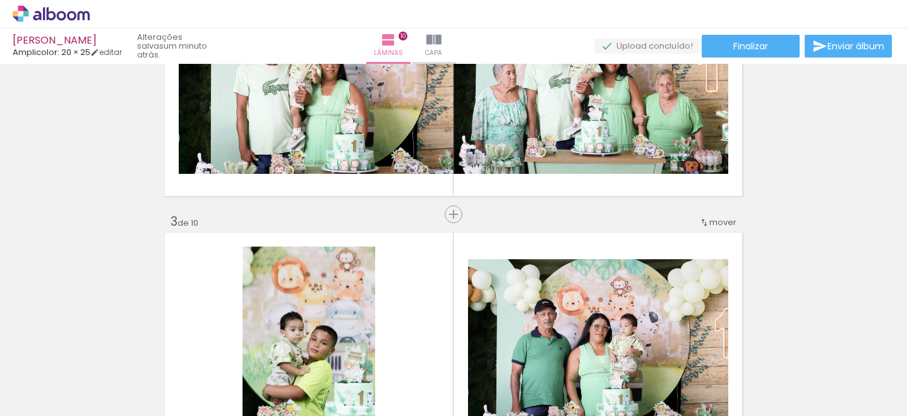
scroll to position [393, 0]
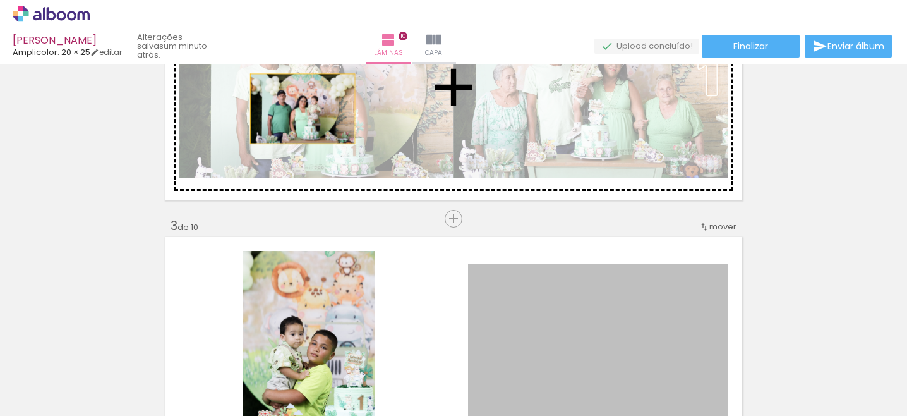
drag, startPoint x: 572, startPoint y: 321, endPoint x: 304, endPoint y: 110, distance: 341.0
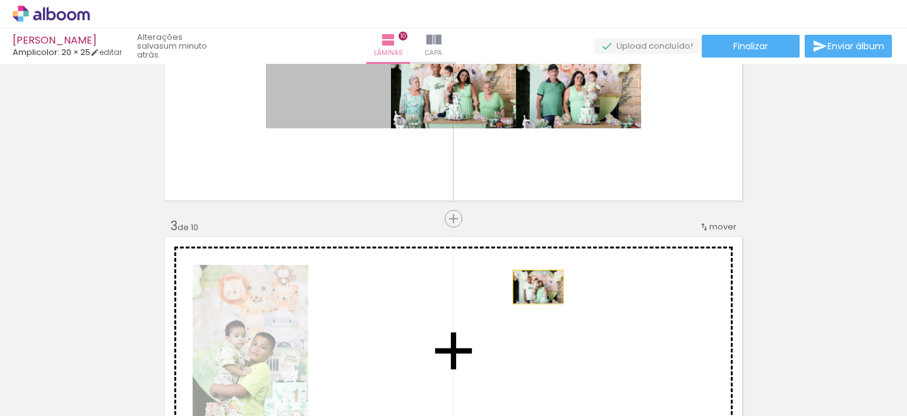
drag, startPoint x: 337, startPoint y: 105, endPoint x: 543, endPoint y: 289, distance: 277.0
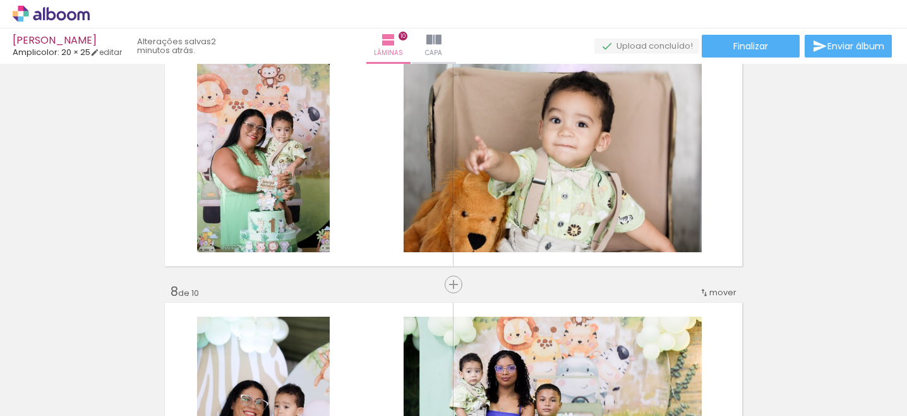
scroll to position [1646, 0]
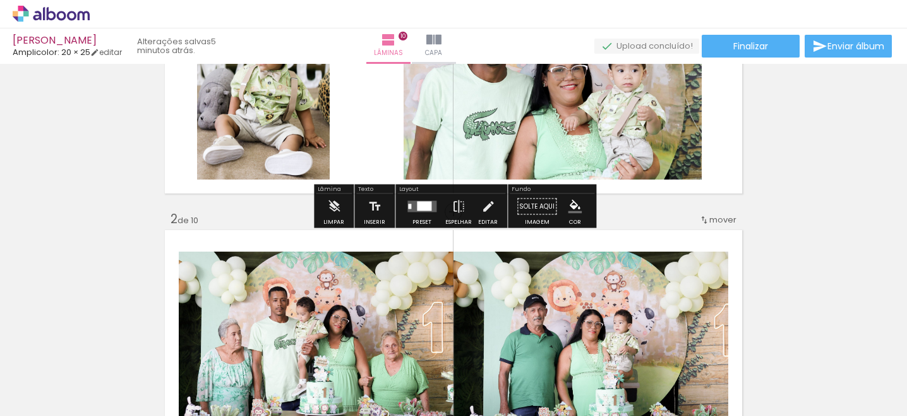
scroll to position [136, 0]
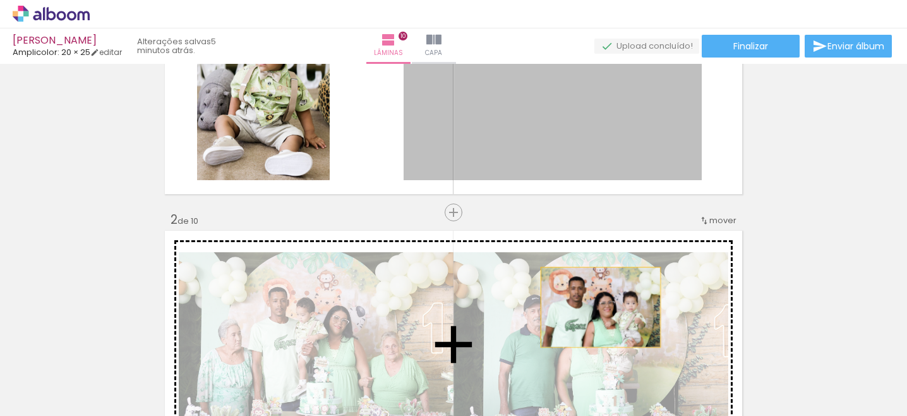
drag, startPoint x: 563, startPoint y: 112, endPoint x: 600, endPoint y: 307, distance: 198.1
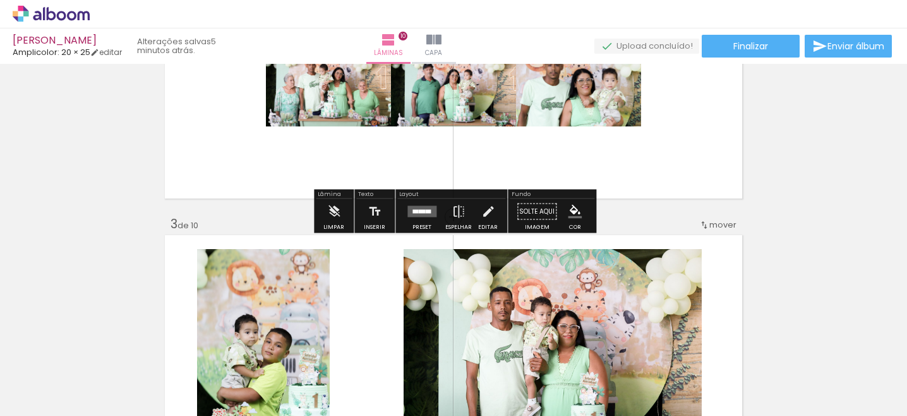
scroll to position [405, 0]
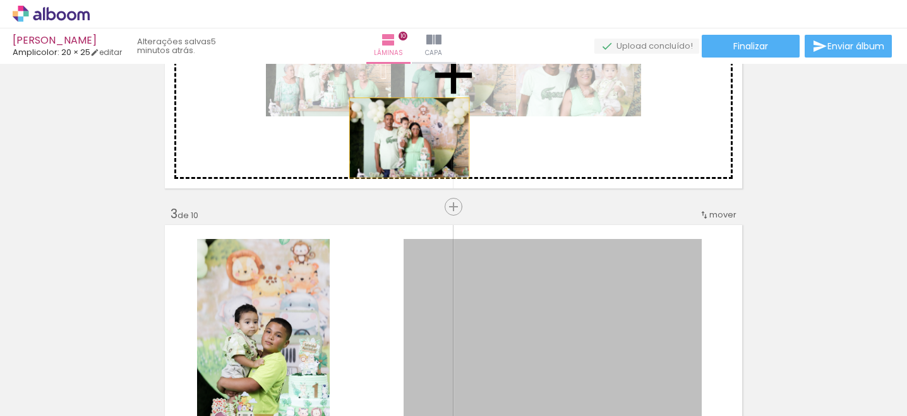
drag, startPoint x: 589, startPoint y: 304, endPoint x: 409, endPoint y: 138, distance: 245.0
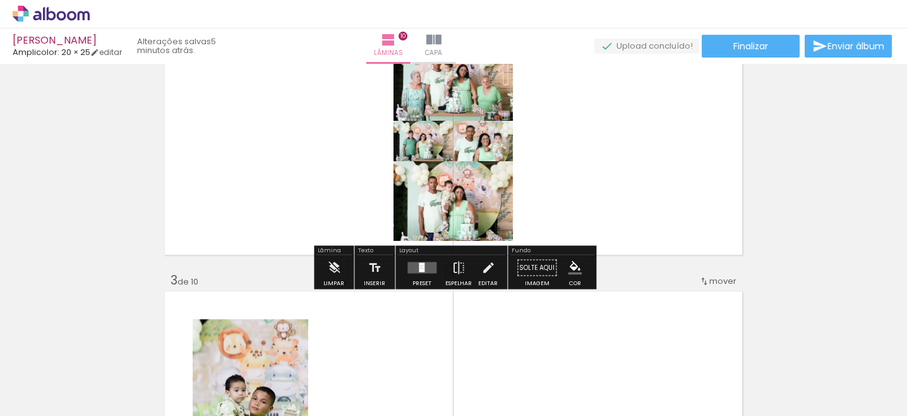
scroll to position [325, 0]
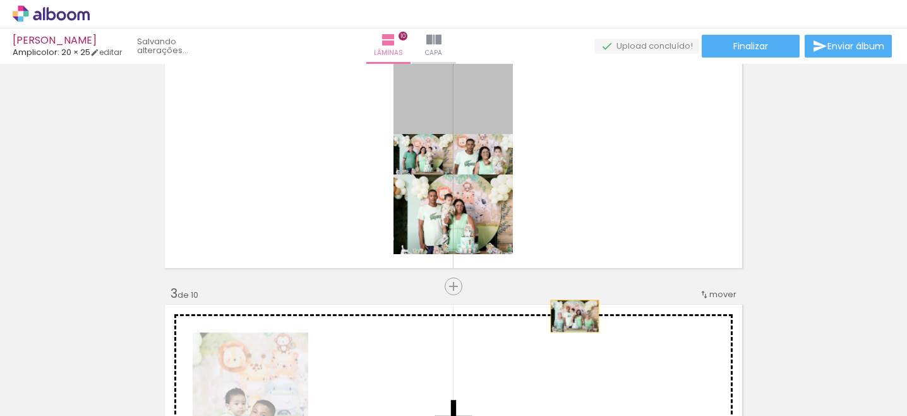
drag, startPoint x: 486, startPoint y: 98, endPoint x: 576, endPoint y: 330, distance: 249.2
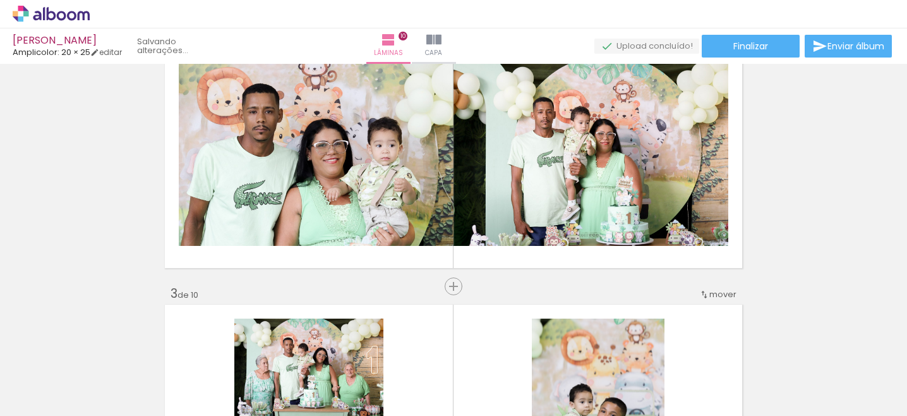
drag, startPoint x: 361, startPoint y: 160, endPoint x: 356, endPoint y: 334, distance: 173.8
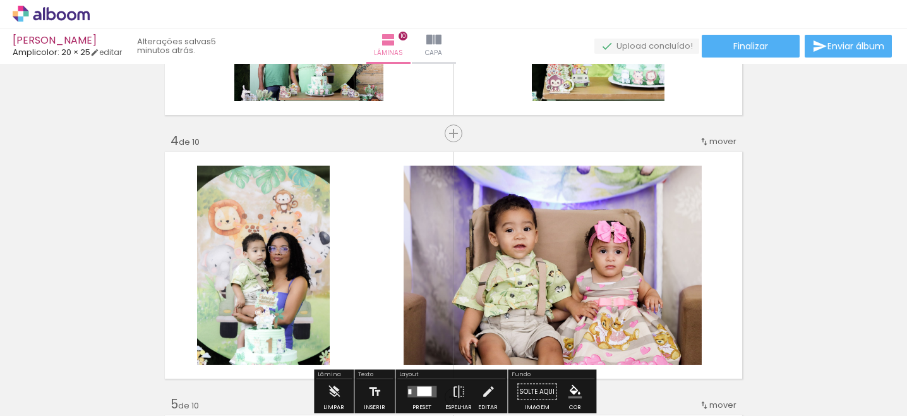
scroll to position [723, 0]
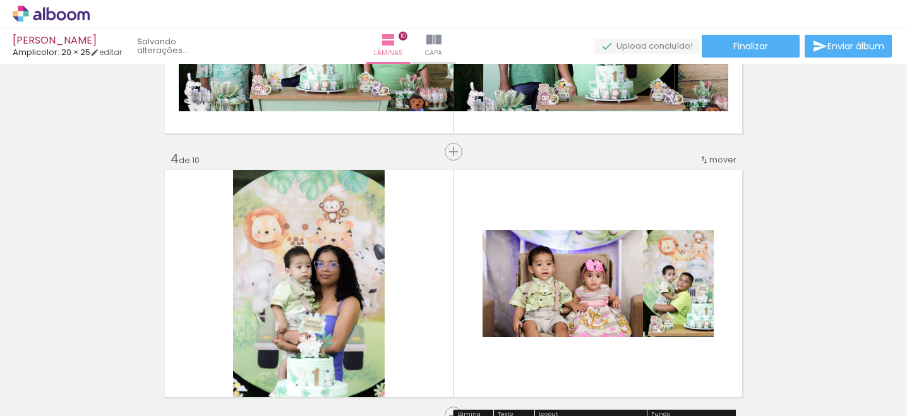
drag, startPoint x: 565, startPoint y: 81, endPoint x: 528, endPoint y: 284, distance: 205.7
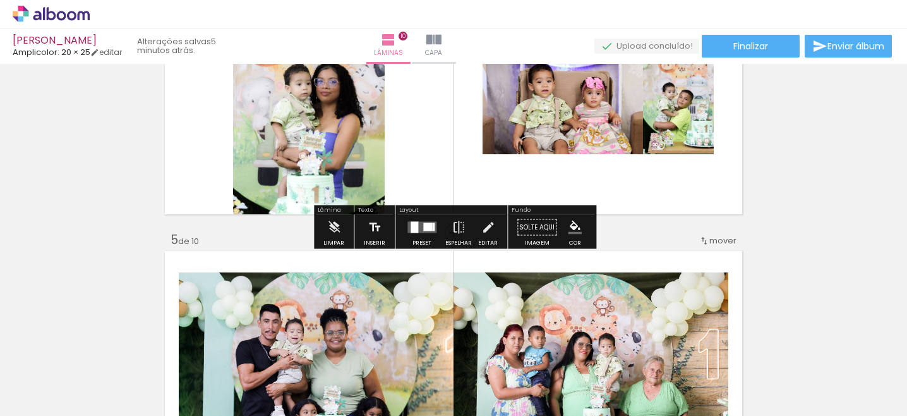
scroll to position [898, 0]
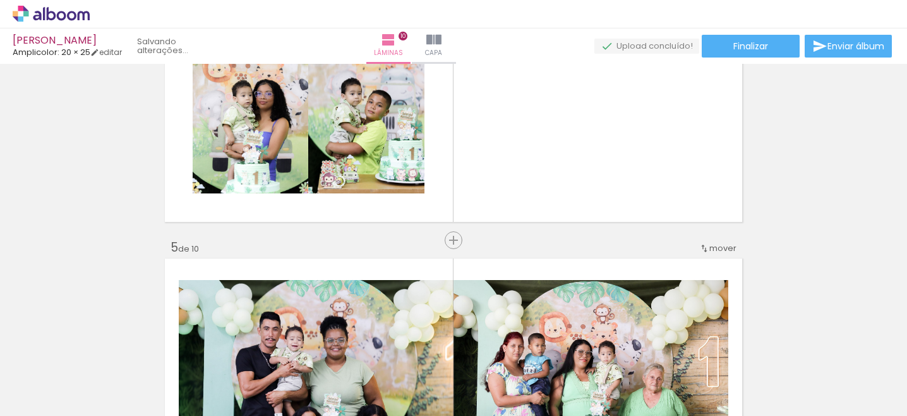
drag, startPoint x: 562, startPoint y: 121, endPoint x: 641, endPoint y: 389, distance: 278.8
click at [641, 389] on quentale-workspace at bounding box center [453, 208] width 907 height 416
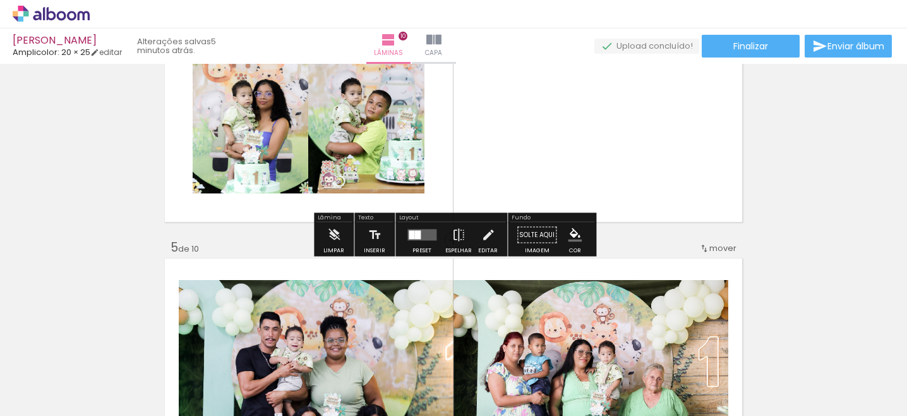
click at [421, 243] on div at bounding box center [422, 234] width 34 height 25
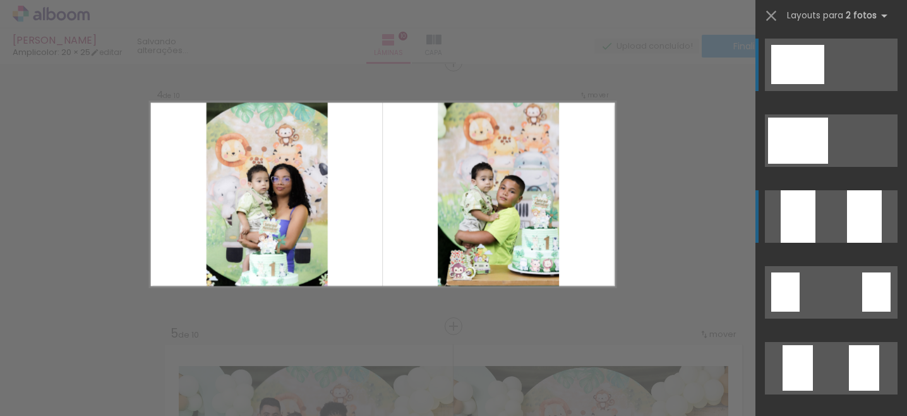
scroll to position [806, 0]
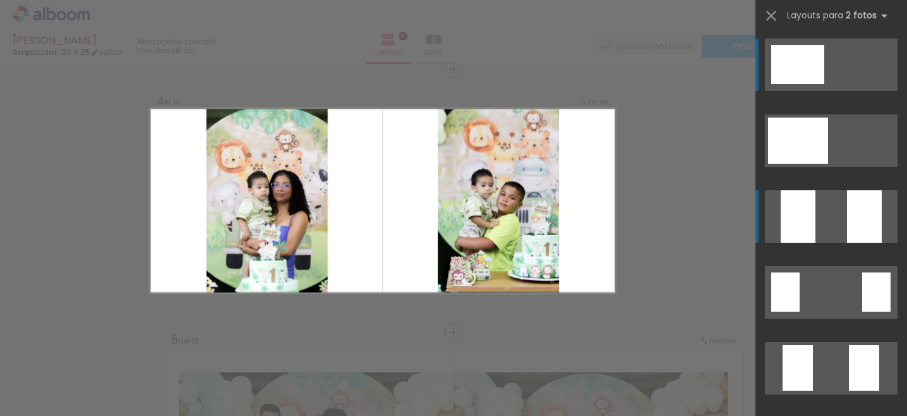
click at [835, 167] on quentale-layouter at bounding box center [831, 140] width 133 height 52
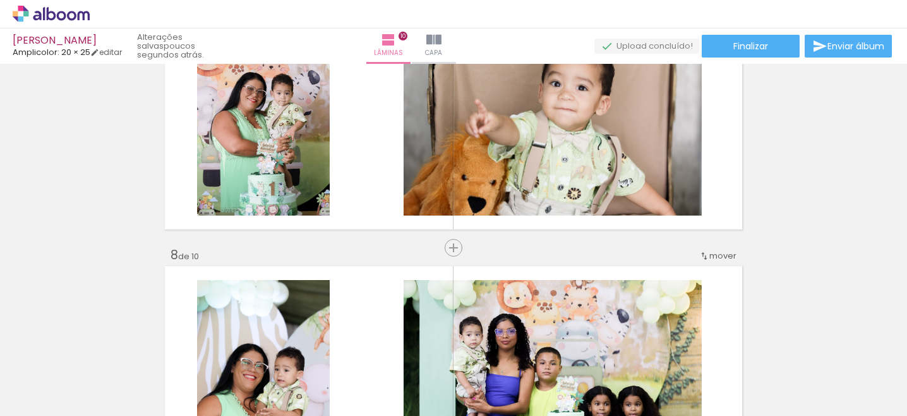
scroll to position [1675, 0]
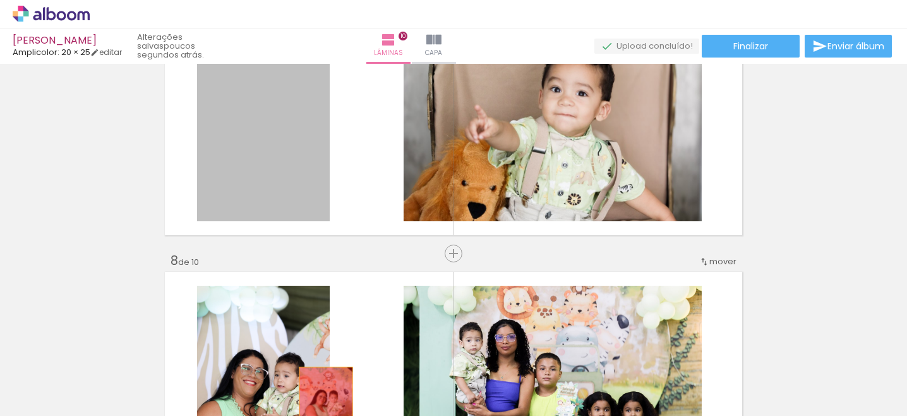
drag, startPoint x: 311, startPoint y: 159, endPoint x: 325, endPoint y: 407, distance: 248.0
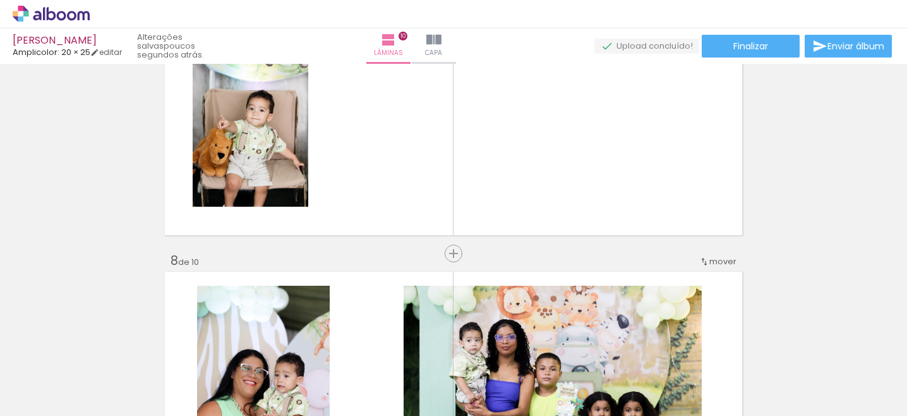
scroll to position [0, 44]
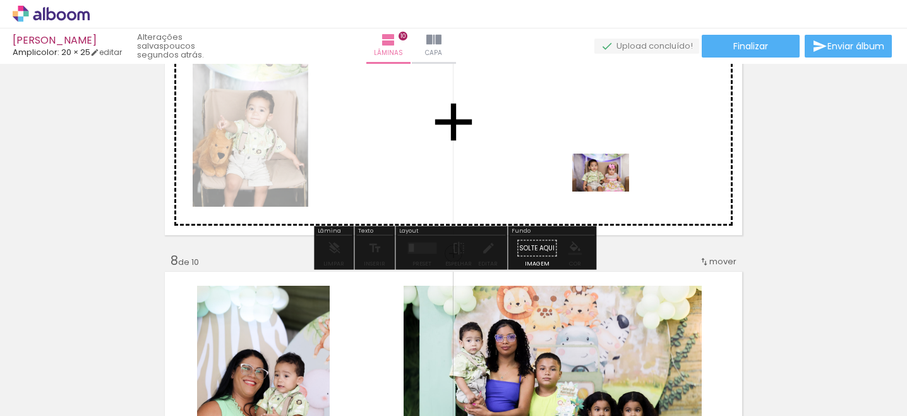
drag, startPoint x: 661, startPoint y: 383, endPoint x: 600, endPoint y: 140, distance: 250.8
click at [600, 140] on quentale-workspace at bounding box center [453, 208] width 907 height 416
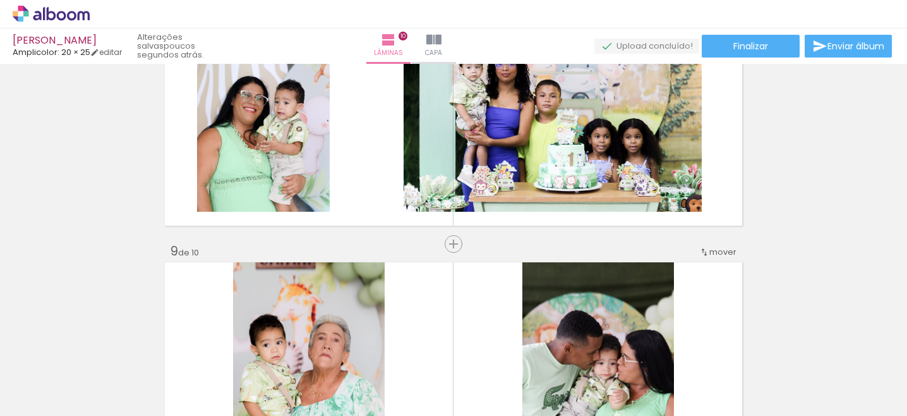
scroll to position [1945, 0]
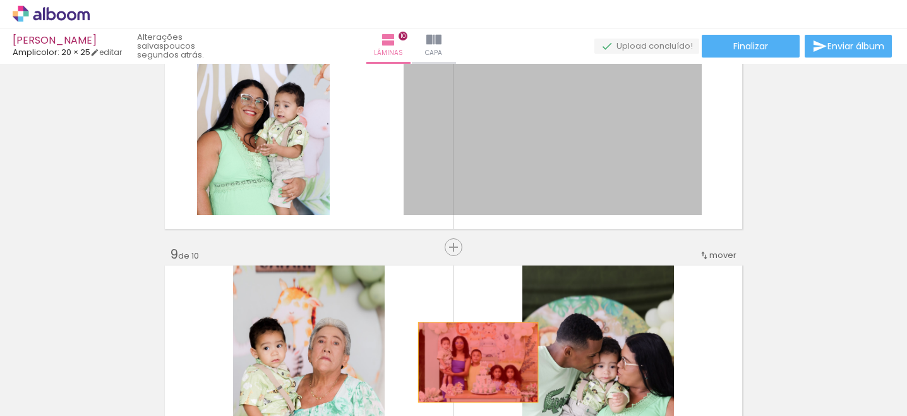
drag, startPoint x: 520, startPoint y: 140, endPoint x: 478, endPoint y: 361, distance: 225.7
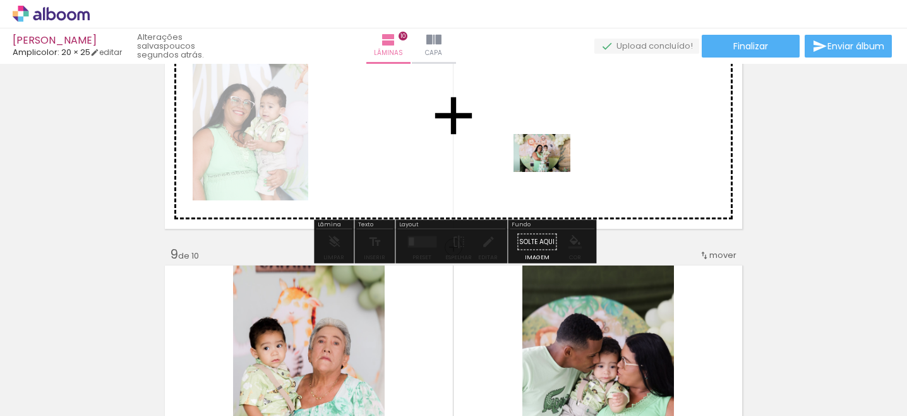
click at [552, 171] on quentale-workspace at bounding box center [453, 208] width 907 height 416
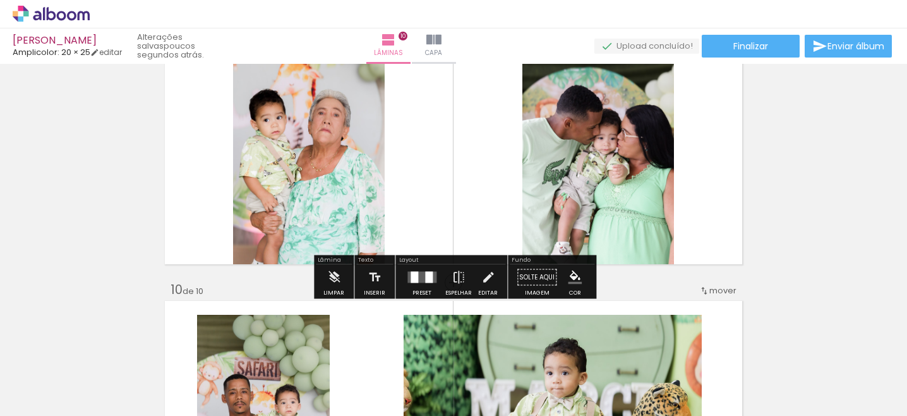
scroll to position [2160, 0]
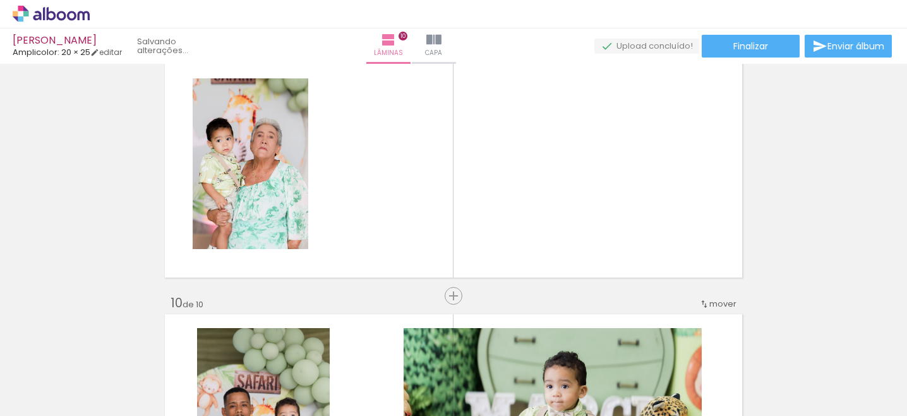
drag, startPoint x: 600, startPoint y: 166, endPoint x: 570, endPoint y: 369, distance: 205.7
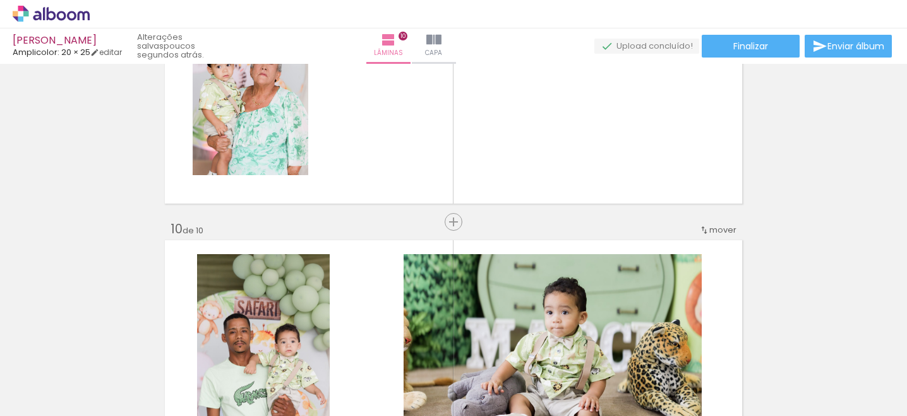
scroll to position [0, 603]
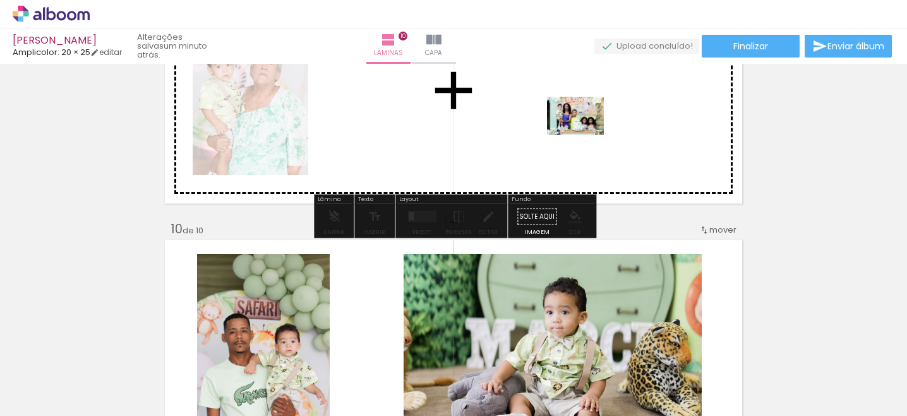
drag, startPoint x: 731, startPoint y: 377, endPoint x: 586, endPoint y: 135, distance: 282.2
click at [586, 135] on quentale-workspace at bounding box center [453, 208] width 907 height 416
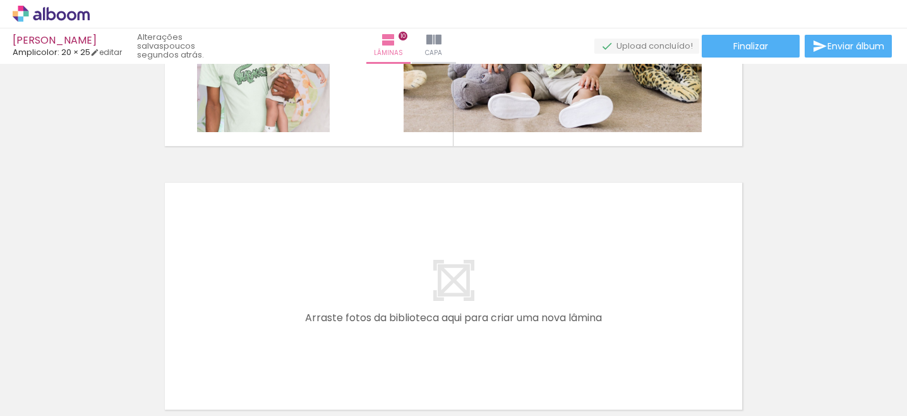
scroll to position [2557, 0]
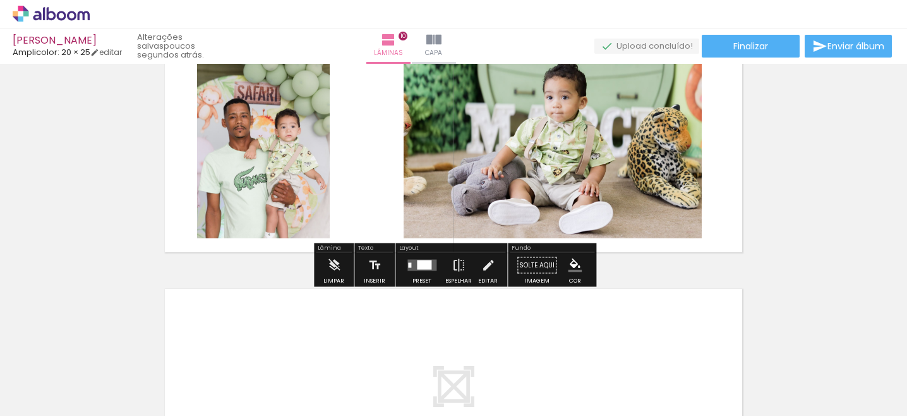
scroll to position [2407, 0]
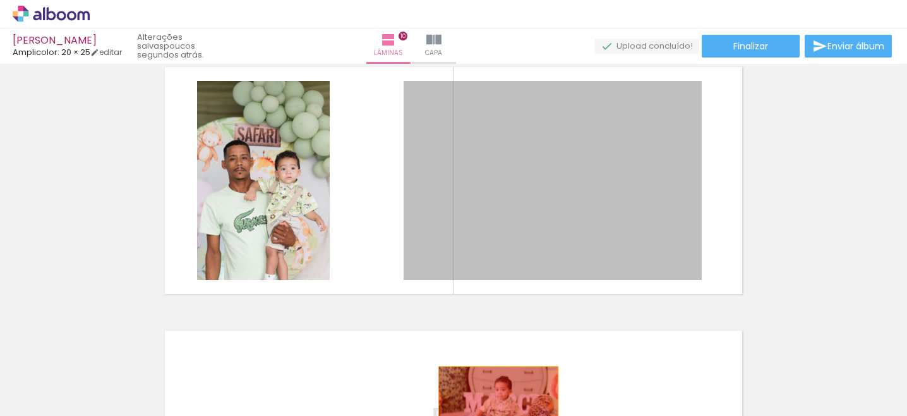
drag, startPoint x: 526, startPoint y: 159, endPoint x: 498, endPoint y: 406, distance: 248.6
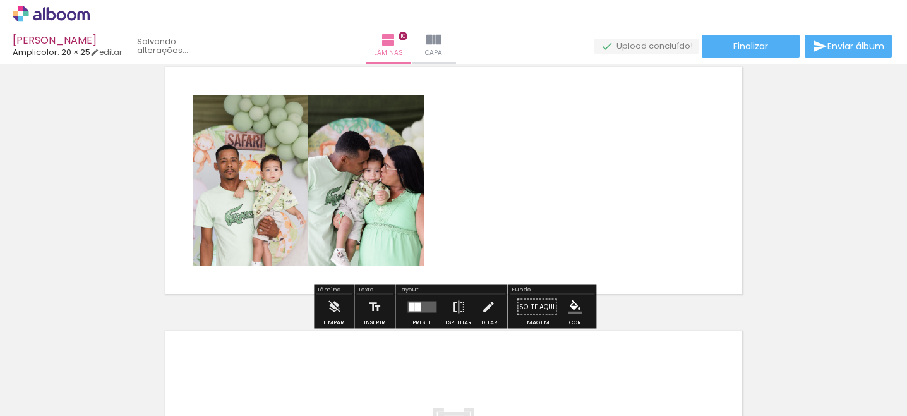
drag, startPoint x: 664, startPoint y: 377, endPoint x: 607, endPoint y: 162, distance: 222.2
click at [607, 162] on quentale-workspace at bounding box center [453, 208] width 907 height 416
click at [420, 303] on quentale-layouter at bounding box center [421, 306] width 29 height 11
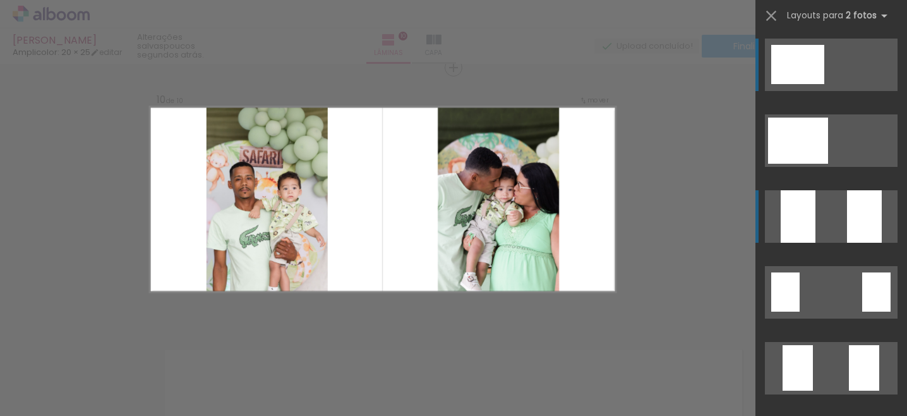
click at [844, 167] on quentale-layouter at bounding box center [831, 140] width 133 height 52
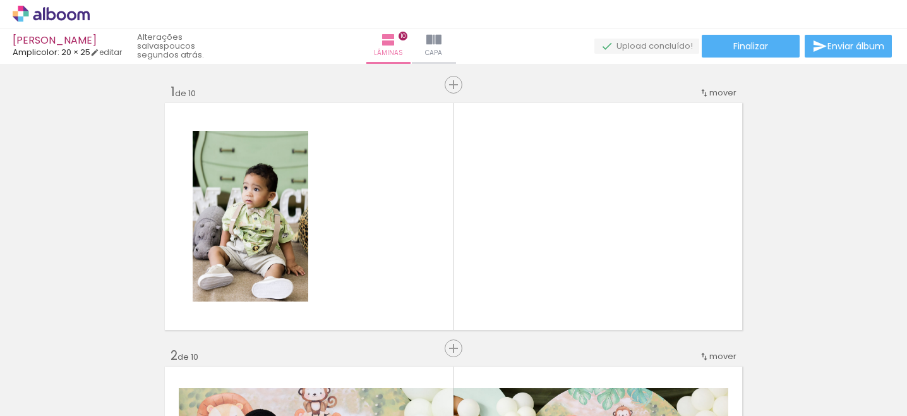
scroll to position [0, 0]
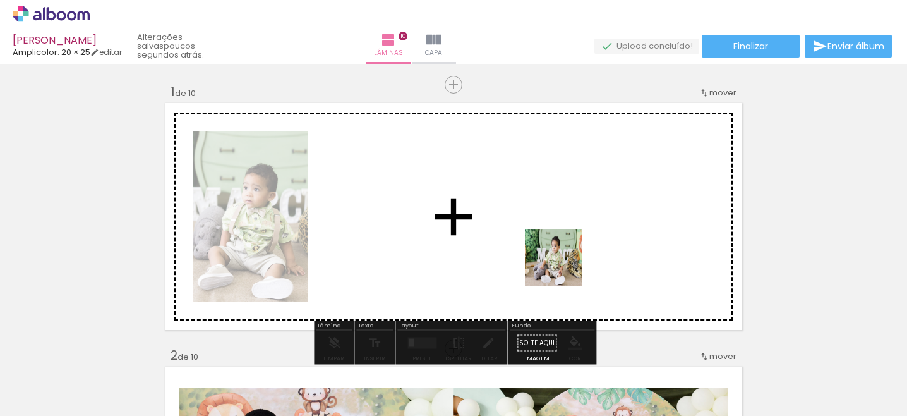
drag, startPoint x: 445, startPoint y: 373, endPoint x: 620, endPoint y: 226, distance: 228.6
click at [620, 226] on quentale-workspace at bounding box center [453, 208] width 907 height 416
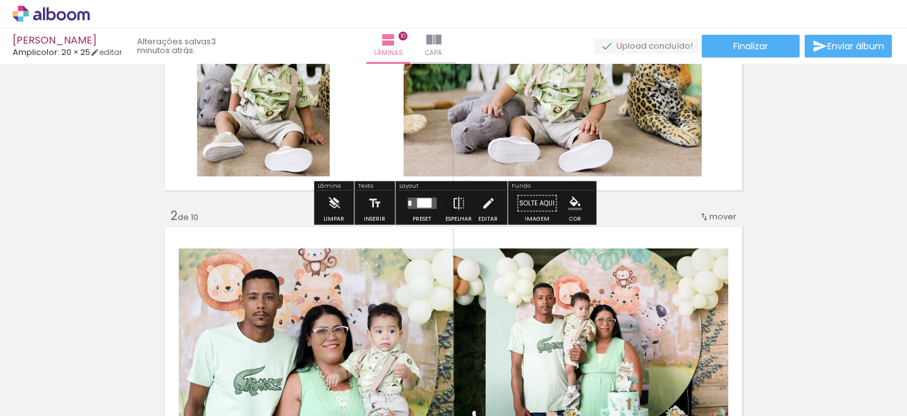
scroll to position [144, 0]
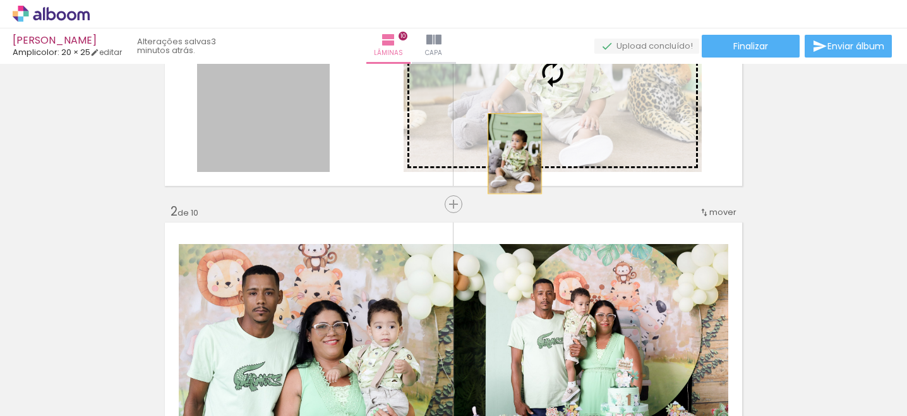
drag, startPoint x: 243, startPoint y: 132, endPoint x: 515, endPoint y: 154, distance: 272.5
click at [0, 0] on slot at bounding box center [0, 0] width 0 height 0
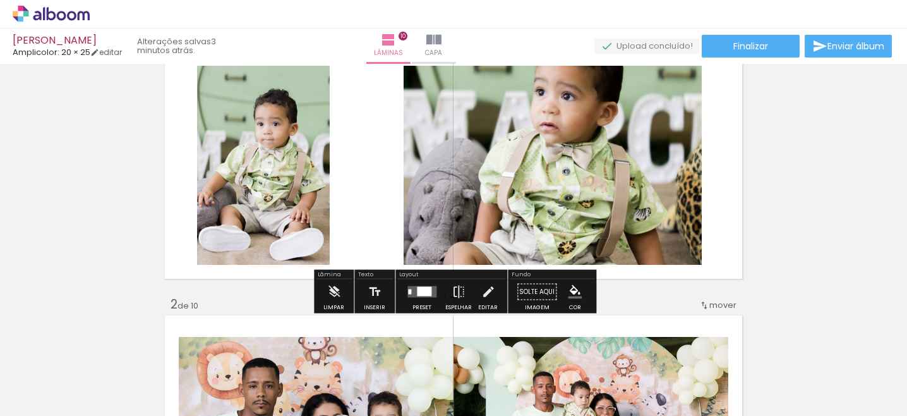
scroll to position [52, 0]
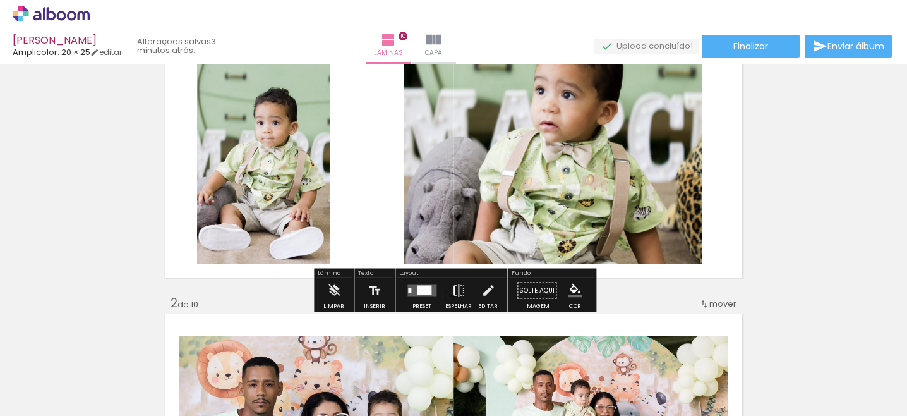
click at [458, 293] on iron-icon at bounding box center [459, 290] width 14 height 25
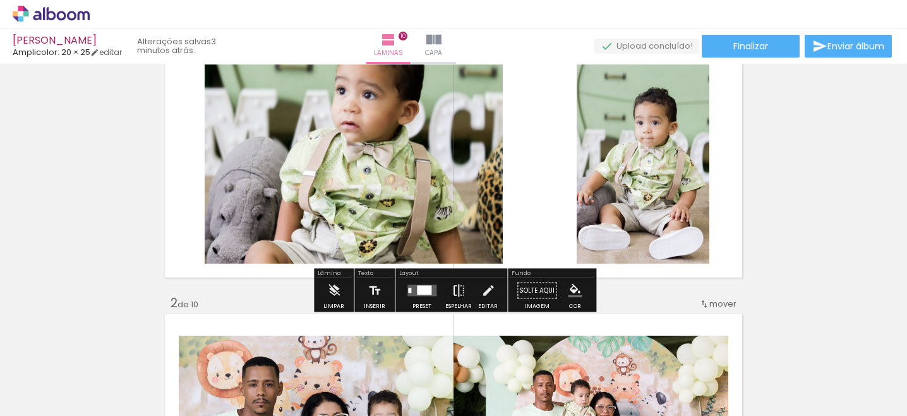
click at [458, 293] on iron-icon at bounding box center [459, 290] width 14 height 25
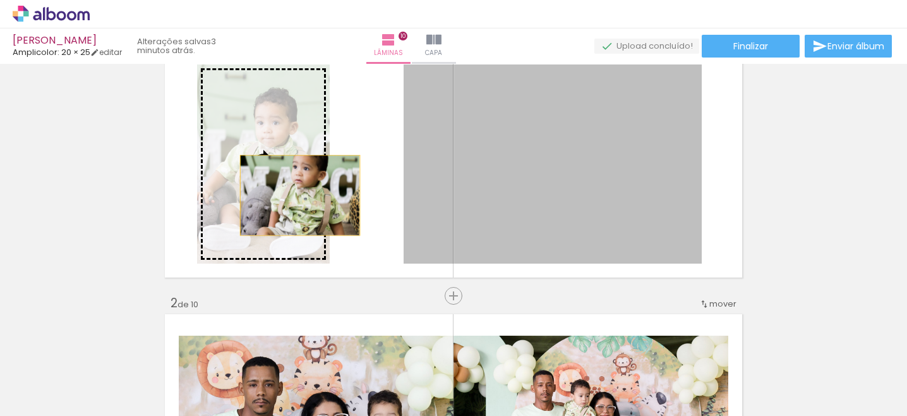
drag, startPoint x: 557, startPoint y: 190, endPoint x: 290, endPoint y: 191, distance: 267.2
click at [0, 0] on slot at bounding box center [0, 0] width 0 height 0
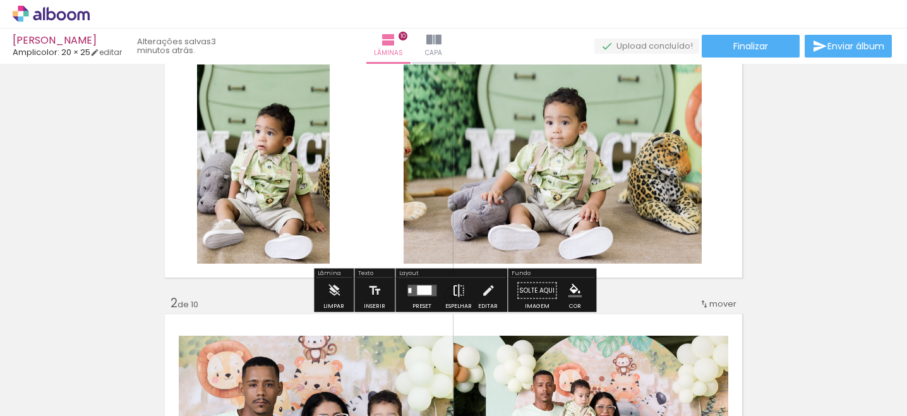
click at [455, 286] on iron-icon at bounding box center [459, 290] width 14 height 25
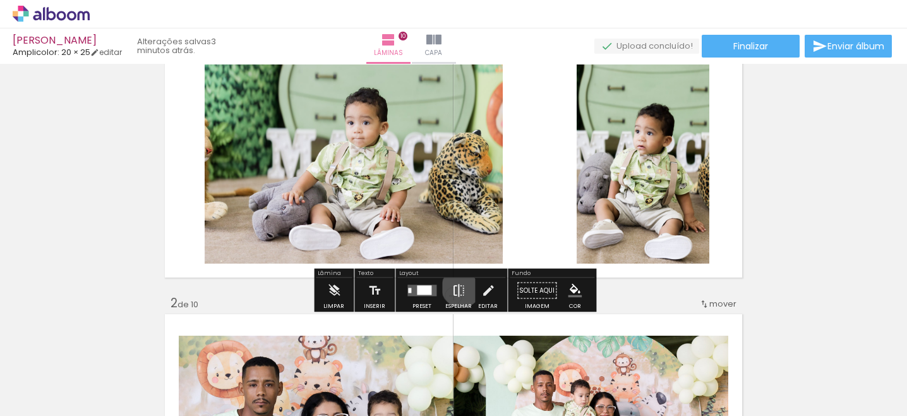
click at [459, 287] on iron-icon at bounding box center [459, 290] width 14 height 25
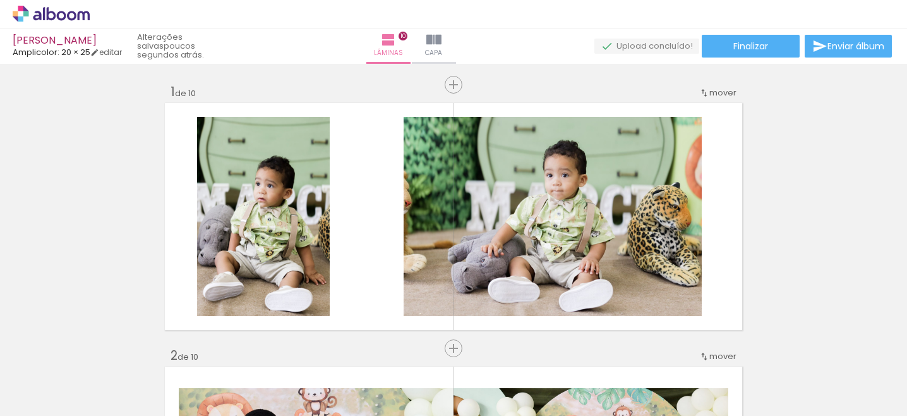
scroll to position [0, 0]
